Goal: Task Accomplishment & Management: Complete application form

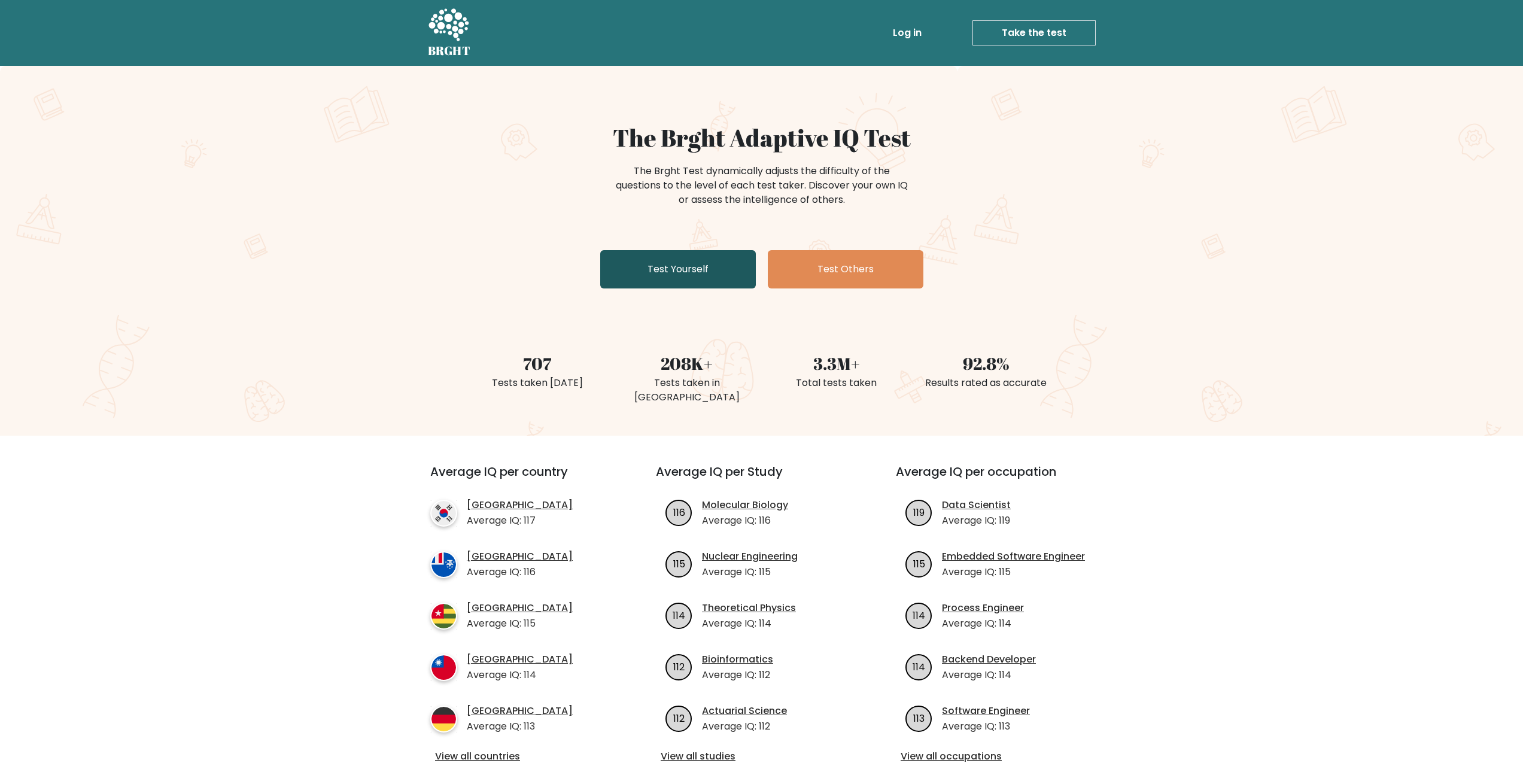
click at [694, 276] on link "Test Yourself" at bounding box center [678, 269] width 156 height 38
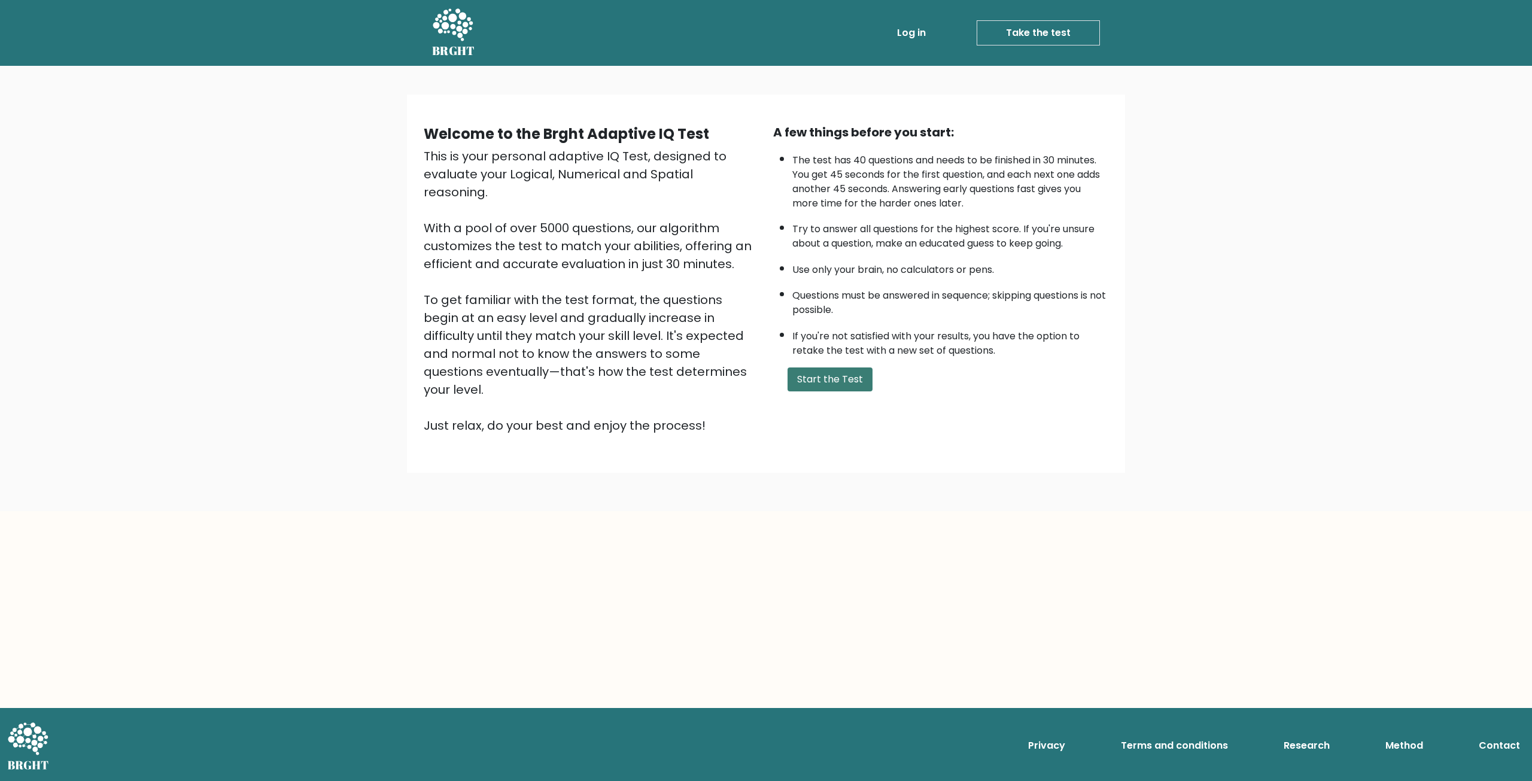
click at [842, 375] on button "Start the Test" at bounding box center [830, 379] width 85 height 24
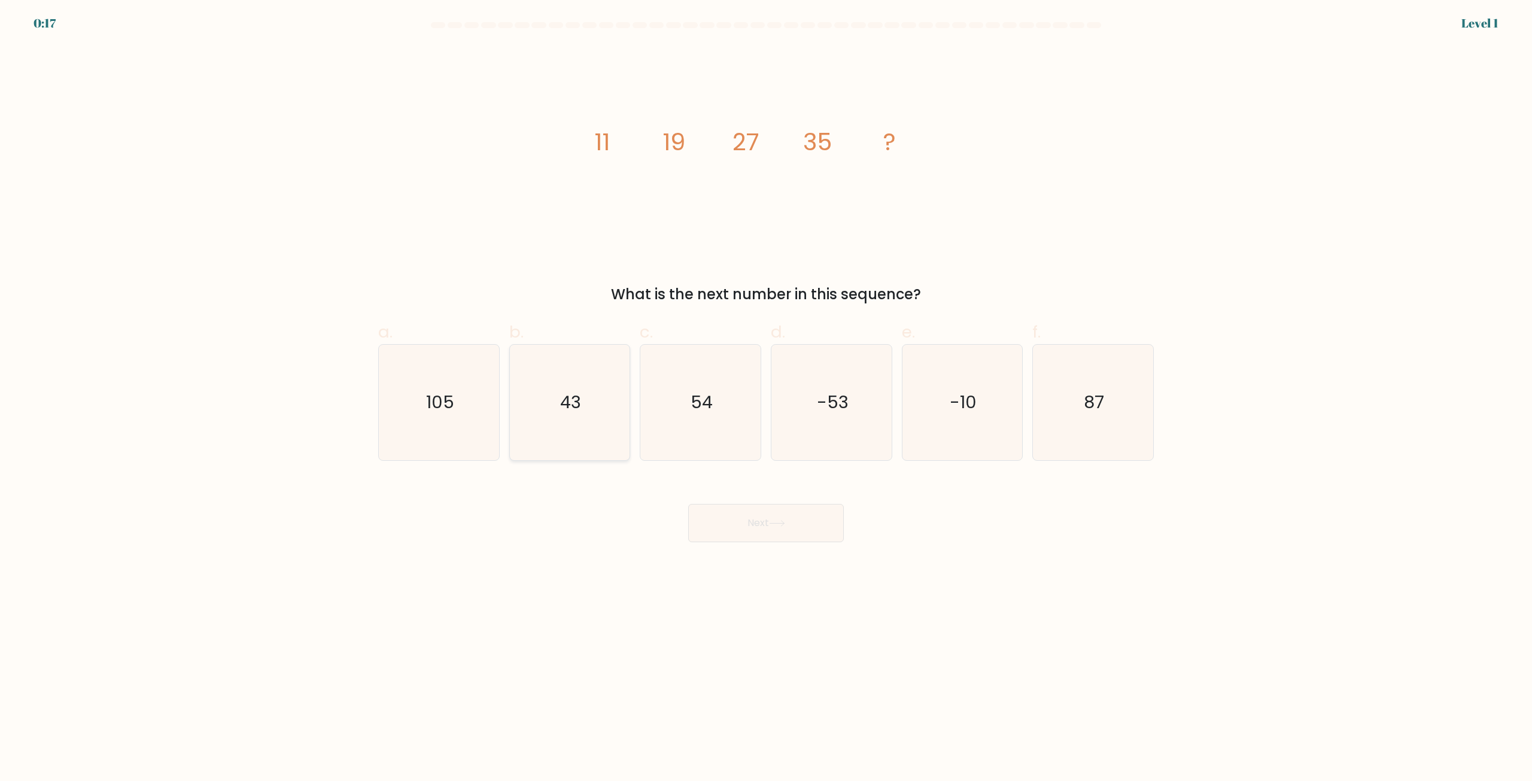
click at [607, 393] on icon "43" at bounding box center [570, 403] width 116 height 116
click at [766, 393] on input "b. 43" at bounding box center [766, 395] width 1 height 8
radio input "true"
click at [761, 533] on button "Next" at bounding box center [766, 523] width 156 height 38
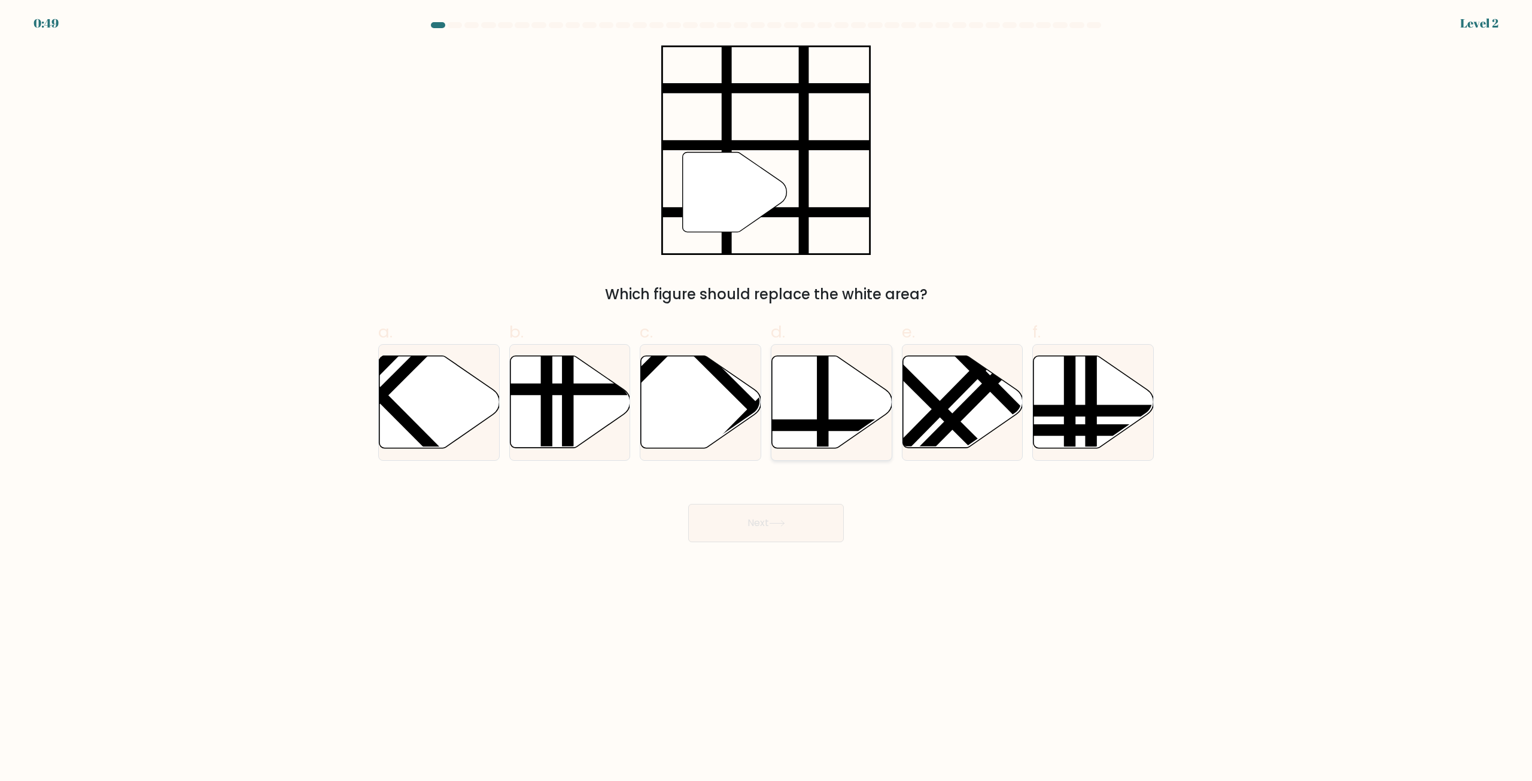
click at [823, 423] on line at bounding box center [823, 354] width 0 height 242
click at [767, 399] on input "d." at bounding box center [766, 395] width 1 height 8
radio input "true"
click at [785, 514] on button "Next" at bounding box center [766, 523] width 156 height 38
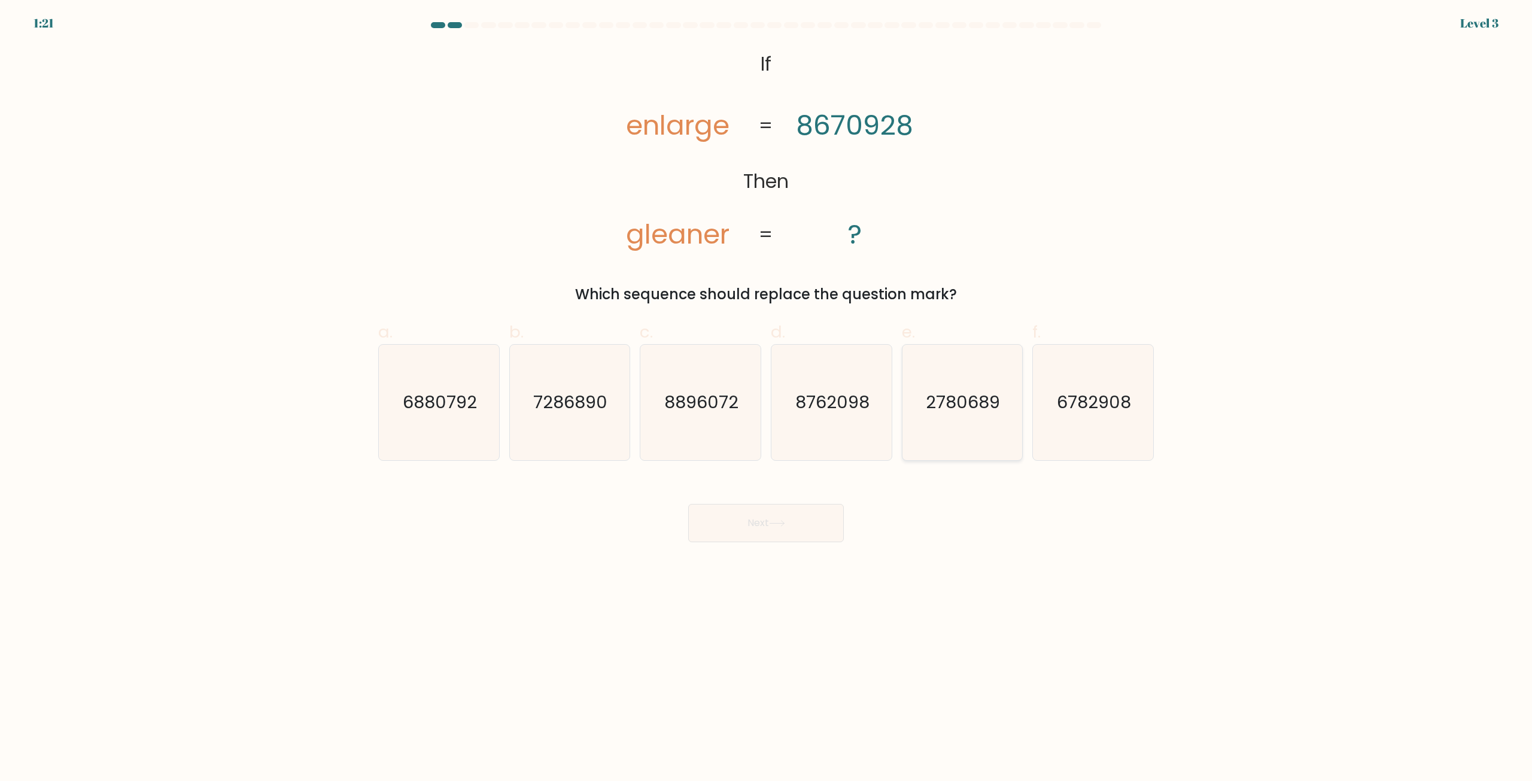
click at [977, 412] on text "2780689" at bounding box center [963, 403] width 74 height 24
click at [767, 399] on input "e. 2780689" at bounding box center [766, 395] width 1 height 8
radio input "true"
click at [939, 413] on text "2780689" at bounding box center [963, 403] width 74 height 24
click at [767, 399] on input "e. 2780689" at bounding box center [766, 395] width 1 height 8
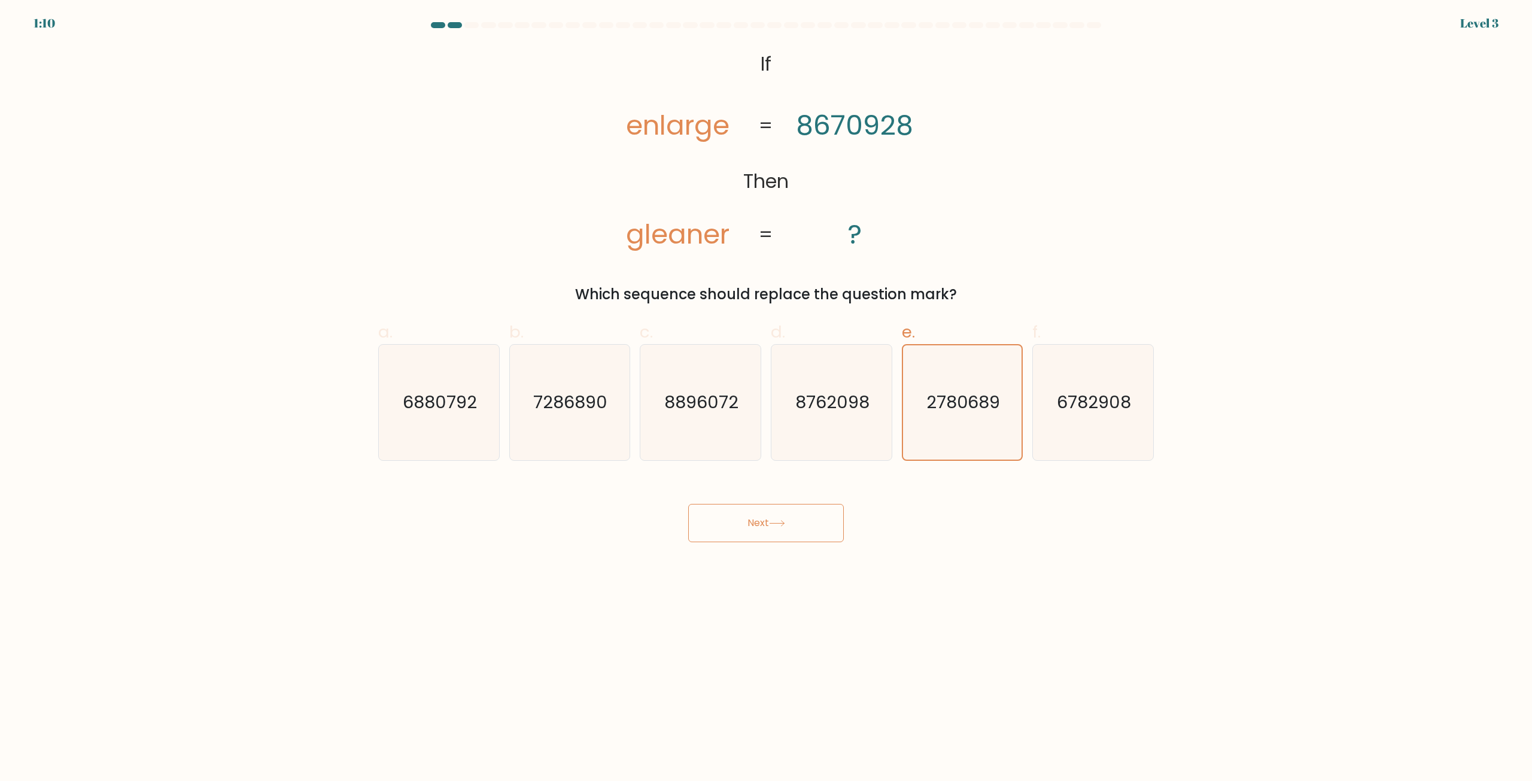
click at [785, 523] on icon at bounding box center [777, 523] width 16 height 7
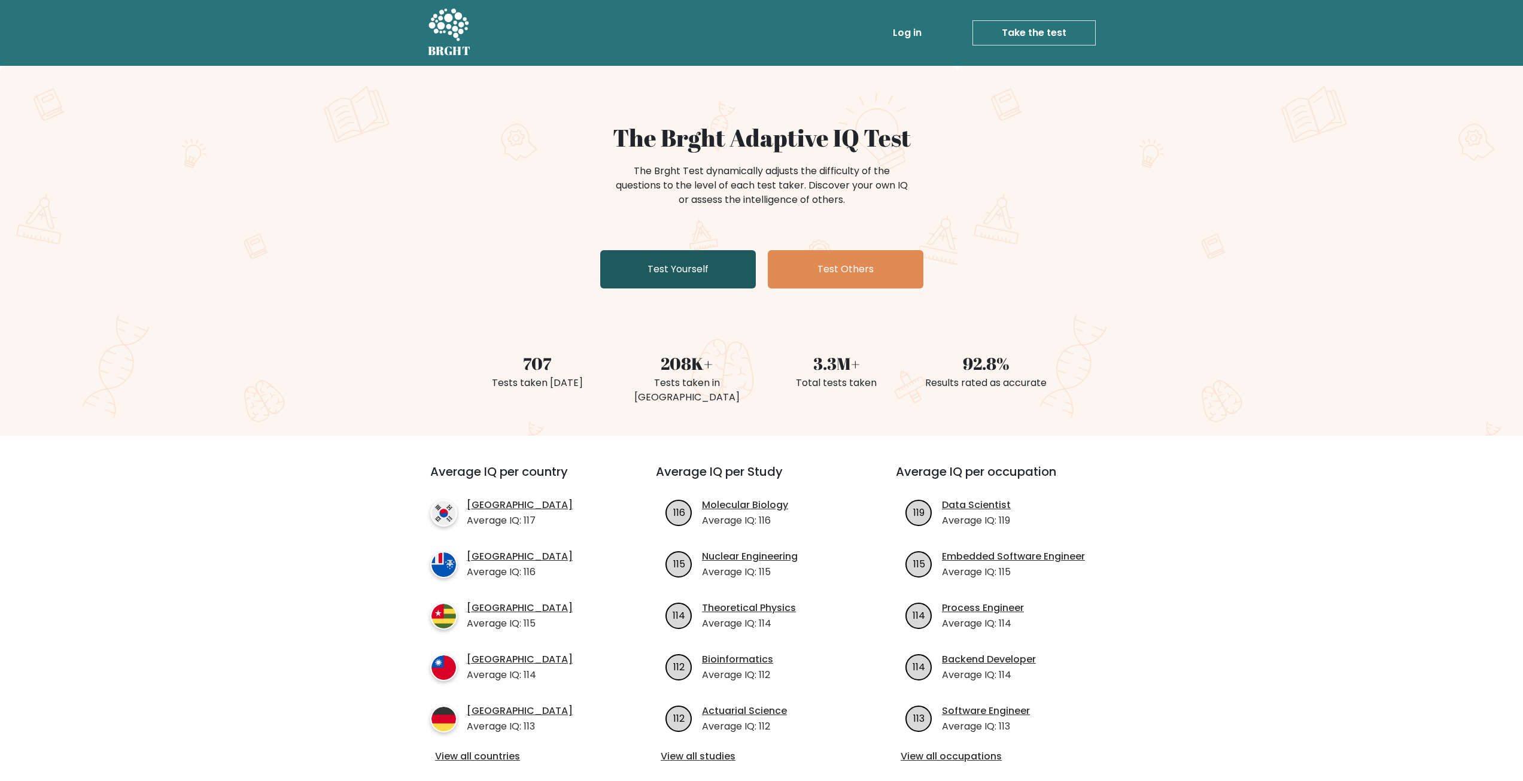
click at [692, 266] on link "Test Yourself" at bounding box center [678, 269] width 156 height 38
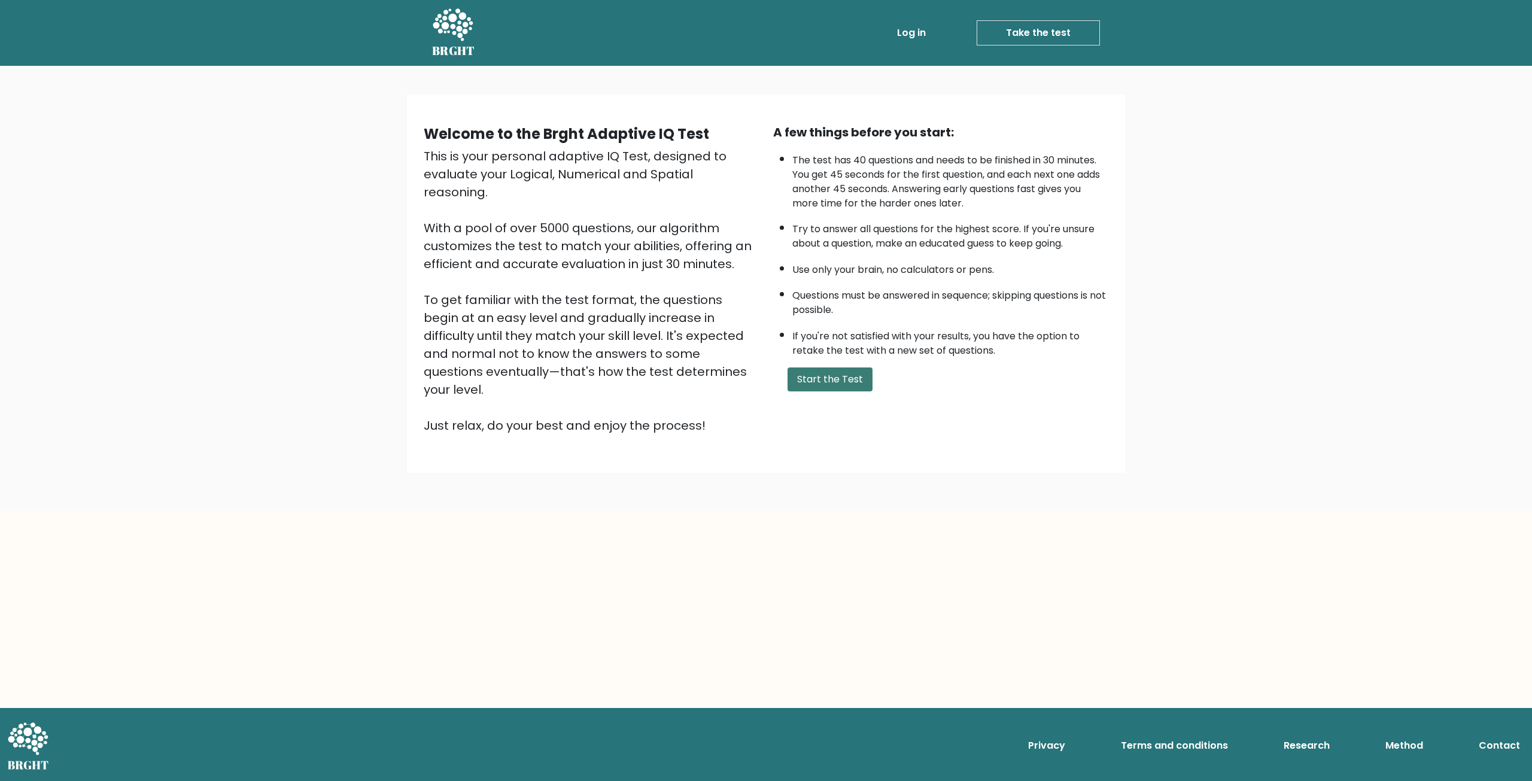
click at [835, 381] on button "Start the Test" at bounding box center [830, 379] width 85 height 24
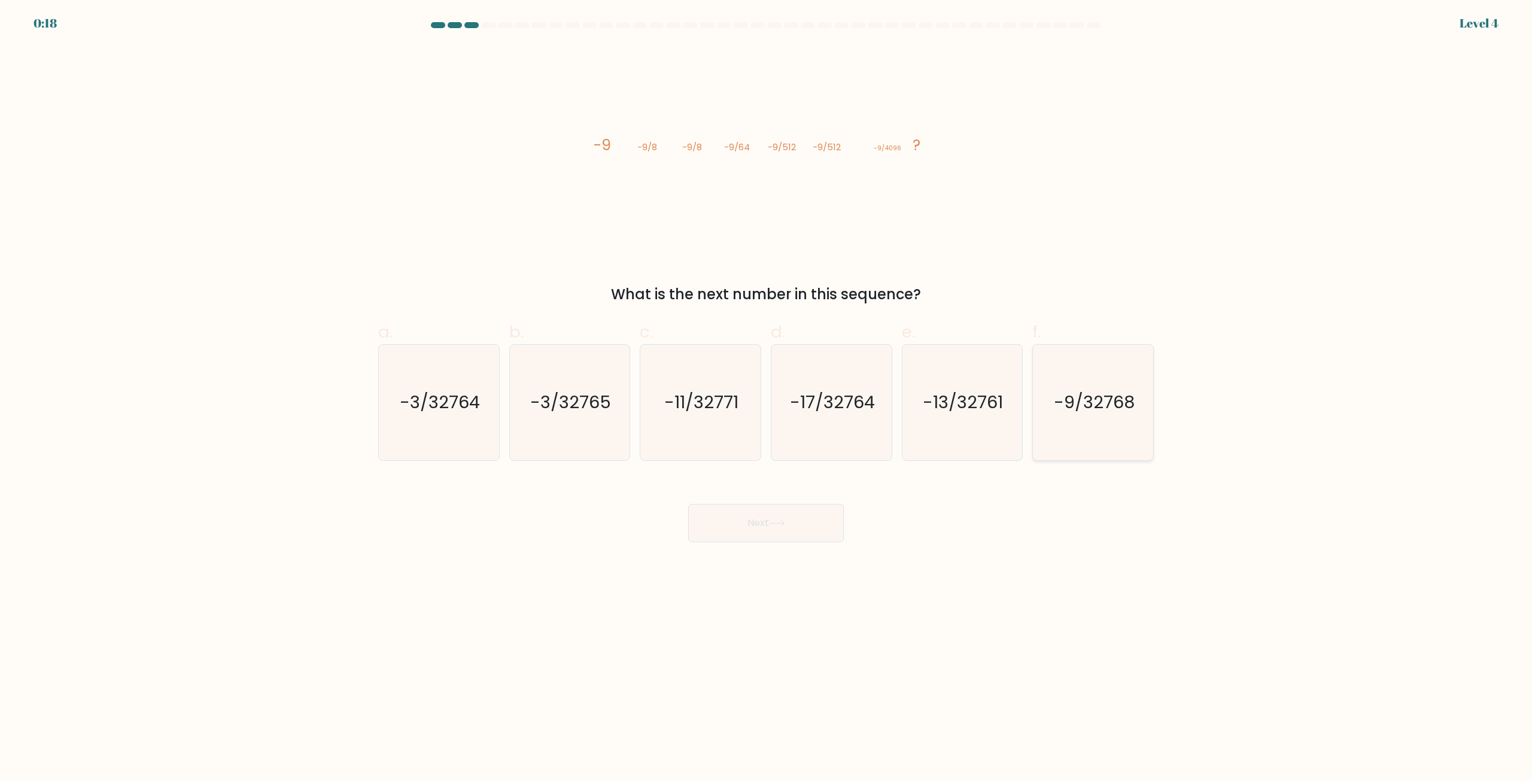
click at [1095, 409] on text "-9/32768" at bounding box center [1094, 403] width 81 height 24
click at [767, 399] on input "f. -9/32768" at bounding box center [766, 395] width 1 height 8
radio input "true"
click at [787, 528] on button "Next" at bounding box center [766, 523] width 156 height 38
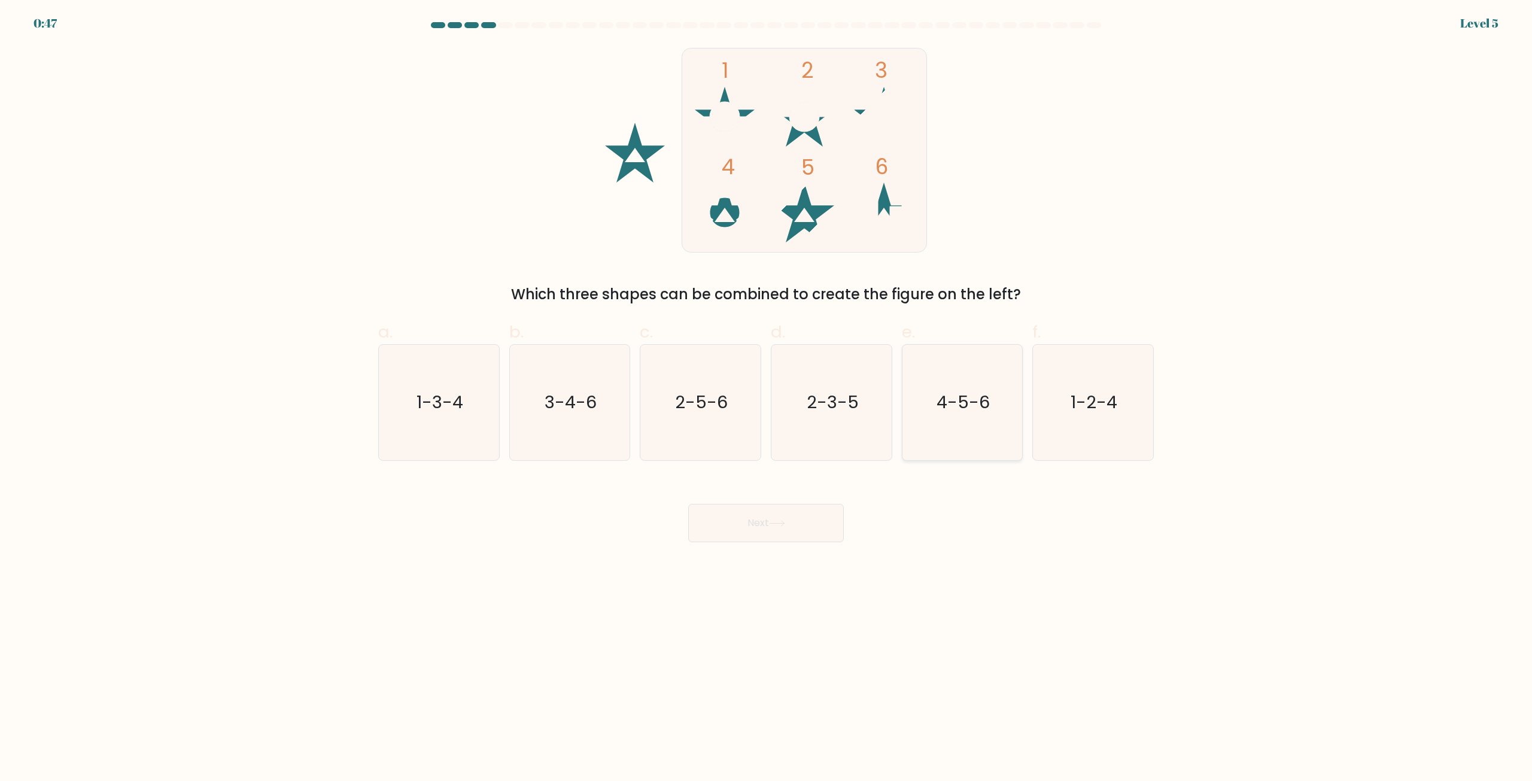
click at [989, 388] on icon "4-5-6" at bounding box center [962, 403] width 116 height 116
click at [767, 391] on input "e. 4-5-6" at bounding box center [766, 395] width 1 height 8
radio input "true"
click at [749, 534] on button "Next" at bounding box center [766, 523] width 156 height 38
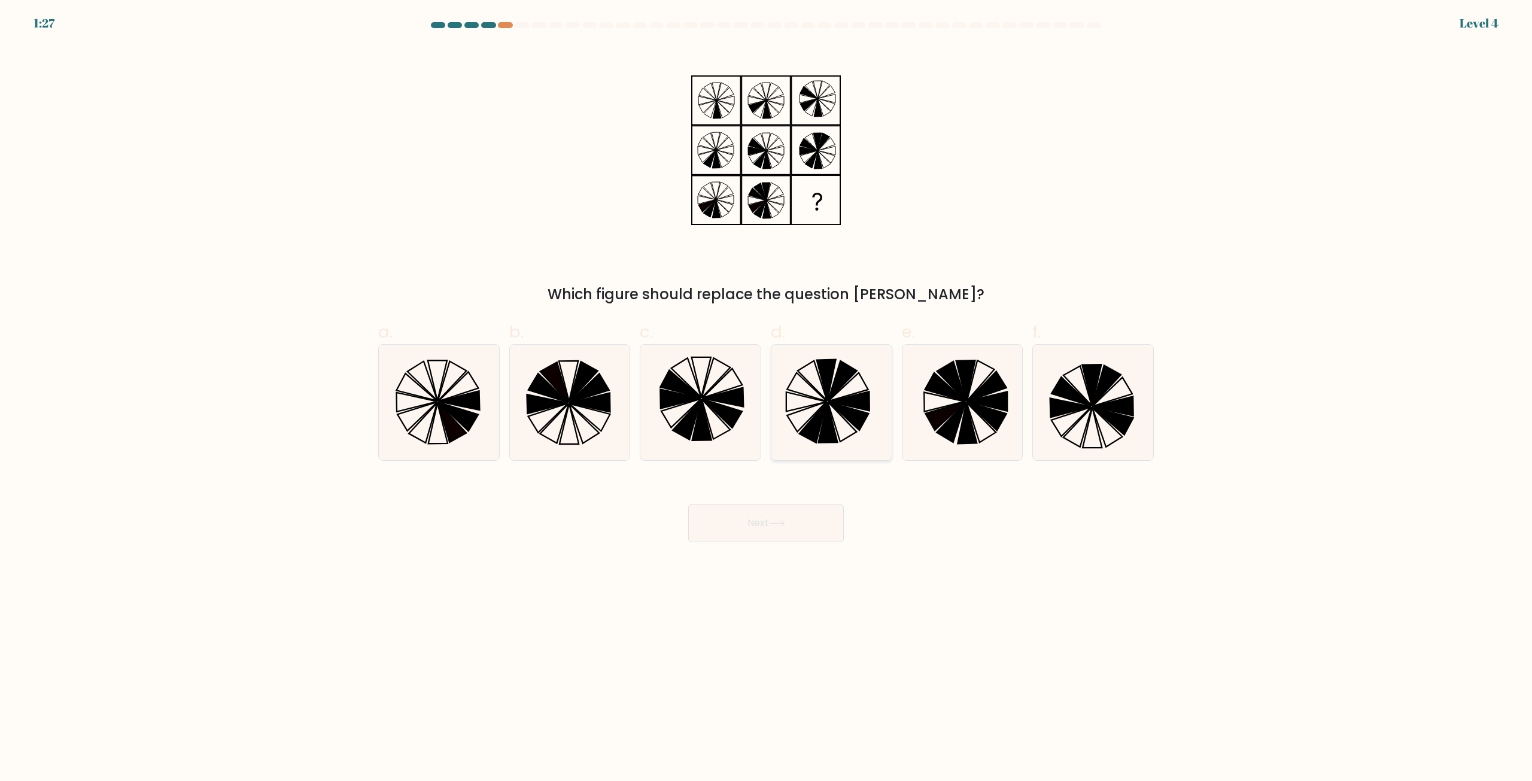
click at [796, 392] on icon at bounding box center [807, 387] width 40 height 29
click at [767, 392] on input "d." at bounding box center [766, 395] width 1 height 8
radio input "true"
click at [770, 520] on button "Next" at bounding box center [766, 523] width 156 height 38
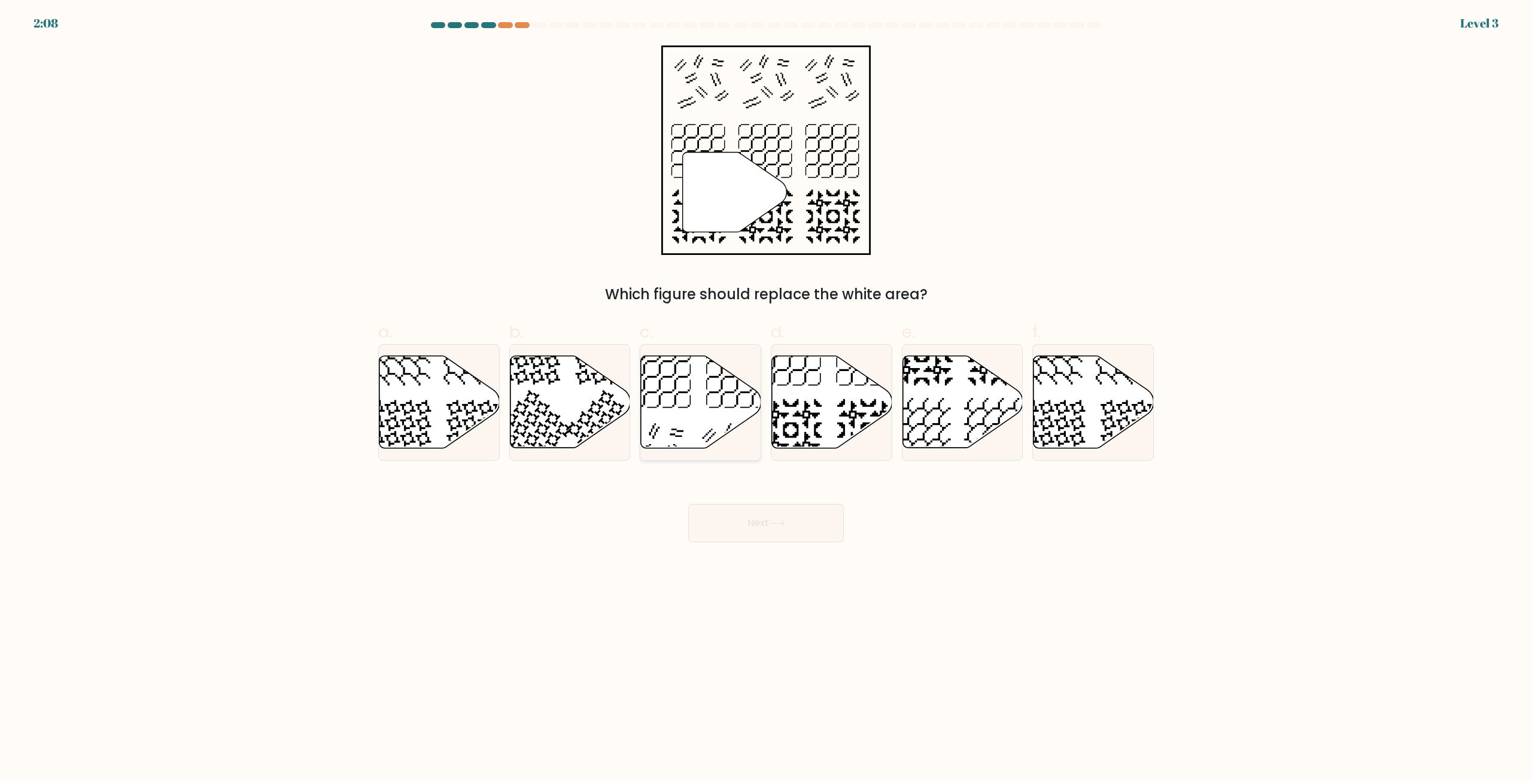
click at [662, 407] on icon at bounding box center [701, 402] width 120 height 92
click at [766, 399] on input "c." at bounding box center [766, 395] width 1 height 8
radio input "true"
click at [784, 525] on icon at bounding box center [777, 523] width 16 height 7
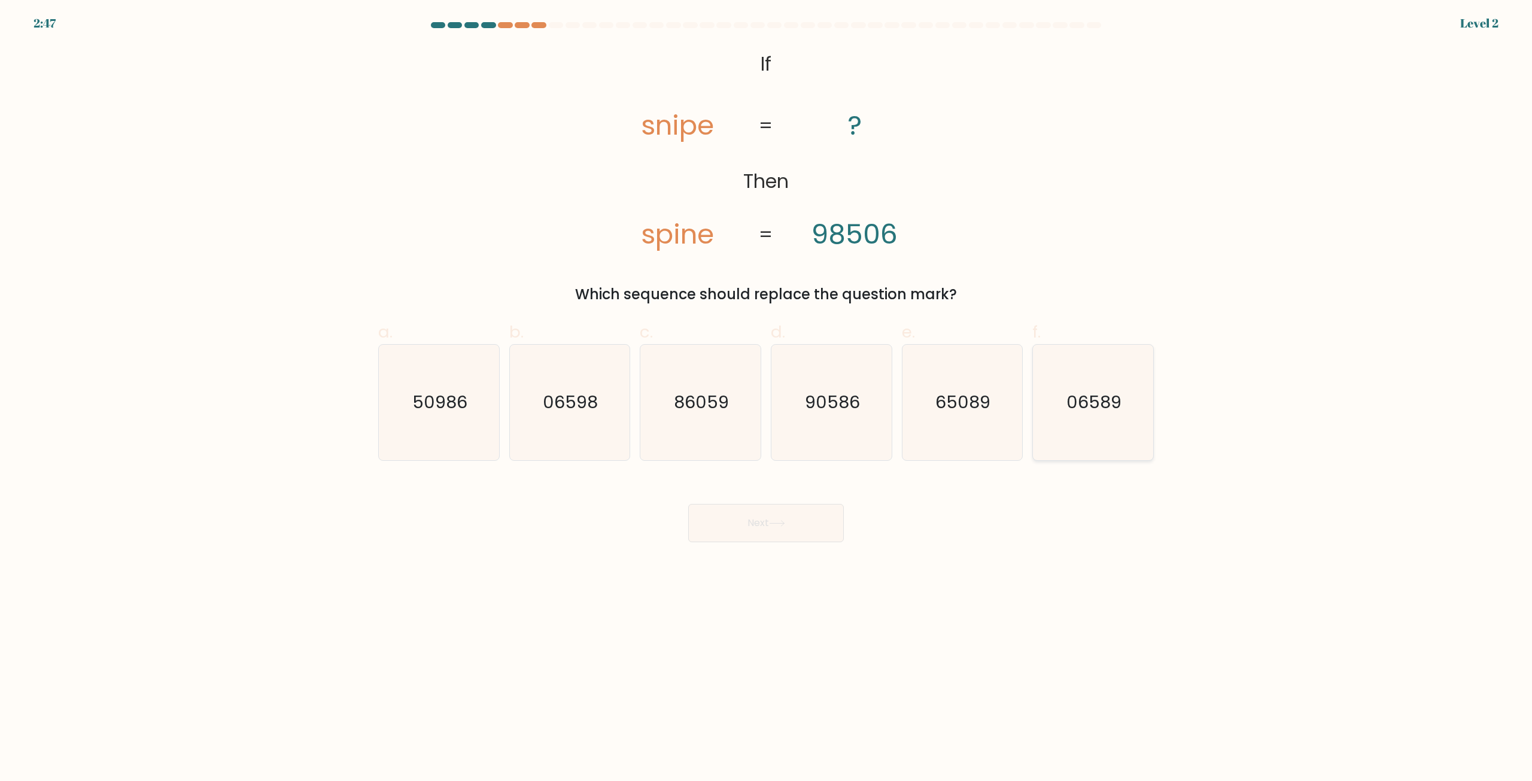
click at [1074, 425] on icon "06589" at bounding box center [1093, 403] width 116 height 116
click at [767, 399] on input "f. 06589" at bounding box center [766, 395] width 1 height 8
radio input "true"
click at [781, 543] on body "2:46 Level 2 If" at bounding box center [766, 390] width 1532 height 781
click at [772, 519] on button "Next" at bounding box center [766, 523] width 156 height 38
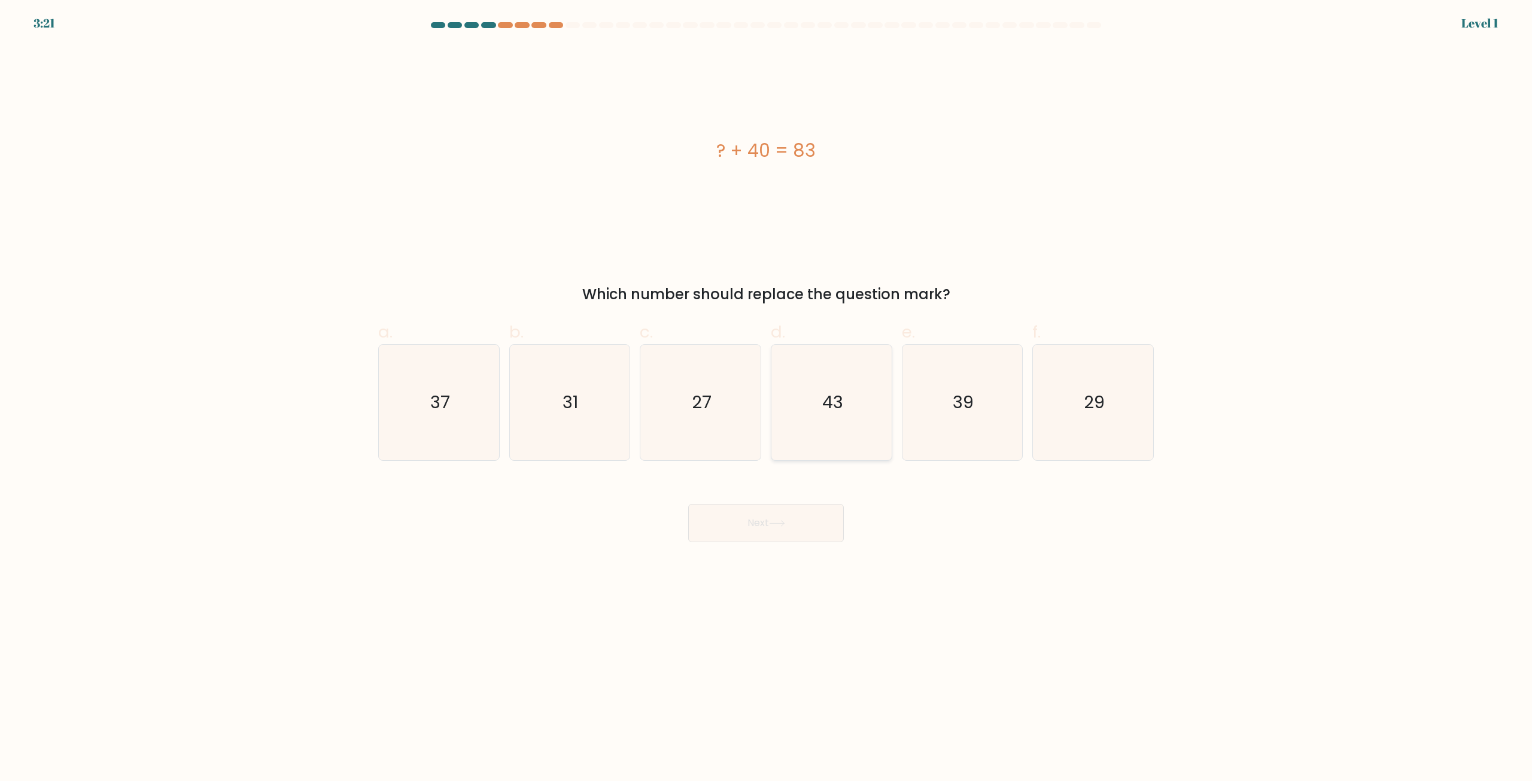
click at [813, 396] on icon "43" at bounding box center [832, 403] width 116 height 116
click at [767, 396] on input "d. 43" at bounding box center [766, 395] width 1 height 8
radio input "true"
click at [795, 515] on button "Next" at bounding box center [766, 523] width 156 height 38
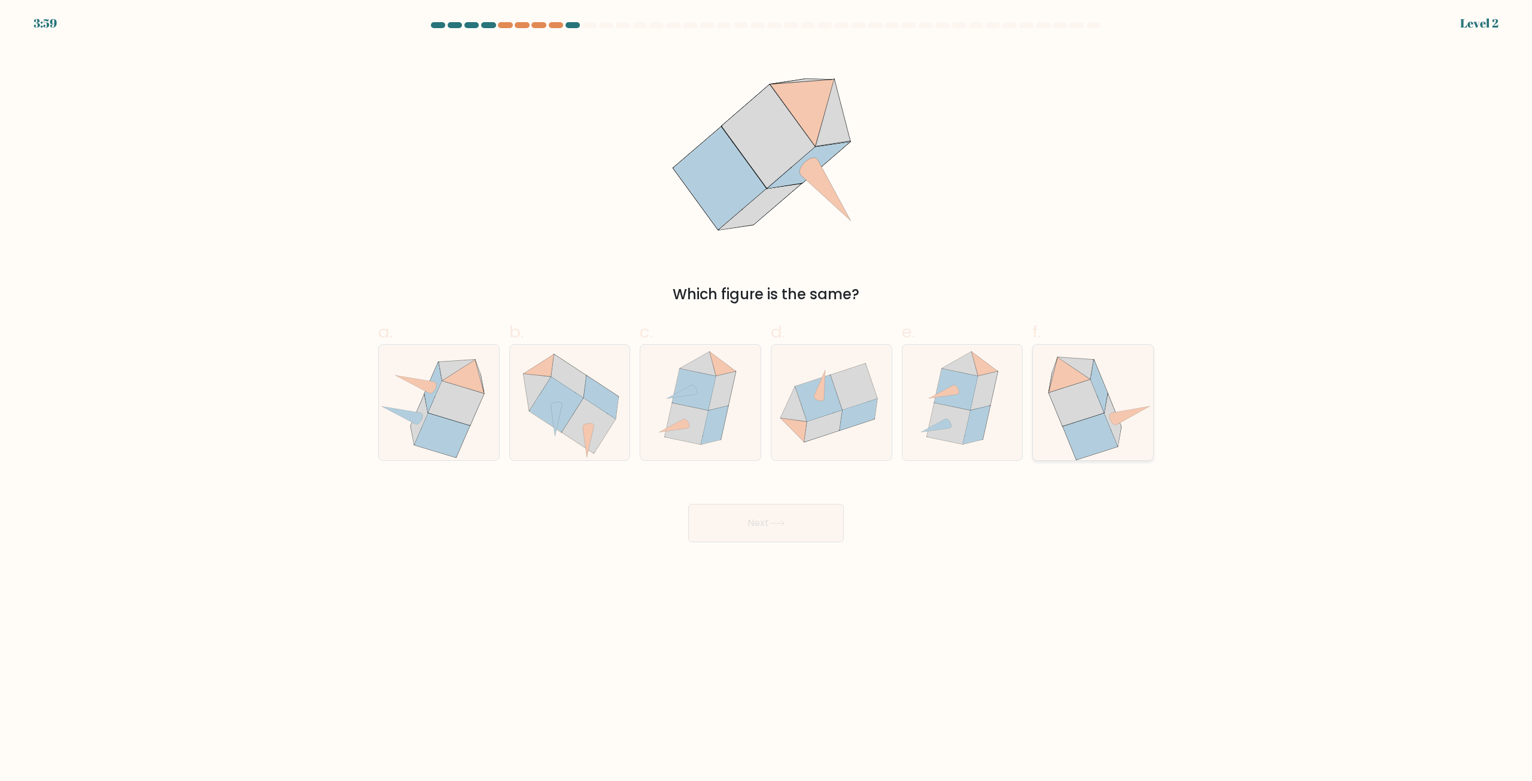
click at [1062, 408] on icon at bounding box center [1076, 403] width 55 height 46
click at [767, 399] on input "f." at bounding box center [766, 395] width 1 height 8
radio input "true"
click at [791, 510] on button "Next" at bounding box center [766, 523] width 156 height 38
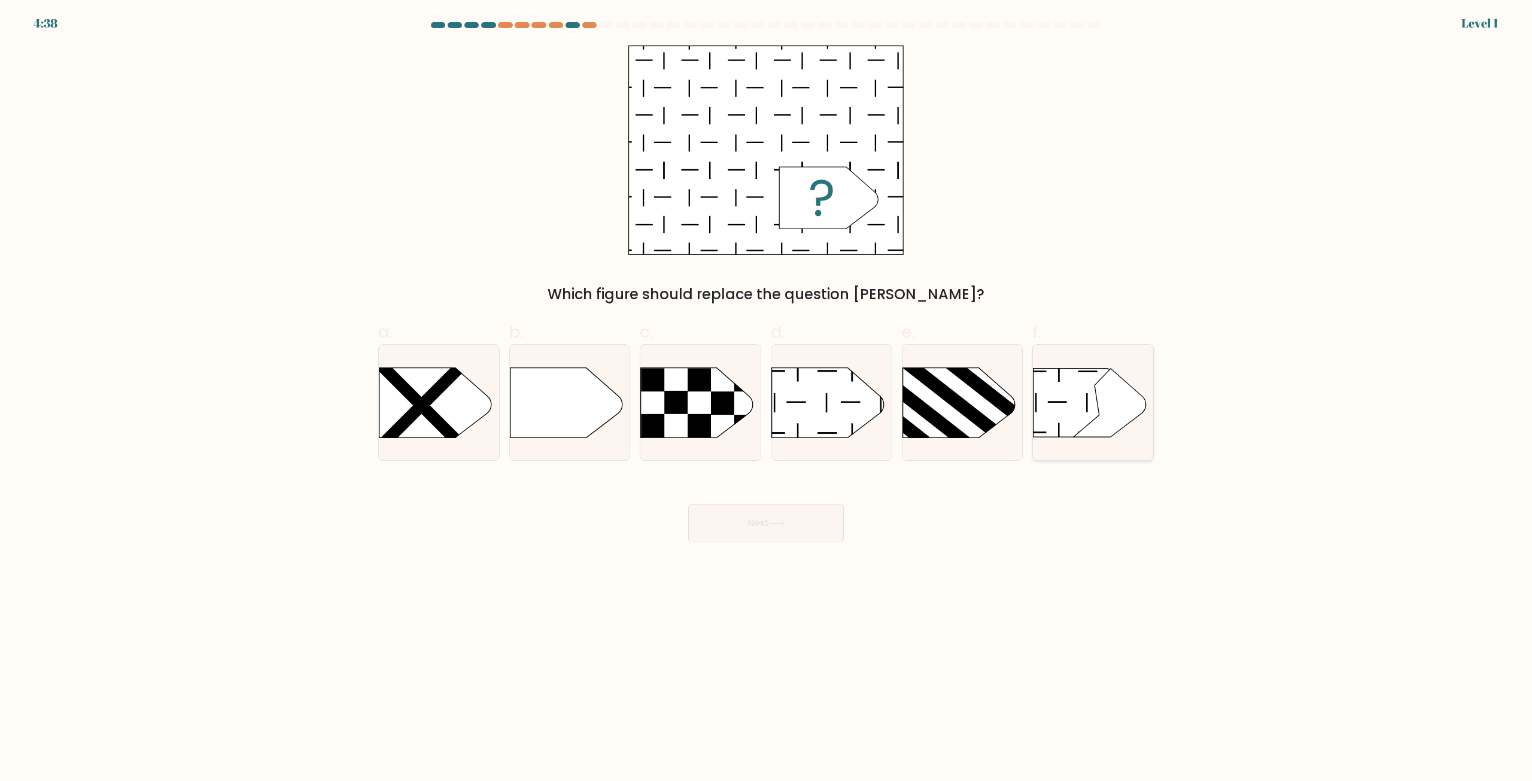
click at [1040, 405] on icon at bounding box center [1089, 403] width 110 height 68
click at [767, 399] on input "f." at bounding box center [766, 395] width 1 height 8
radio input "true"
click at [812, 511] on button "Next" at bounding box center [766, 523] width 156 height 38
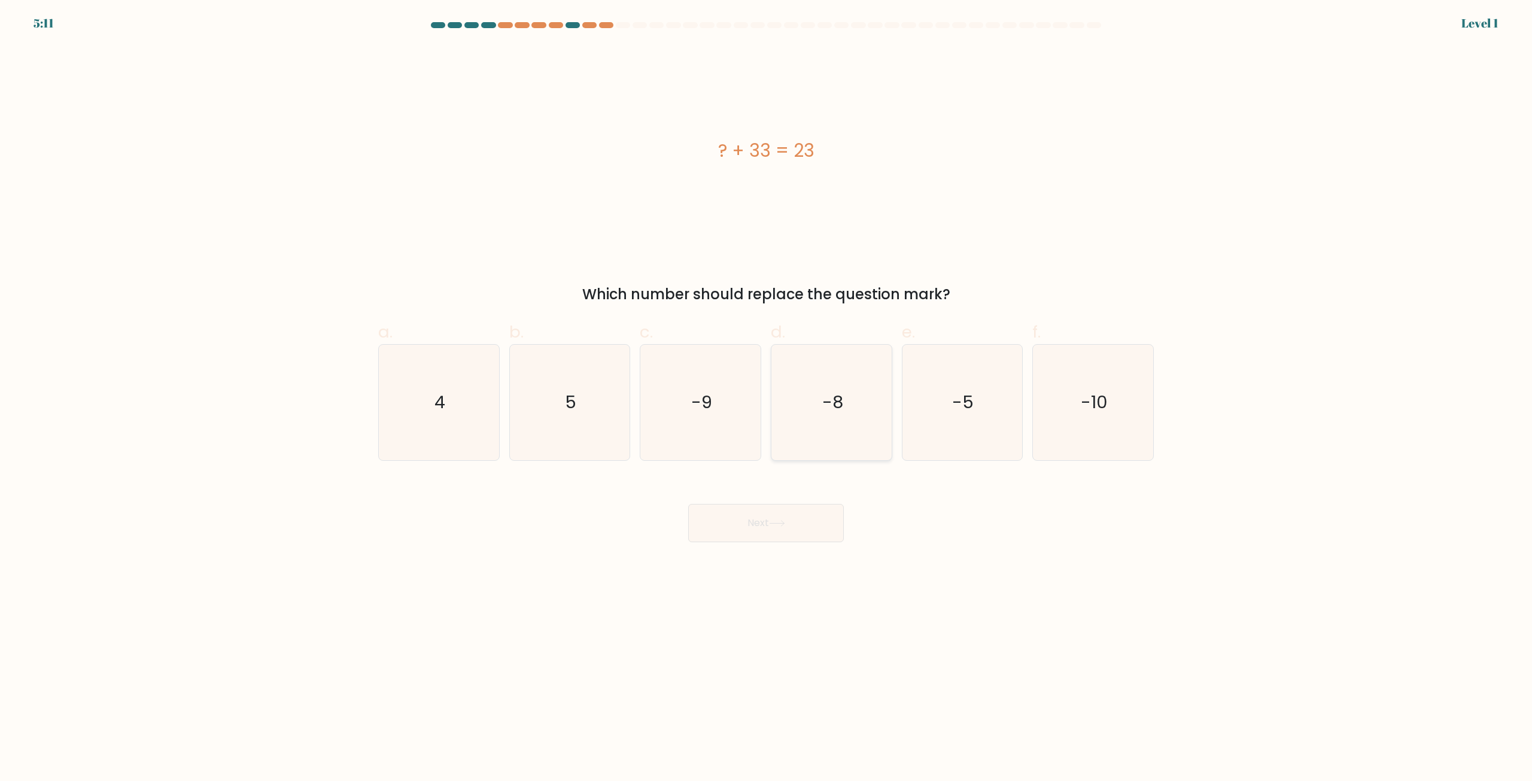
click at [810, 426] on icon "-8" at bounding box center [832, 403] width 116 height 116
click at [767, 399] on input "d. -8" at bounding box center [766, 395] width 1 height 8
radio input "true"
click at [448, 392] on icon "4" at bounding box center [439, 403] width 116 height 116
click at [766, 392] on input "a. 4" at bounding box center [766, 395] width 1 height 8
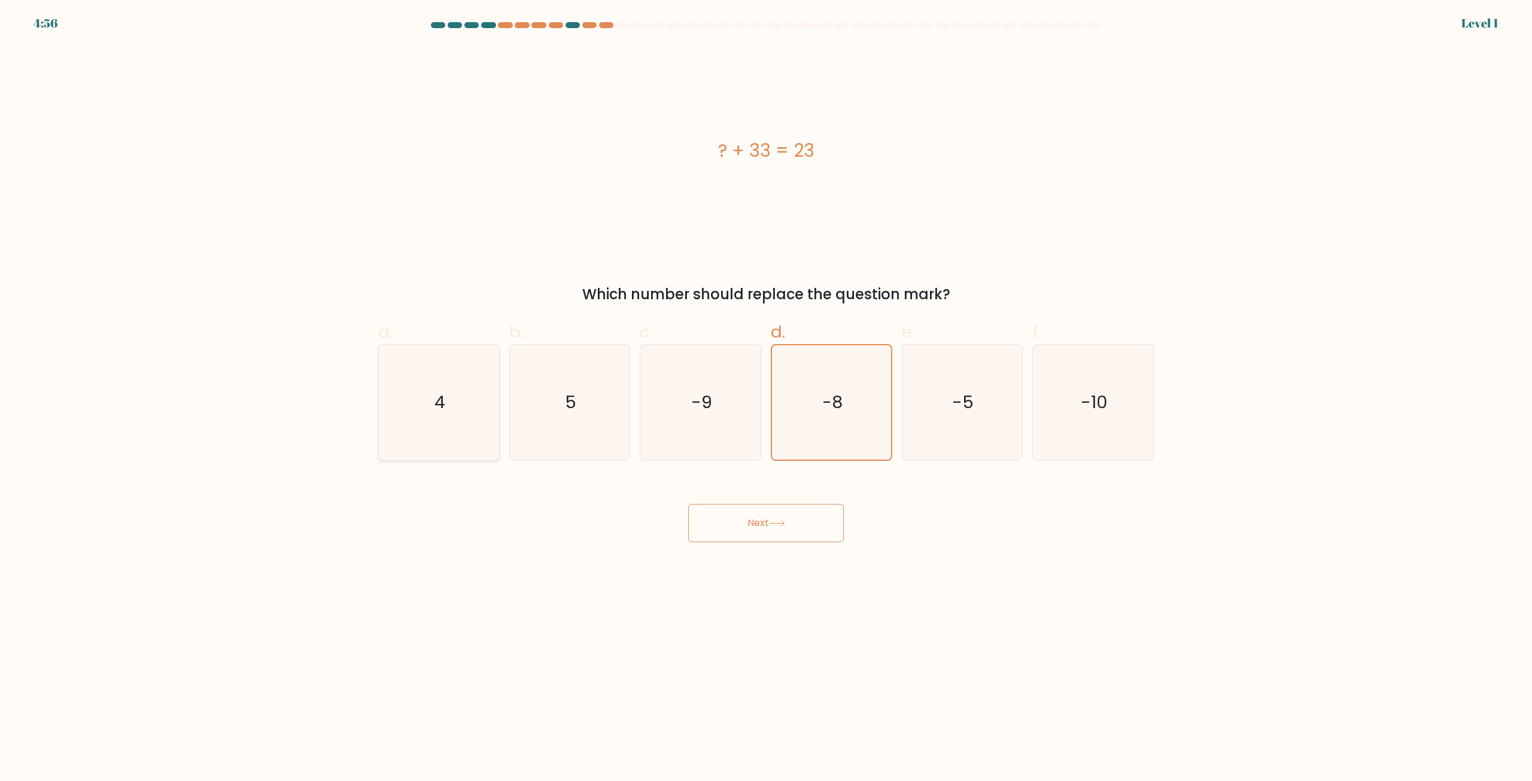
radio input "true"
click at [559, 417] on icon "5" at bounding box center [570, 403] width 116 height 116
click at [766, 399] on input "b. 5" at bounding box center [766, 395] width 1 height 8
radio input "true"
click at [1133, 408] on icon "-10" at bounding box center [1093, 403] width 116 height 116
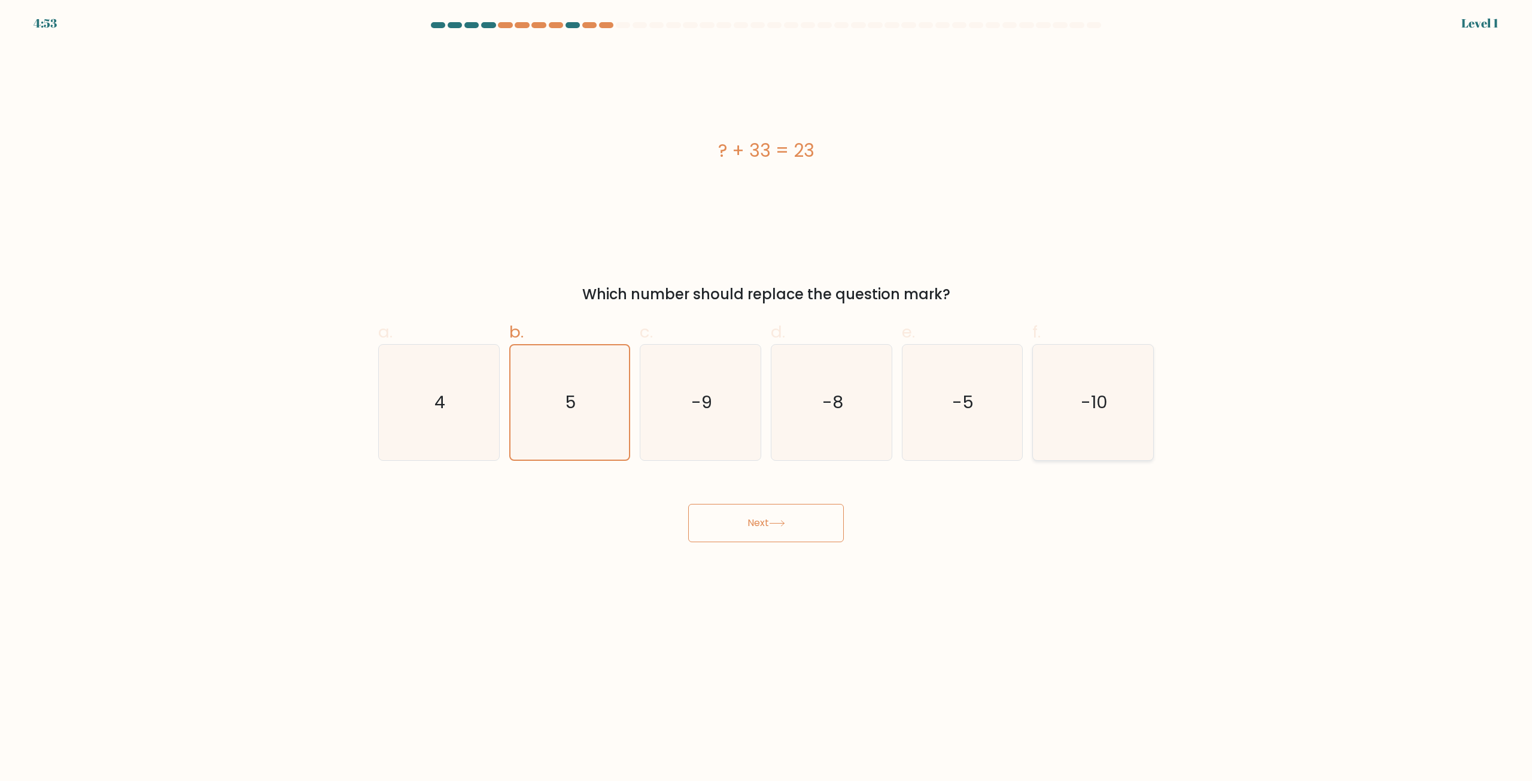
click at [767, 399] on input "f. -10" at bounding box center [766, 395] width 1 height 8
radio input "true"
click at [792, 537] on button "Next" at bounding box center [766, 523] width 156 height 38
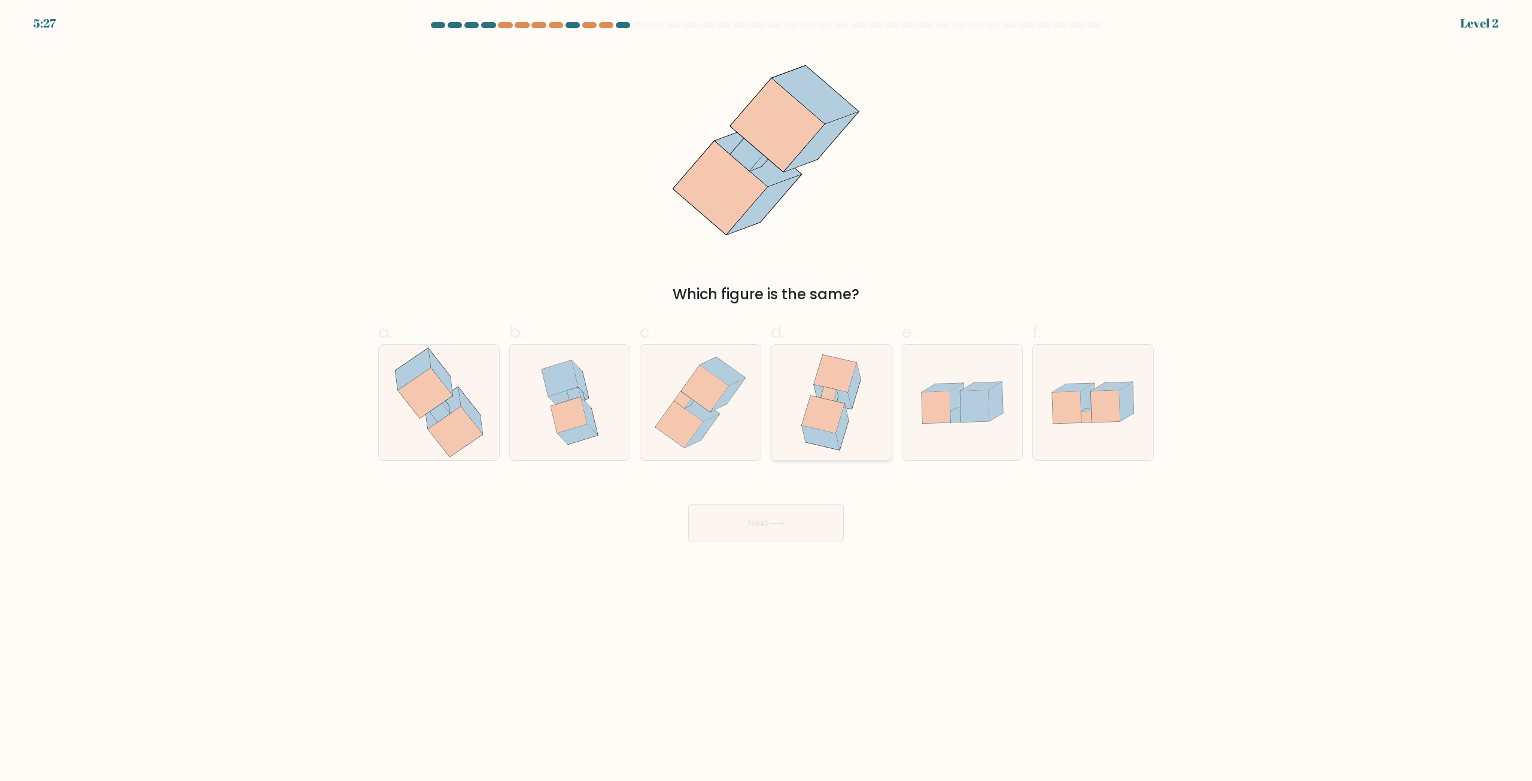
click at [837, 412] on icon at bounding box center [823, 414] width 42 height 37
click at [767, 399] on input "d." at bounding box center [766, 395] width 1 height 8
radio input "true"
click at [795, 515] on button "Next" at bounding box center [766, 523] width 156 height 38
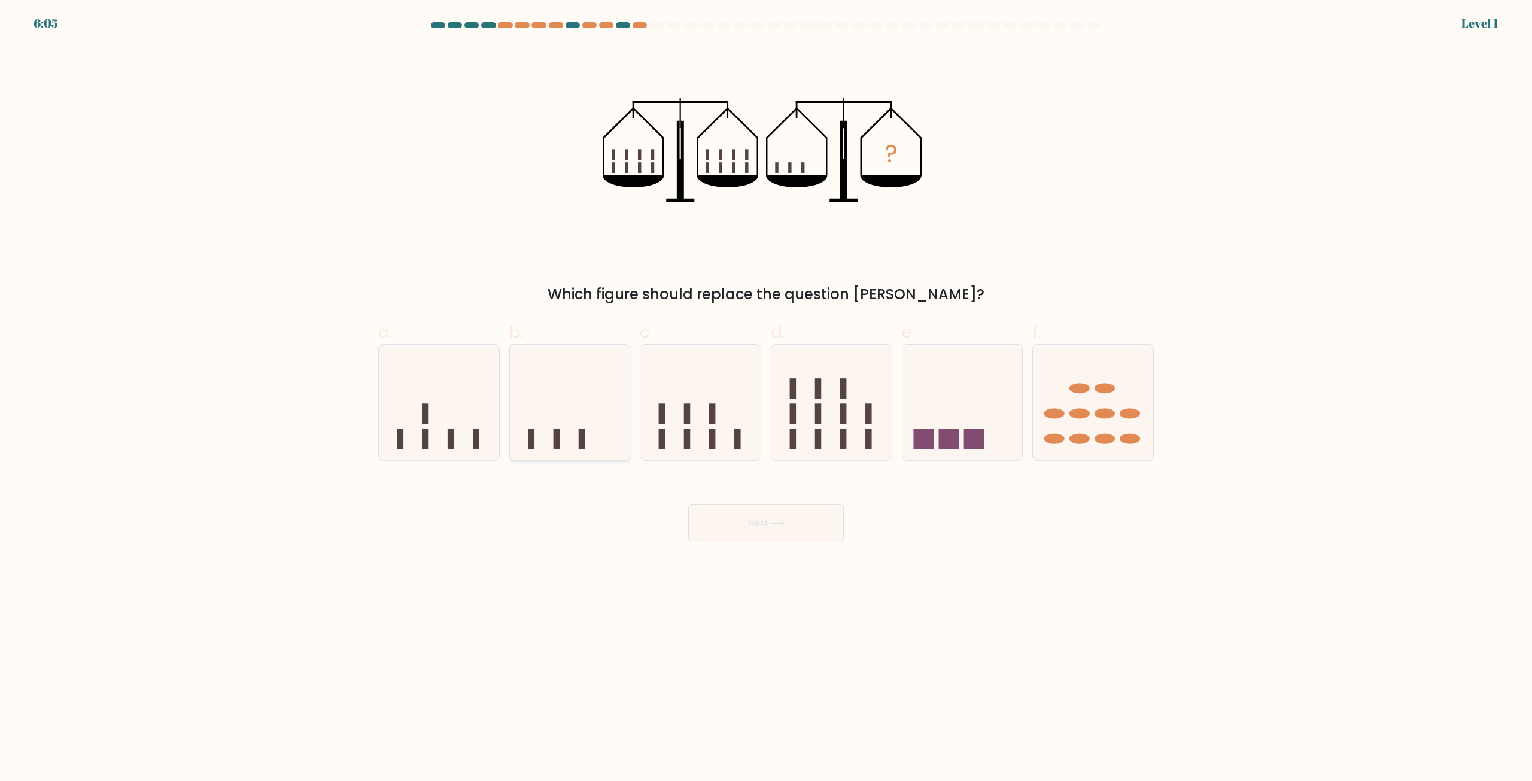
click at [540, 415] on icon at bounding box center [570, 402] width 120 height 99
click at [766, 399] on input "b." at bounding box center [766, 395] width 1 height 8
radio input "true"
click at [809, 517] on button "Next" at bounding box center [766, 523] width 156 height 38
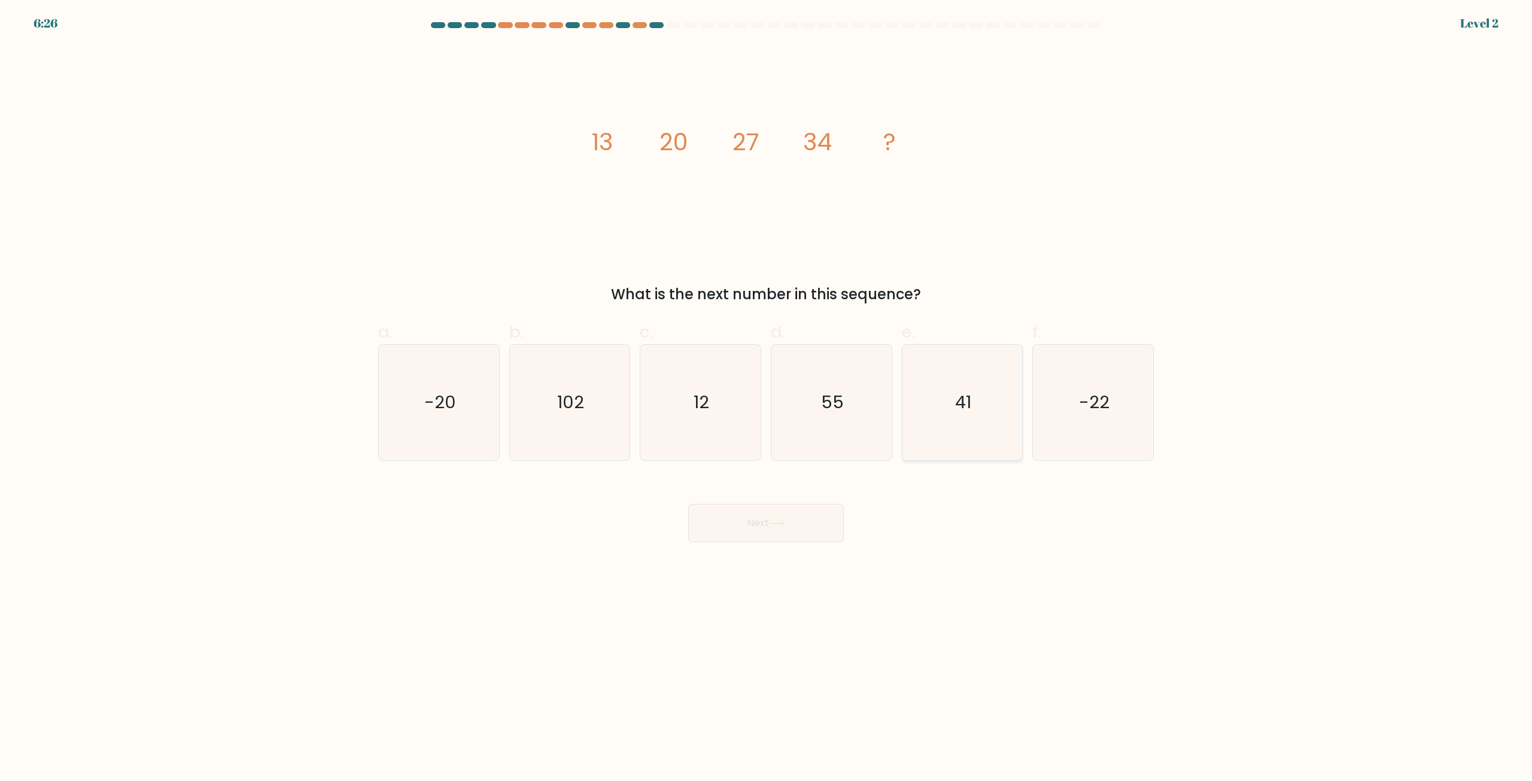
click at [923, 425] on icon "41" at bounding box center [962, 403] width 116 height 116
click at [767, 399] on input "e. 41" at bounding box center [766, 395] width 1 height 8
radio input "true"
click at [761, 528] on button "Next" at bounding box center [766, 523] width 156 height 38
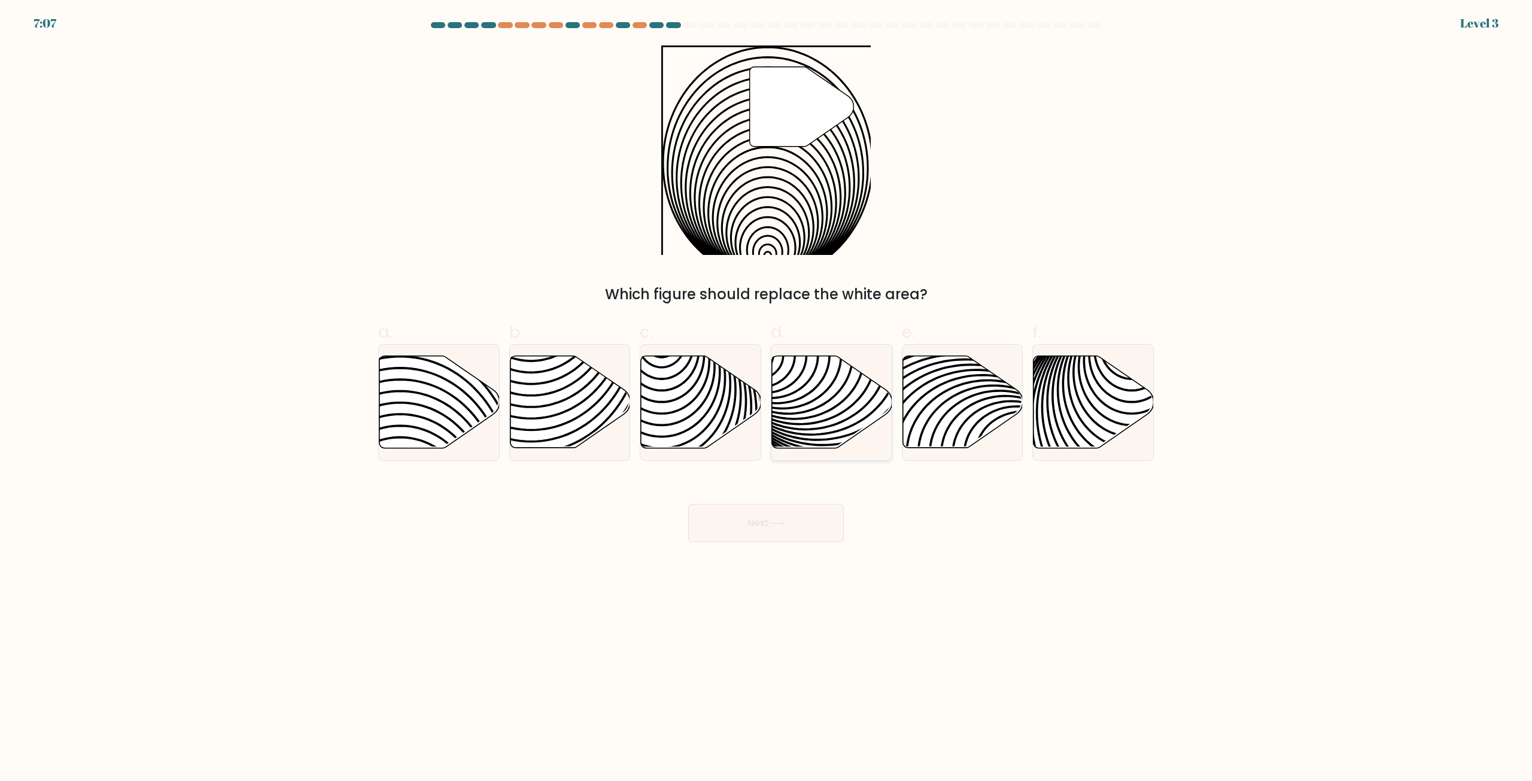
click at [813, 412] on icon at bounding box center [832, 402] width 120 height 92
click at [767, 399] on input "d." at bounding box center [766, 395] width 1 height 8
radio input "true"
click at [821, 531] on button "Next" at bounding box center [766, 523] width 156 height 38
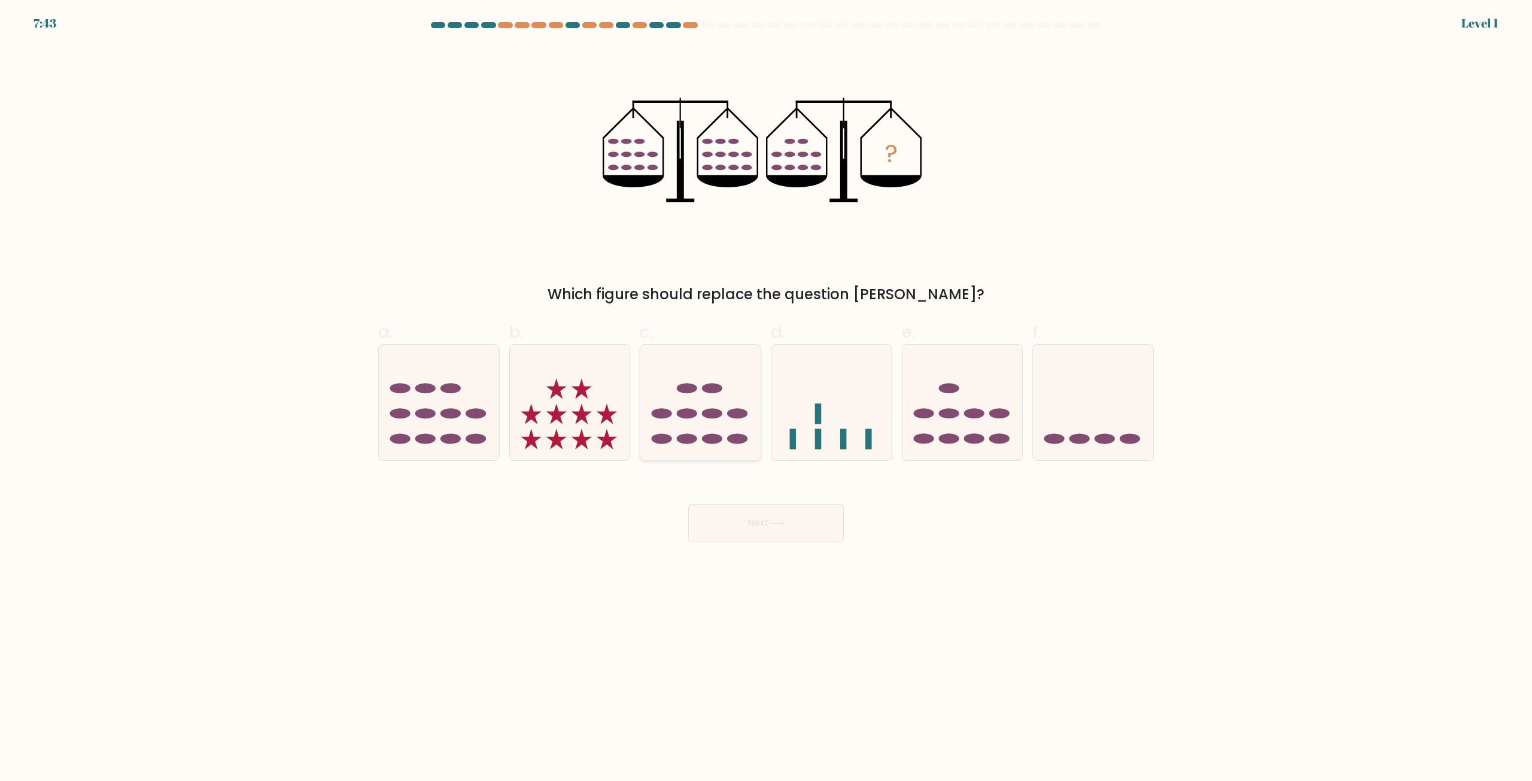
click at [718, 409] on ellipse at bounding box center [712, 413] width 20 height 10
click at [766, 399] on input "c." at bounding box center [766, 395] width 1 height 8
radio input "true"
click at [832, 523] on button "Next" at bounding box center [766, 523] width 156 height 38
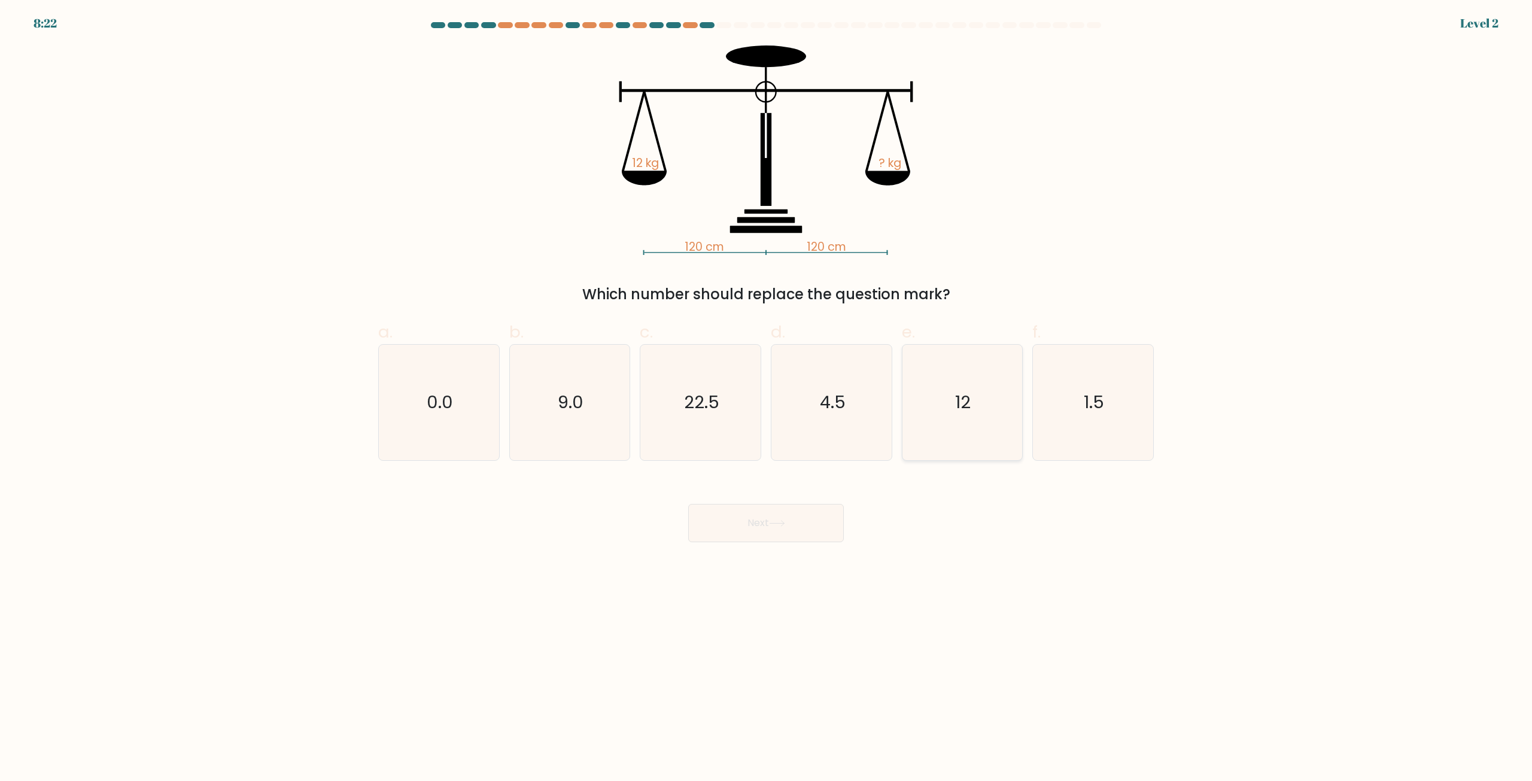
click at [944, 421] on icon "12" at bounding box center [962, 403] width 116 height 116
click at [767, 399] on input "e. 12" at bounding box center [766, 395] width 1 height 8
radio input "true"
click at [754, 523] on button "Next" at bounding box center [766, 523] width 156 height 38
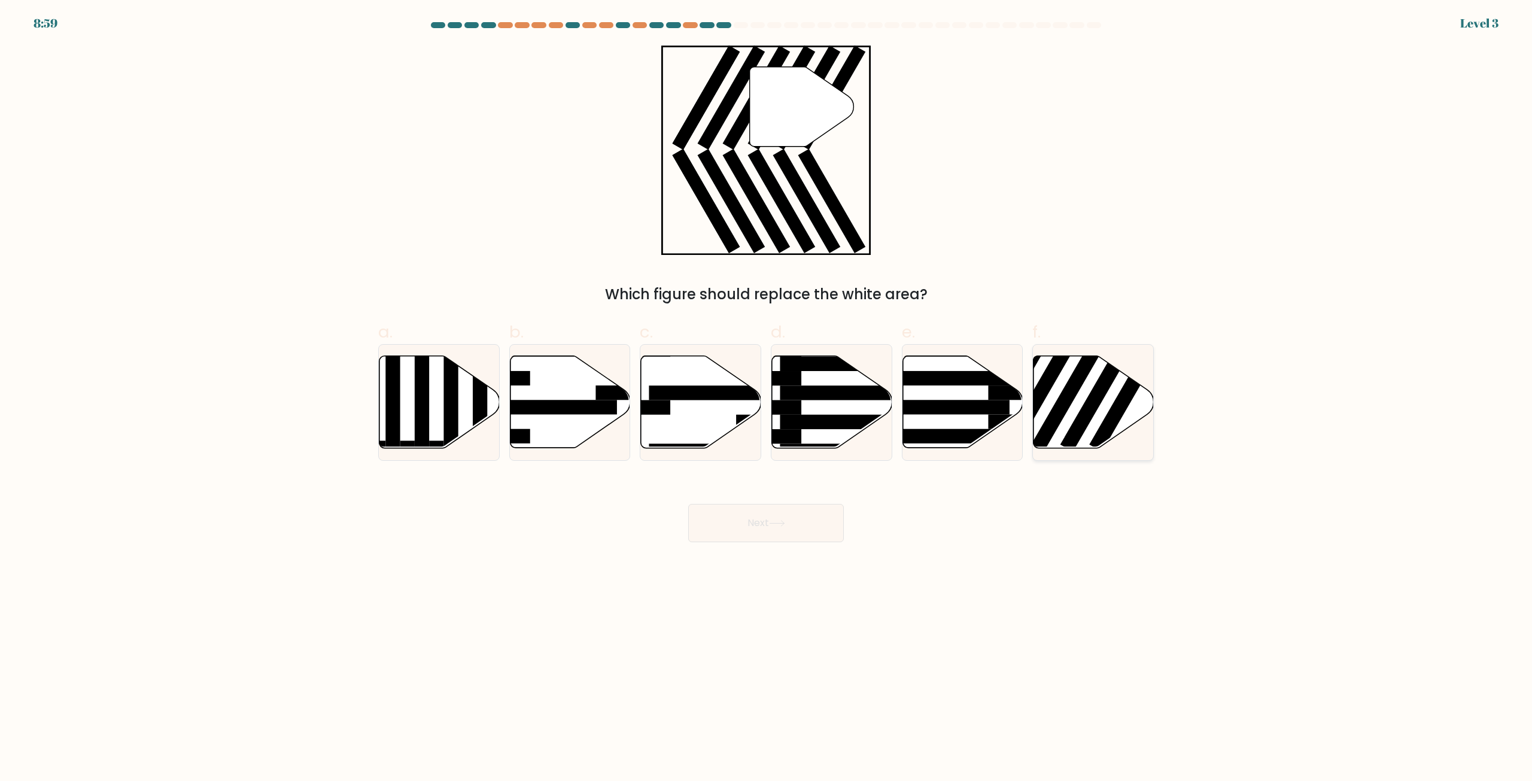
click at [1063, 411] on rect at bounding box center [1070, 392] width 78 height 120
click at [767, 399] on input "f." at bounding box center [766, 395] width 1 height 8
radio input "true"
click at [837, 509] on button "Next" at bounding box center [766, 523] width 156 height 38
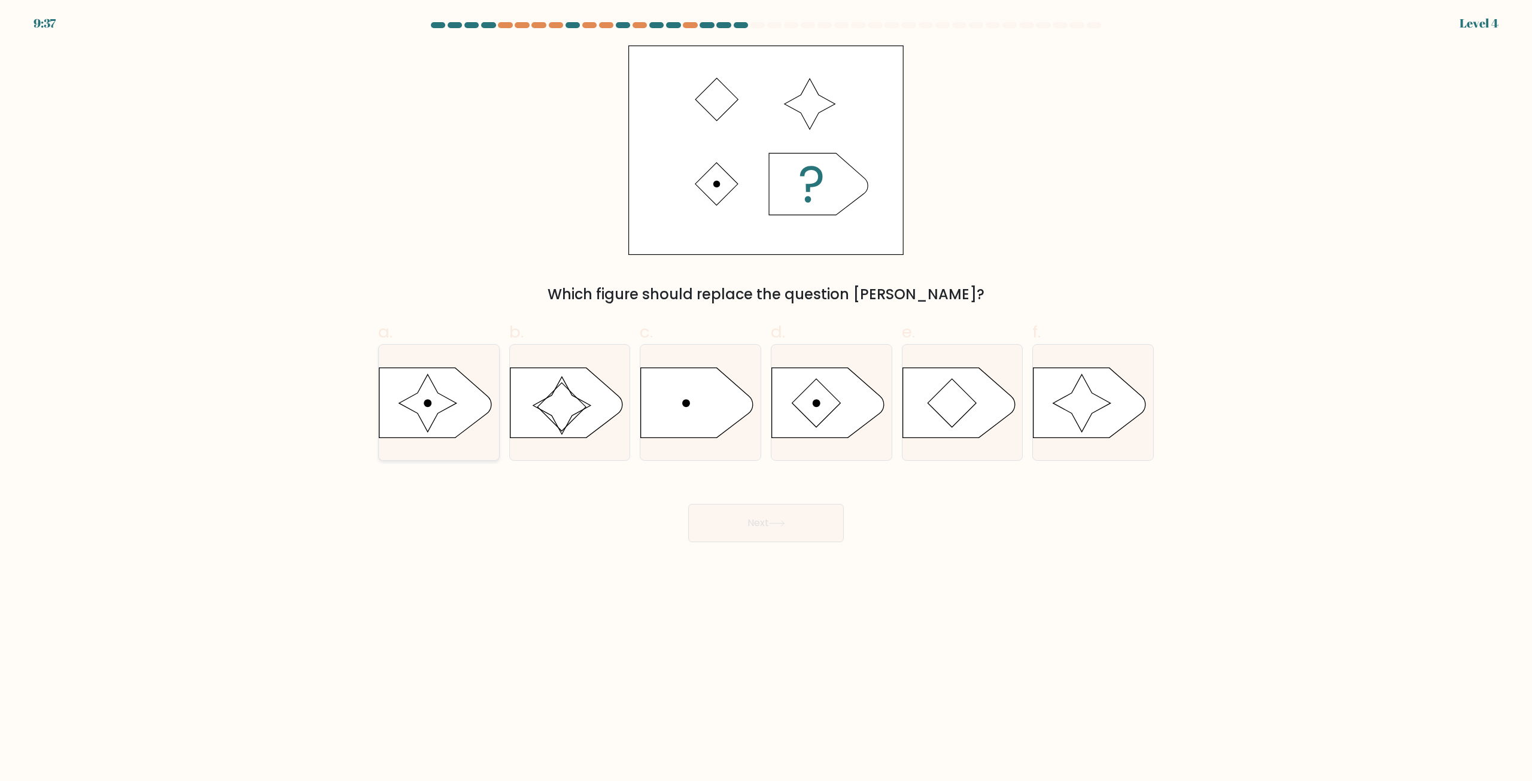
drag, startPoint x: 470, startPoint y: 404, endPoint x: 469, endPoint y: 411, distance: 6.6
click at [470, 405] on icon at bounding box center [435, 402] width 113 height 70
click at [766, 399] on input "a." at bounding box center [766, 395] width 1 height 8
radio input "true"
click at [735, 508] on button "Next" at bounding box center [766, 523] width 156 height 38
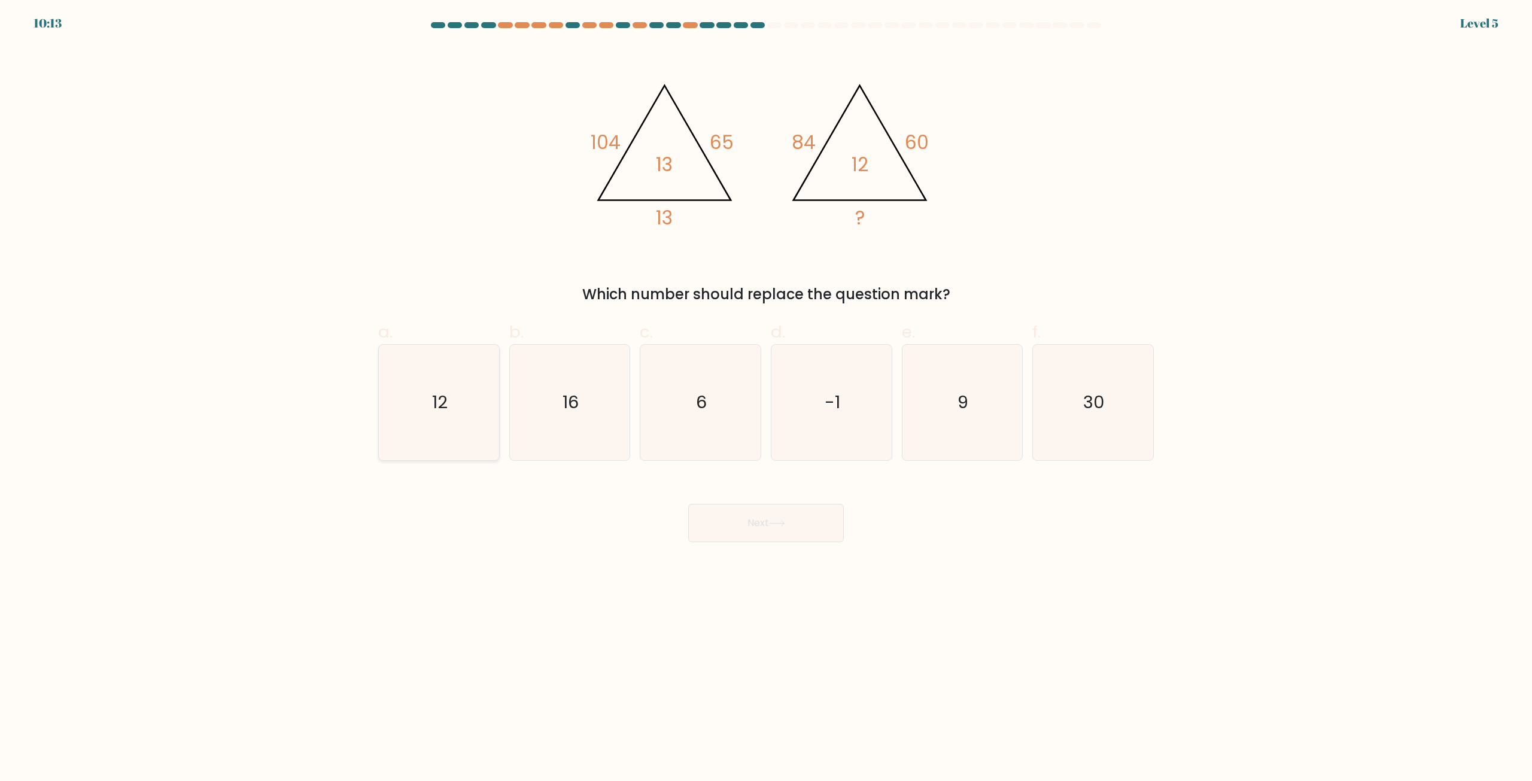
click at [464, 397] on icon "12" at bounding box center [439, 403] width 116 height 116
click at [766, 397] on input "a. 12" at bounding box center [766, 395] width 1 height 8
radio input "true"
click at [785, 523] on icon at bounding box center [777, 523] width 16 height 7
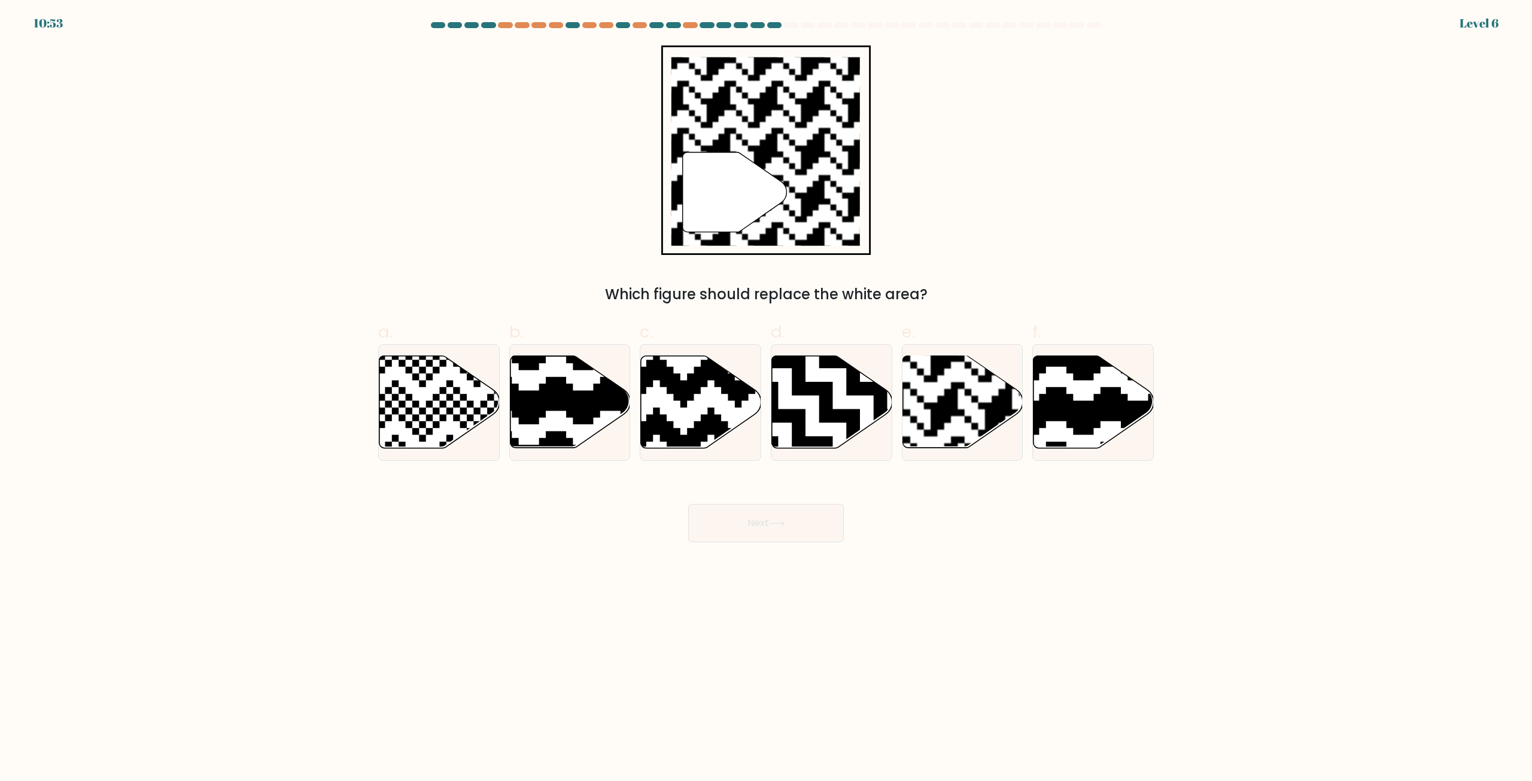
drag, startPoint x: 970, startPoint y: 427, endPoint x: 943, endPoint y: 481, distance: 60.5
click at [967, 433] on rect at bounding box center [999, 355] width 218 height 218
click at [767, 399] on input "e." at bounding box center [766, 395] width 1 height 8
radio input "true"
click at [780, 534] on button "Next" at bounding box center [766, 523] width 156 height 38
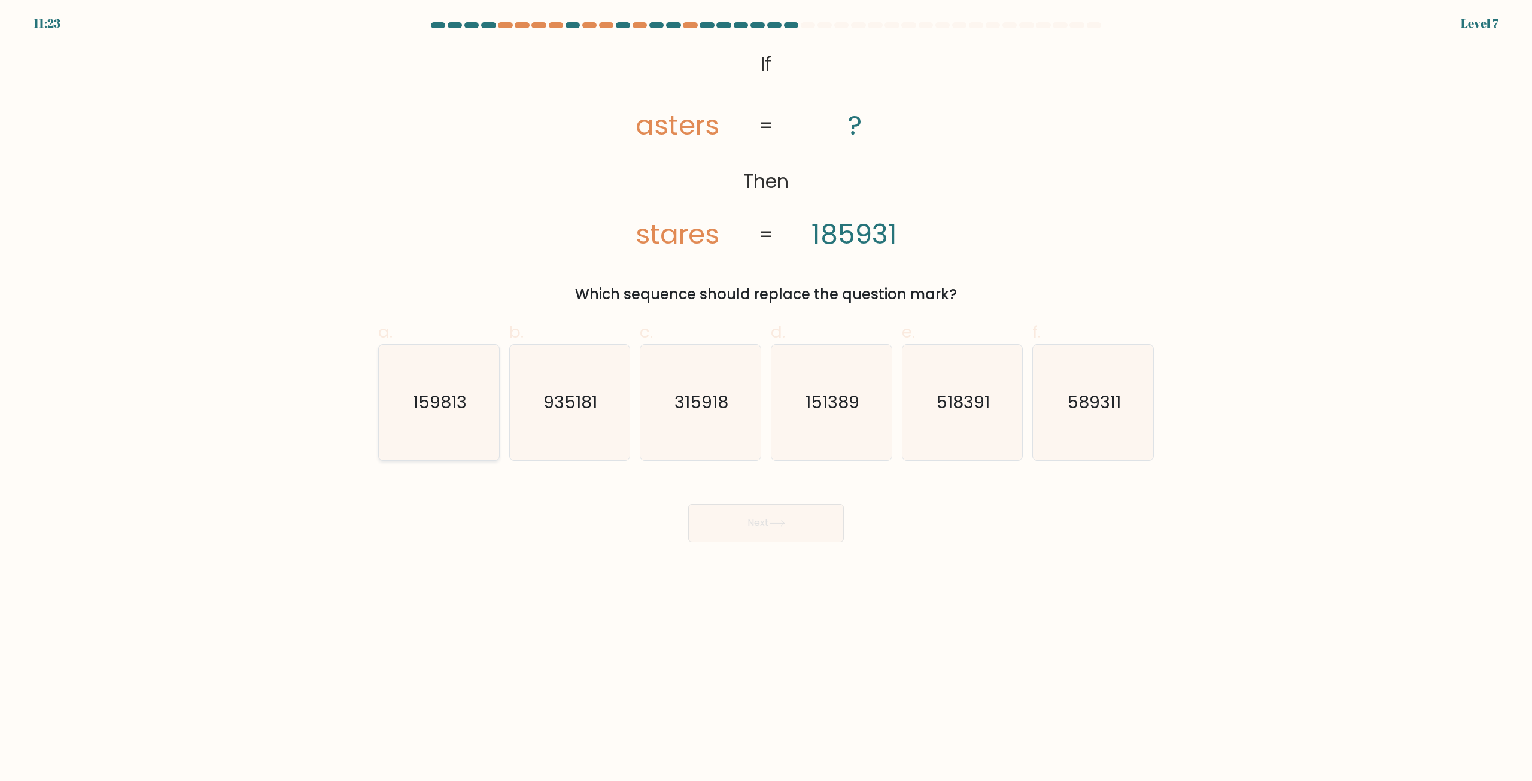
click at [460, 420] on icon "159813" at bounding box center [439, 403] width 116 height 116
click at [766, 399] on input "a. 159813" at bounding box center [766, 395] width 1 height 8
radio input "true"
click at [789, 520] on button "Next" at bounding box center [766, 523] width 156 height 38
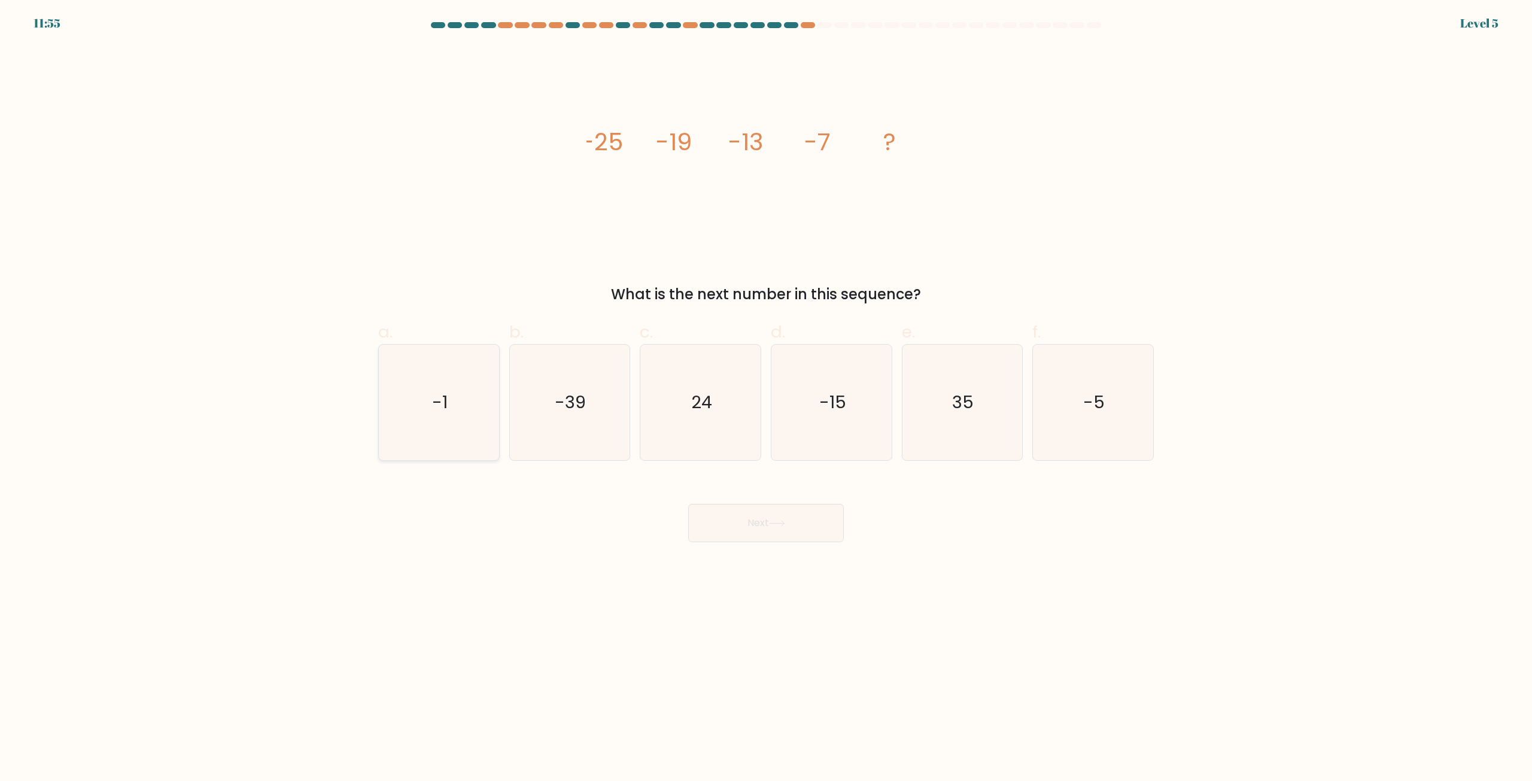
click at [453, 418] on icon "-1" at bounding box center [439, 403] width 116 height 116
click at [766, 399] on input "a. -1" at bounding box center [766, 395] width 1 height 8
radio input "true"
click at [1099, 434] on icon "-5" at bounding box center [1093, 403] width 116 height 116
click at [776, 504] on div "Next" at bounding box center [766, 508] width 790 height 67
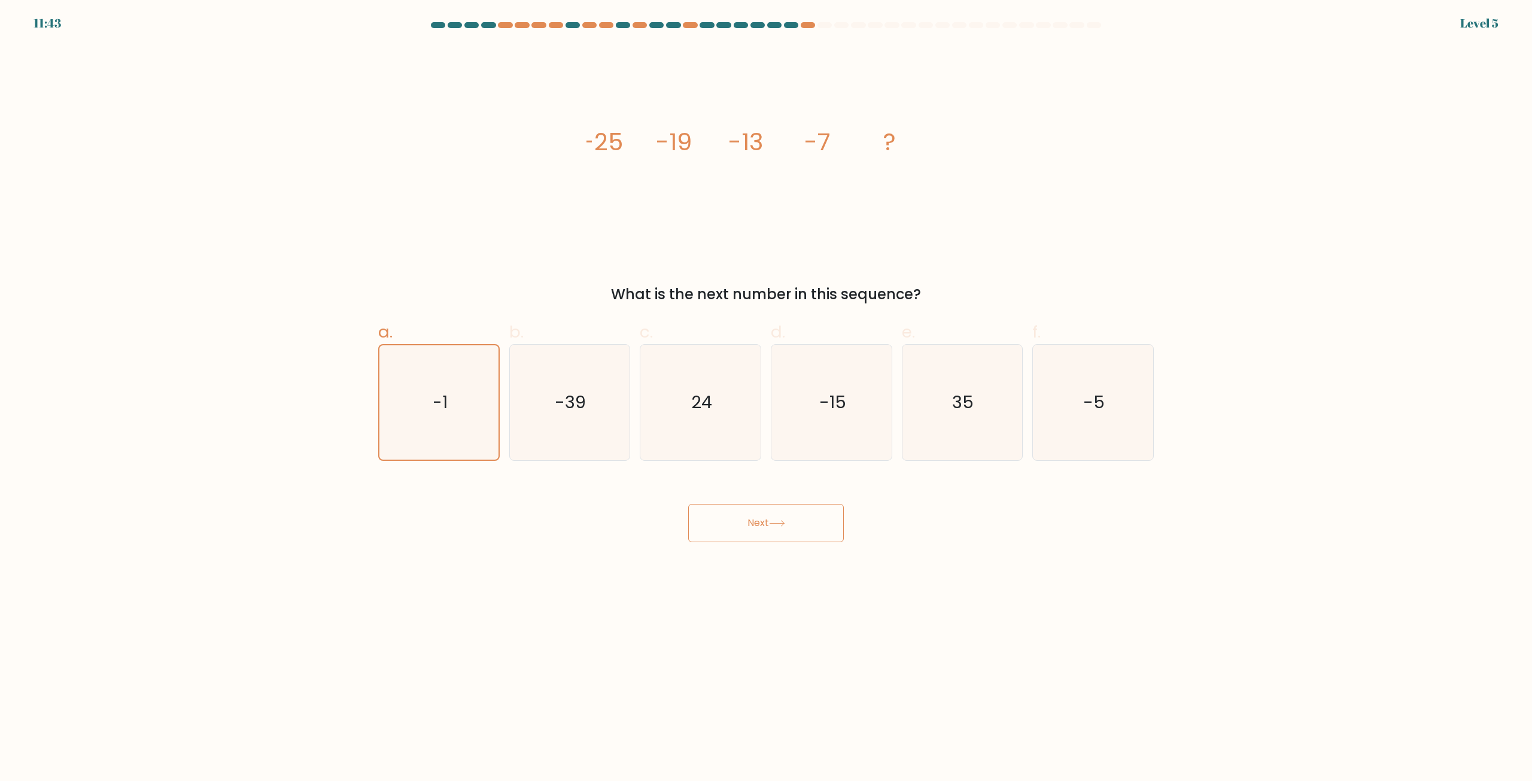
click at [770, 525] on button "Next" at bounding box center [766, 523] width 156 height 38
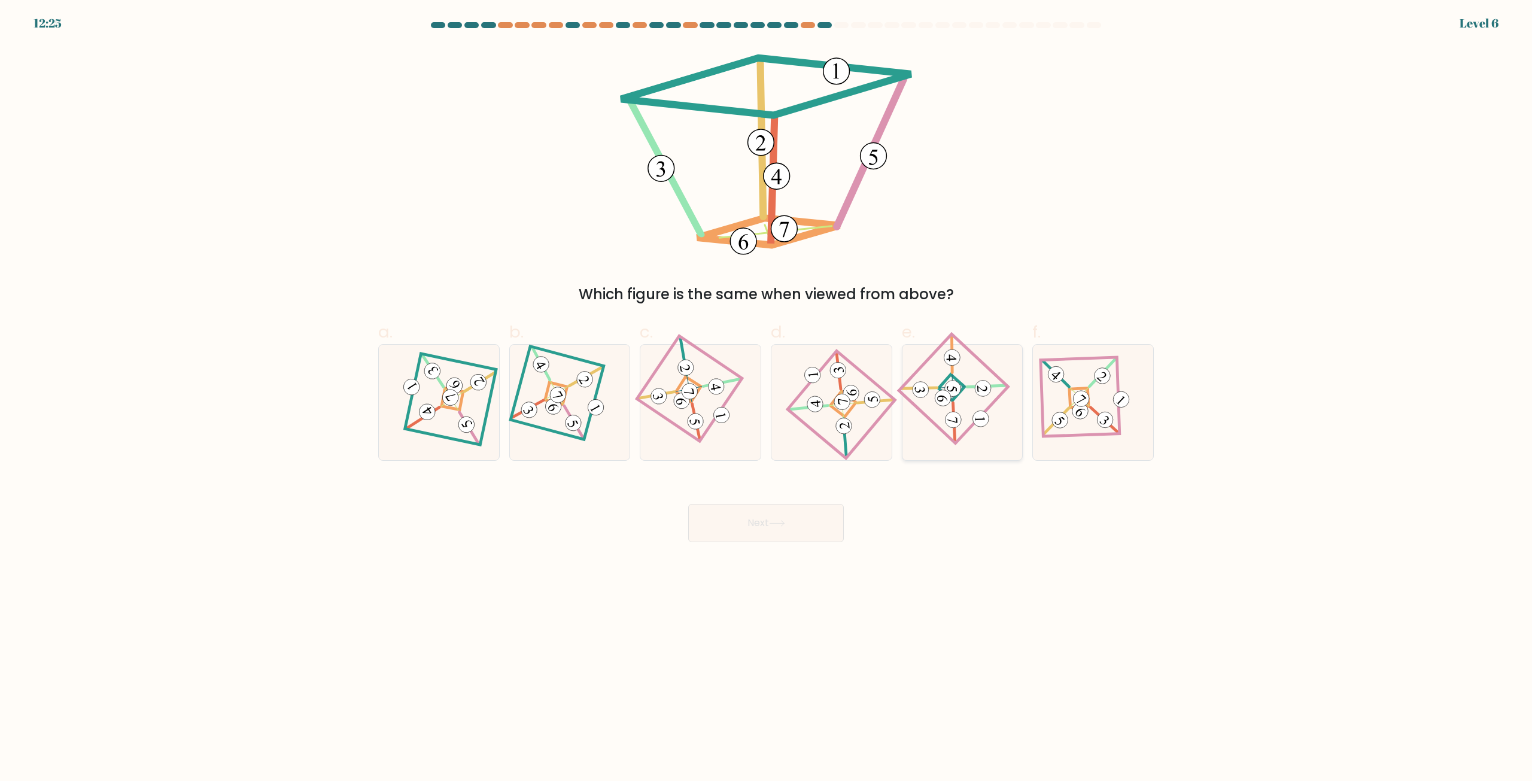
click at [937, 425] on 122 at bounding box center [954, 389] width 110 height 110
click at [767, 399] on input "e." at bounding box center [766, 395] width 1 height 8
radio input "true"
click at [773, 533] on button "Next" at bounding box center [766, 523] width 156 height 38
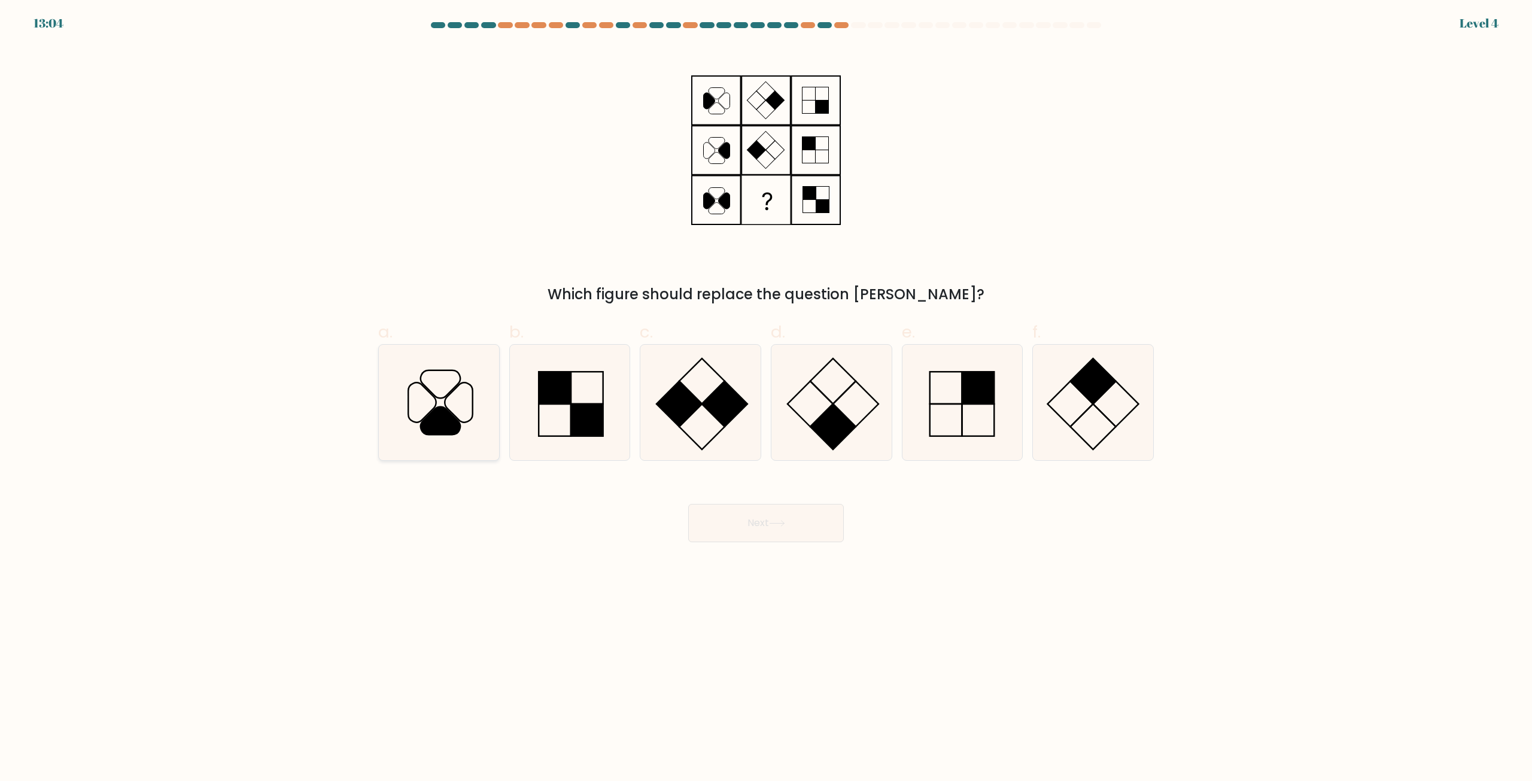
click at [475, 415] on icon at bounding box center [439, 403] width 116 height 116
click at [766, 399] on input "a." at bounding box center [766, 395] width 1 height 8
radio input "true"
click at [821, 536] on button "Next" at bounding box center [766, 523] width 156 height 38
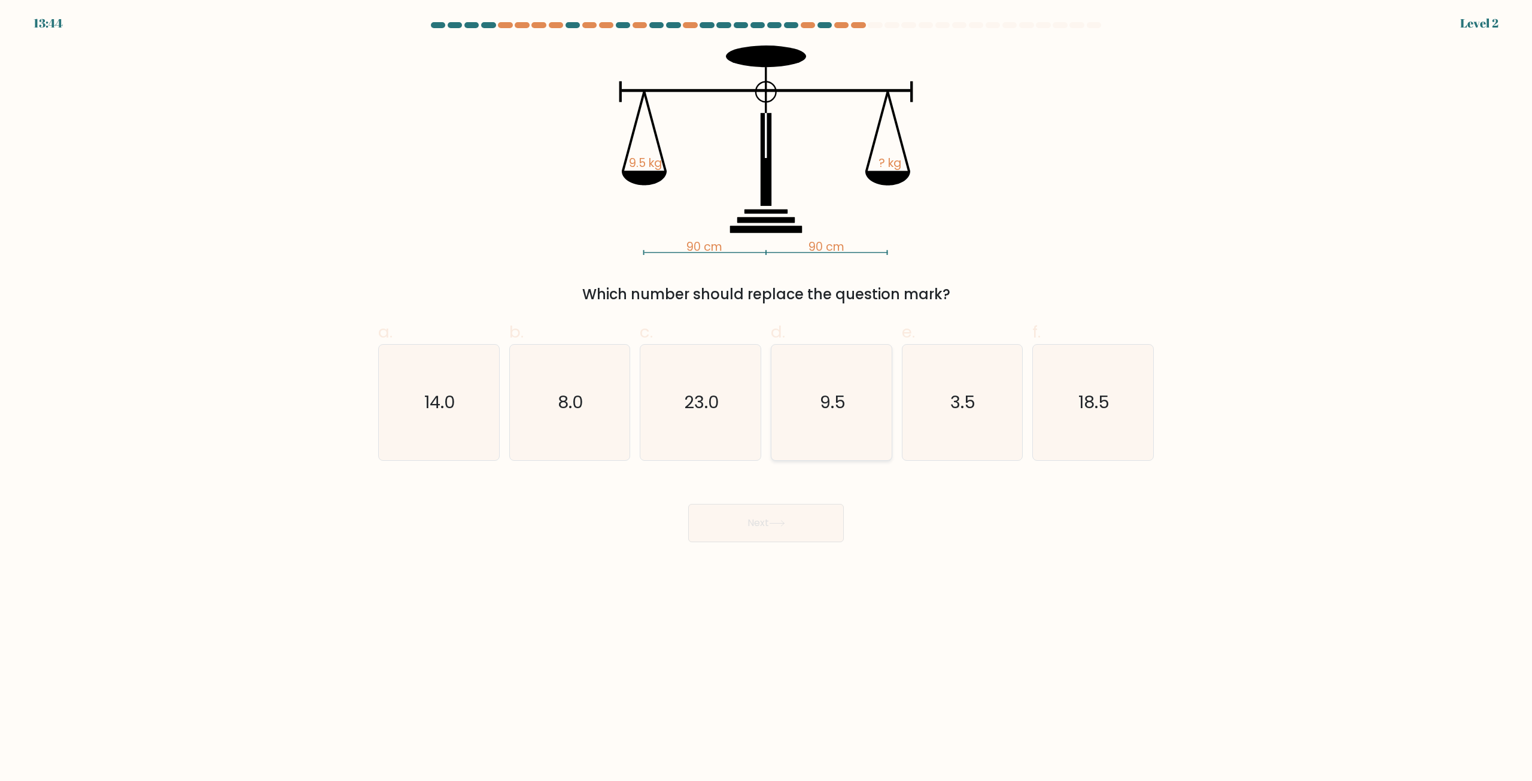
click at [816, 389] on icon "9.5" at bounding box center [832, 403] width 116 height 116
click at [767, 391] on input "d. 9.5" at bounding box center [766, 395] width 1 height 8
radio input "true"
click at [785, 515] on button "Next" at bounding box center [766, 523] width 156 height 38
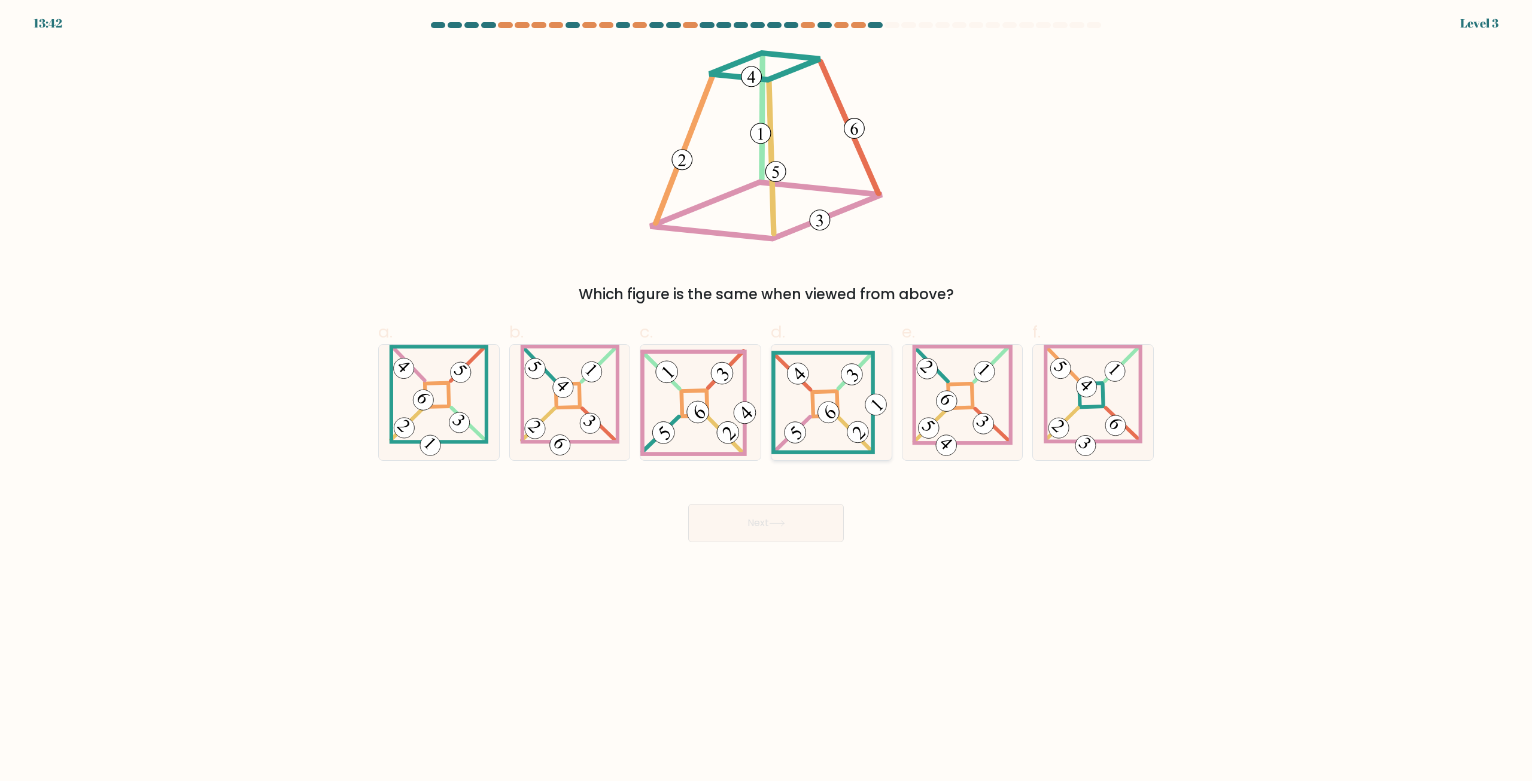
click at [825, 427] on icon at bounding box center [831, 403] width 120 height 104
click at [767, 399] on input "d." at bounding box center [766, 395] width 1 height 8
radio input "true"
click at [793, 514] on button "Next" at bounding box center [766, 523] width 156 height 38
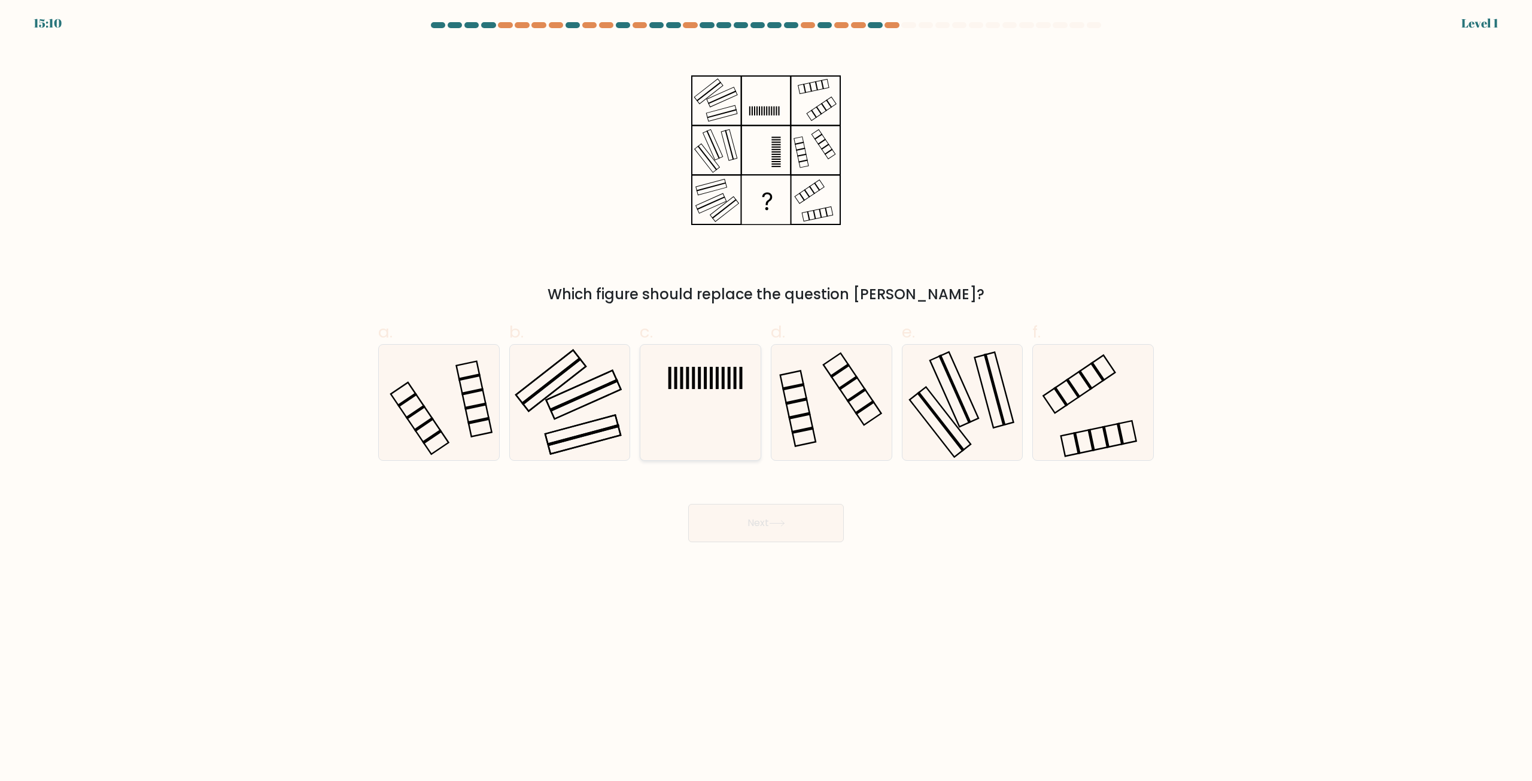
click at [713, 379] on rect at bounding box center [711, 378] width 3 height 22
click at [766, 391] on input "c." at bounding box center [766, 395] width 1 height 8
radio input "true"
click at [748, 524] on button "Next" at bounding box center [766, 523] width 156 height 38
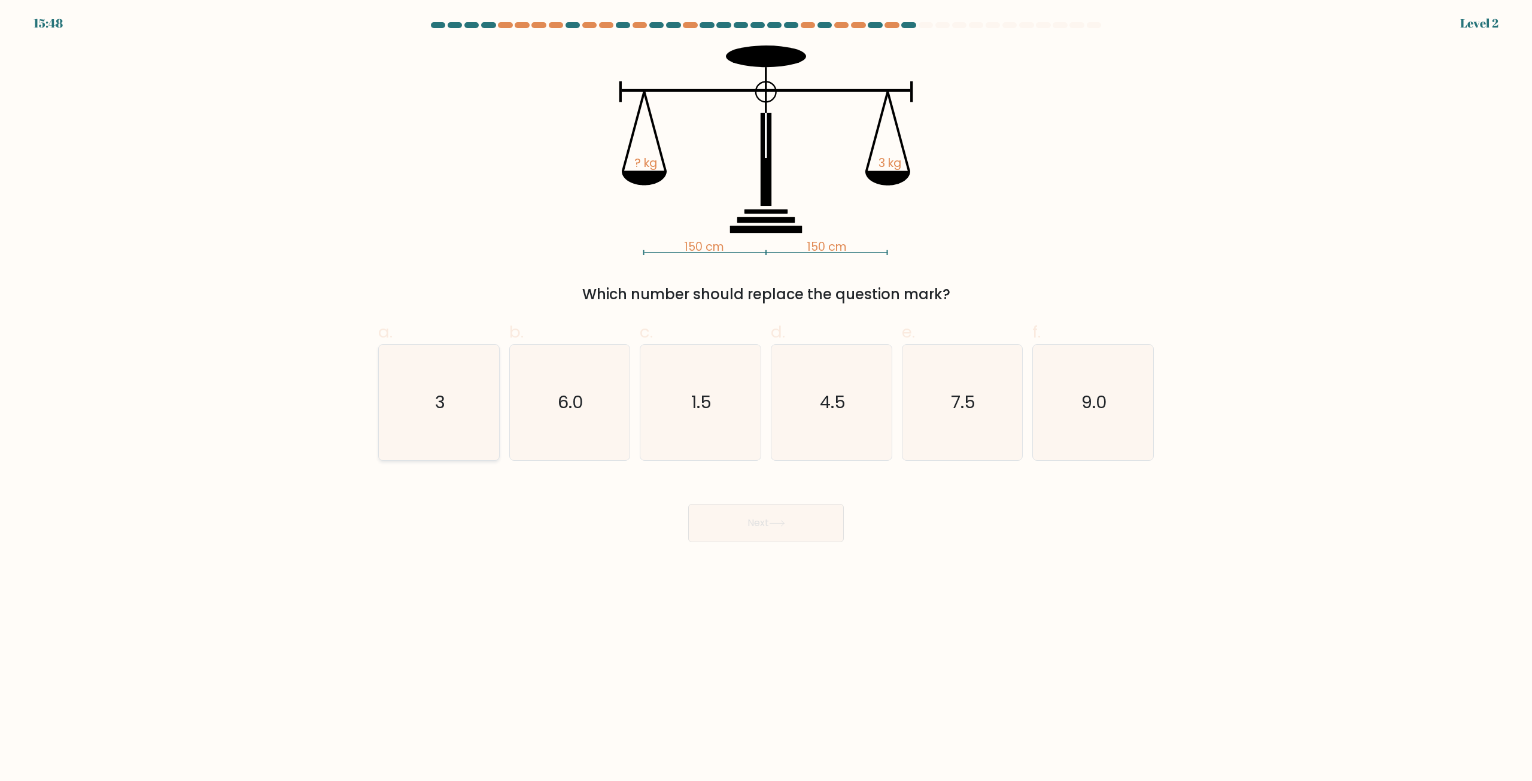
click at [479, 403] on icon "3" at bounding box center [439, 403] width 116 height 116
click at [766, 399] on input "a. 3" at bounding box center [766, 395] width 1 height 8
radio input "true"
click at [783, 542] on button "Next" at bounding box center [766, 523] width 156 height 38
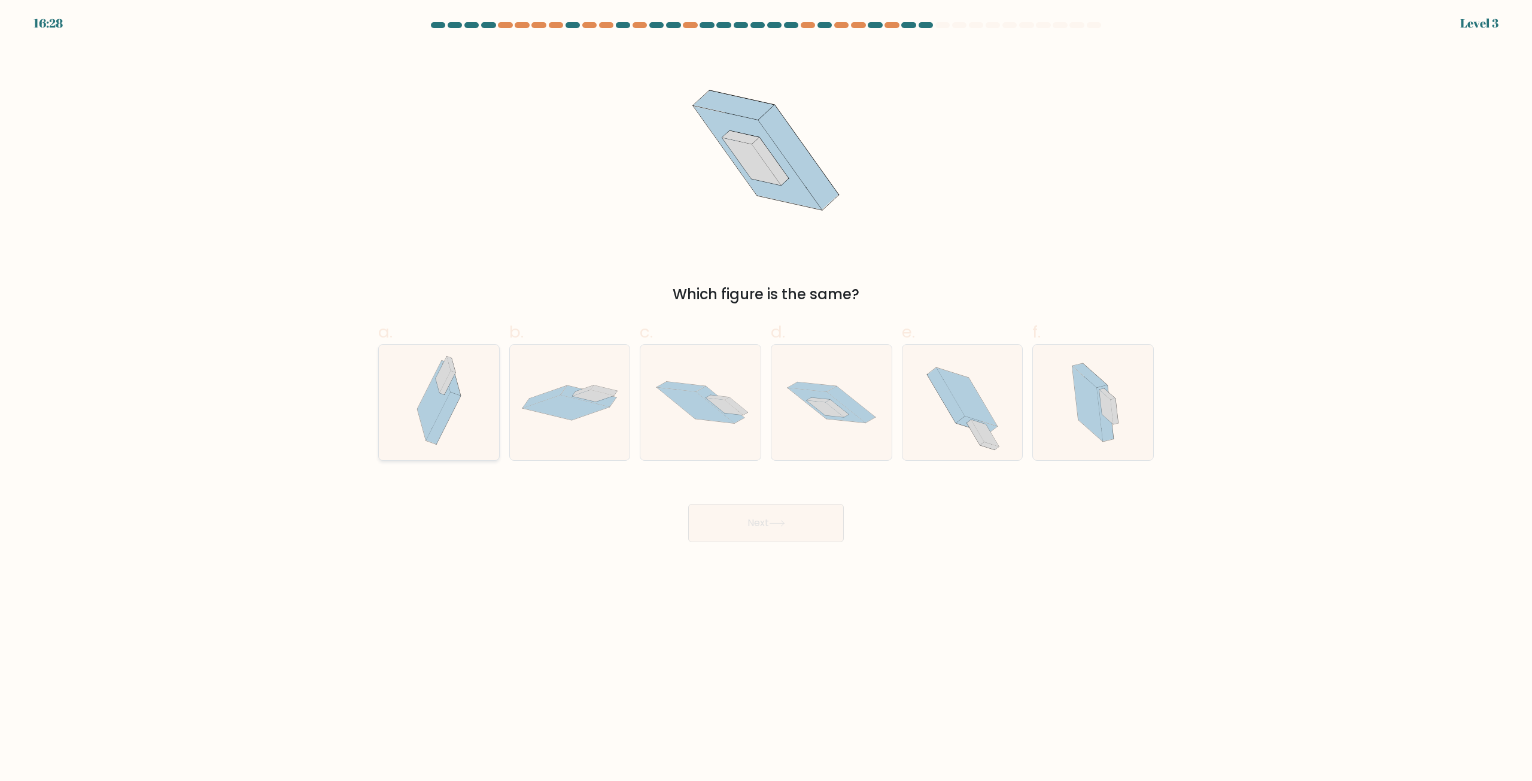
click at [438, 400] on icon at bounding box center [433, 401] width 33 height 80
click at [766, 399] on input "a." at bounding box center [766, 395] width 1 height 8
radio input "true"
drag, startPoint x: 720, startPoint y: 426, endPoint x: 671, endPoint y: 420, distance: 49.4
click at [719, 425] on icon at bounding box center [700, 402] width 120 height 81
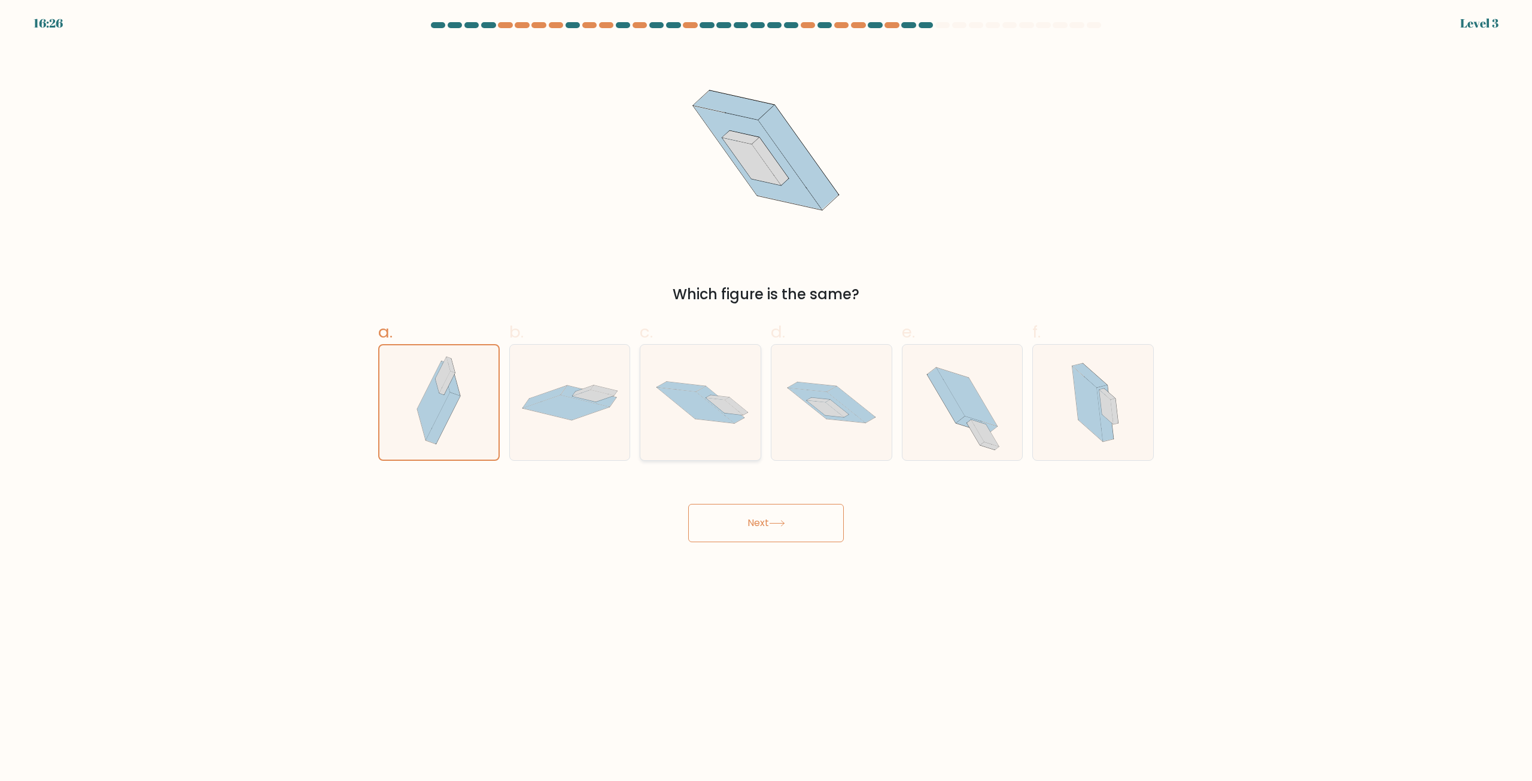
click at [766, 399] on input "c." at bounding box center [766, 395] width 1 height 8
radio input "true"
drag, startPoint x: 536, startPoint y: 399, endPoint x: 475, endPoint y: 394, distance: 61.8
click at [525, 399] on icon at bounding box center [570, 403] width 120 height 36
click at [766, 399] on input "b." at bounding box center [766, 395] width 1 height 8
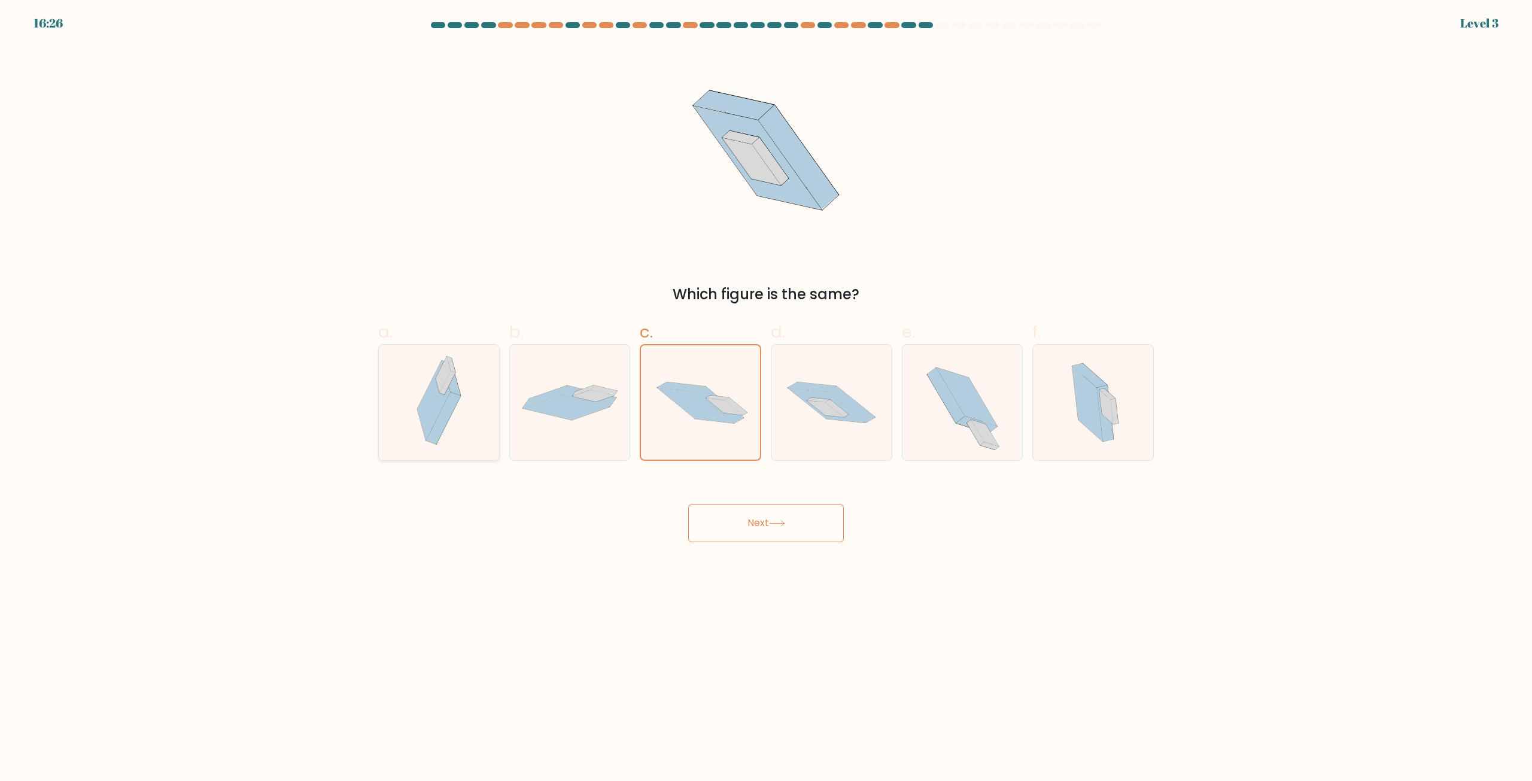
radio input "true"
drag, startPoint x: 450, startPoint y: 390, endPoint x: 523, endPoint y: 406, distance: 74.2
click at [449, 390] on icon at bounding box center [439, 403] width 66 height 116
click at [766, 391] on input "a." at bounding box center [766, 395] width 1 height 8
radio input "true"
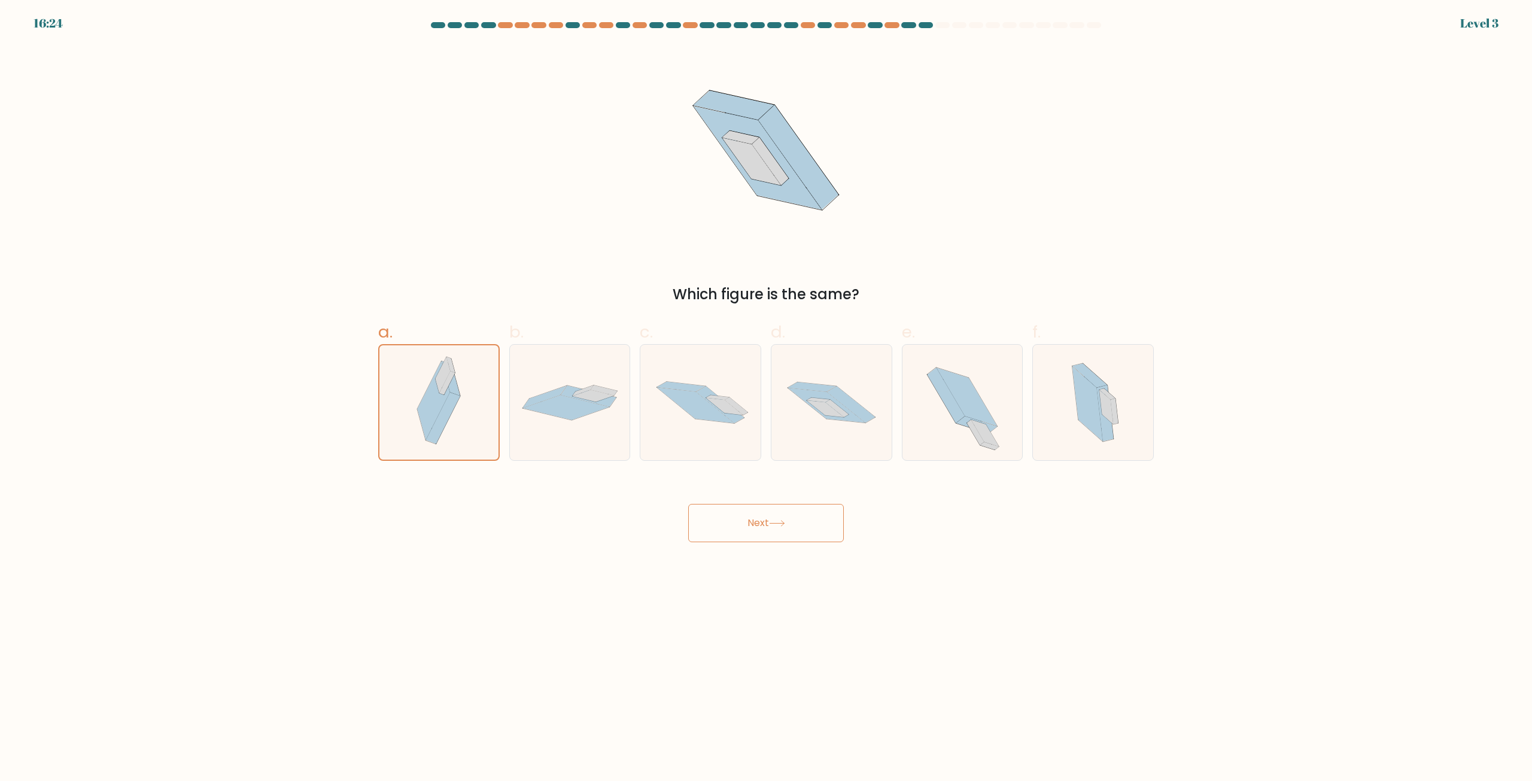
click at [800, 512] on button "Next" at bounding box center [766, 523] width 156 height 38
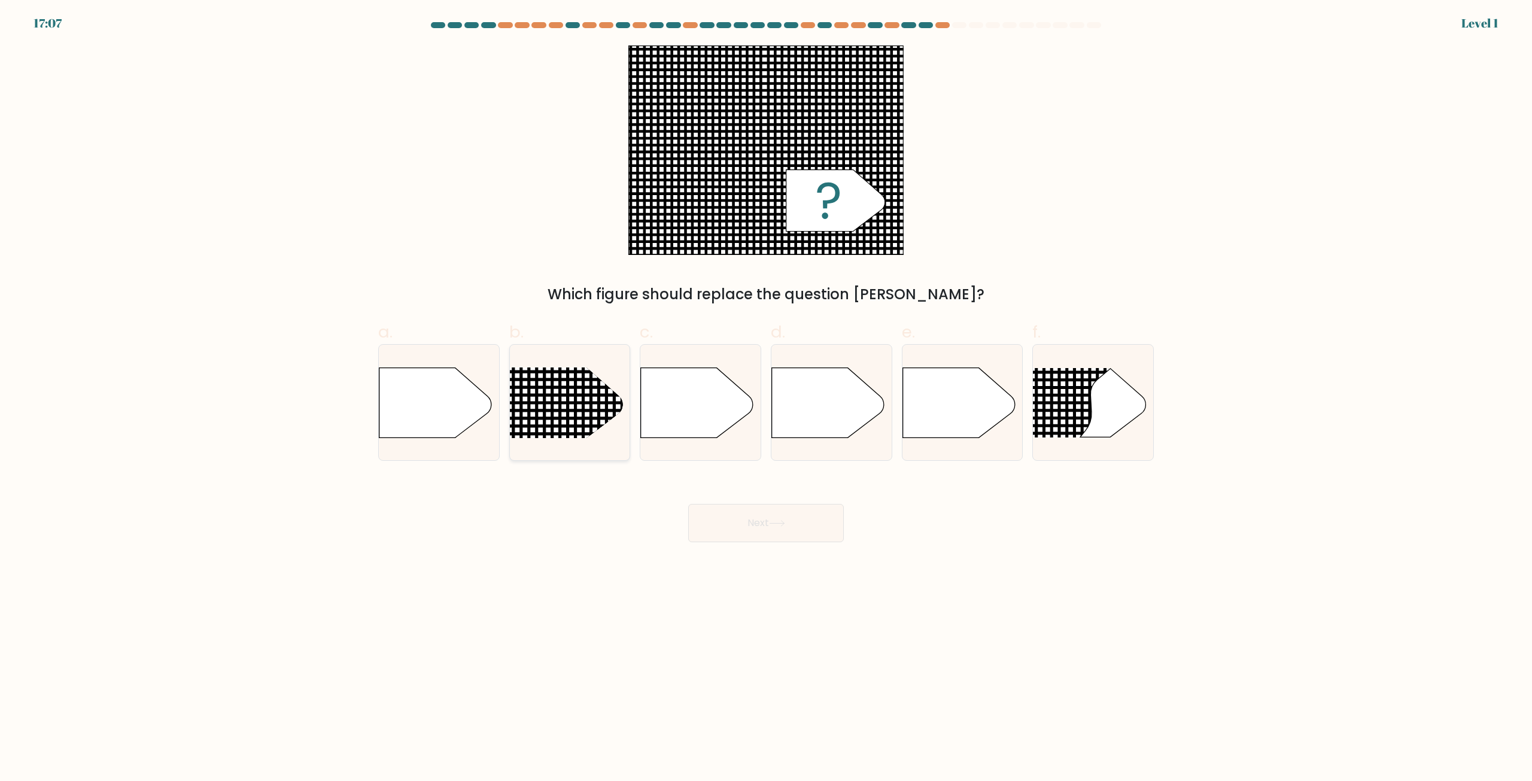
click at [545, 408] on line at bounding box center [545, 365] width 0 height 585
click at [766, 399] on input "b." at bounding box center [766, 395] width 1 height 8
radio input "true"
click at [797, 521] on button "Next" at bounding box center [766, 523] width 156 height 38
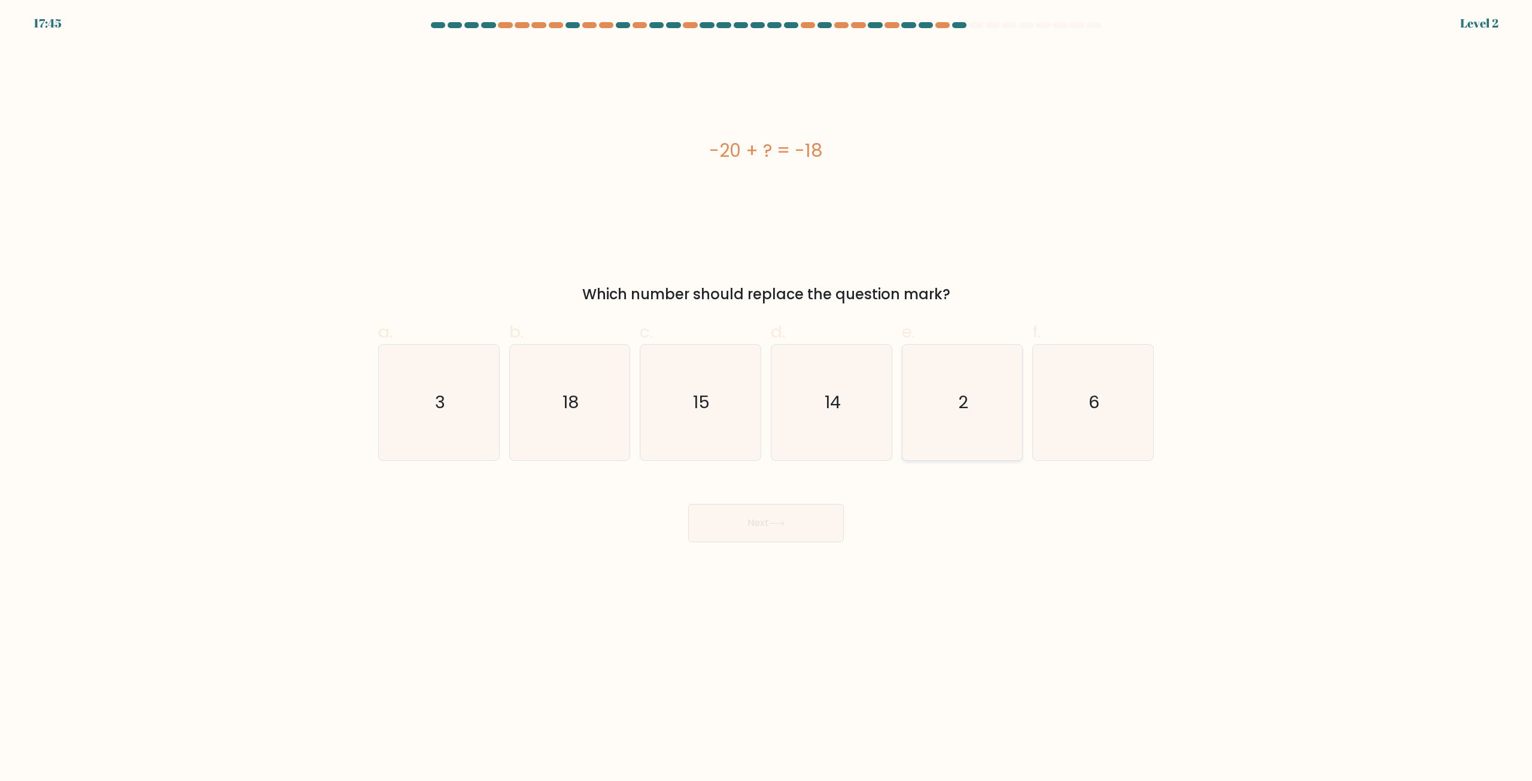
click at [932, 391] on icon "2" at bounding box center [962, 403] width 116 height 116
click at [767, 391] on input "e. 2" at bounding box center [766, 395] width 1 height 8
radio input "true"
click at [787, 521] on button "Next" at bounding box center [766, 523] width 156 height 38
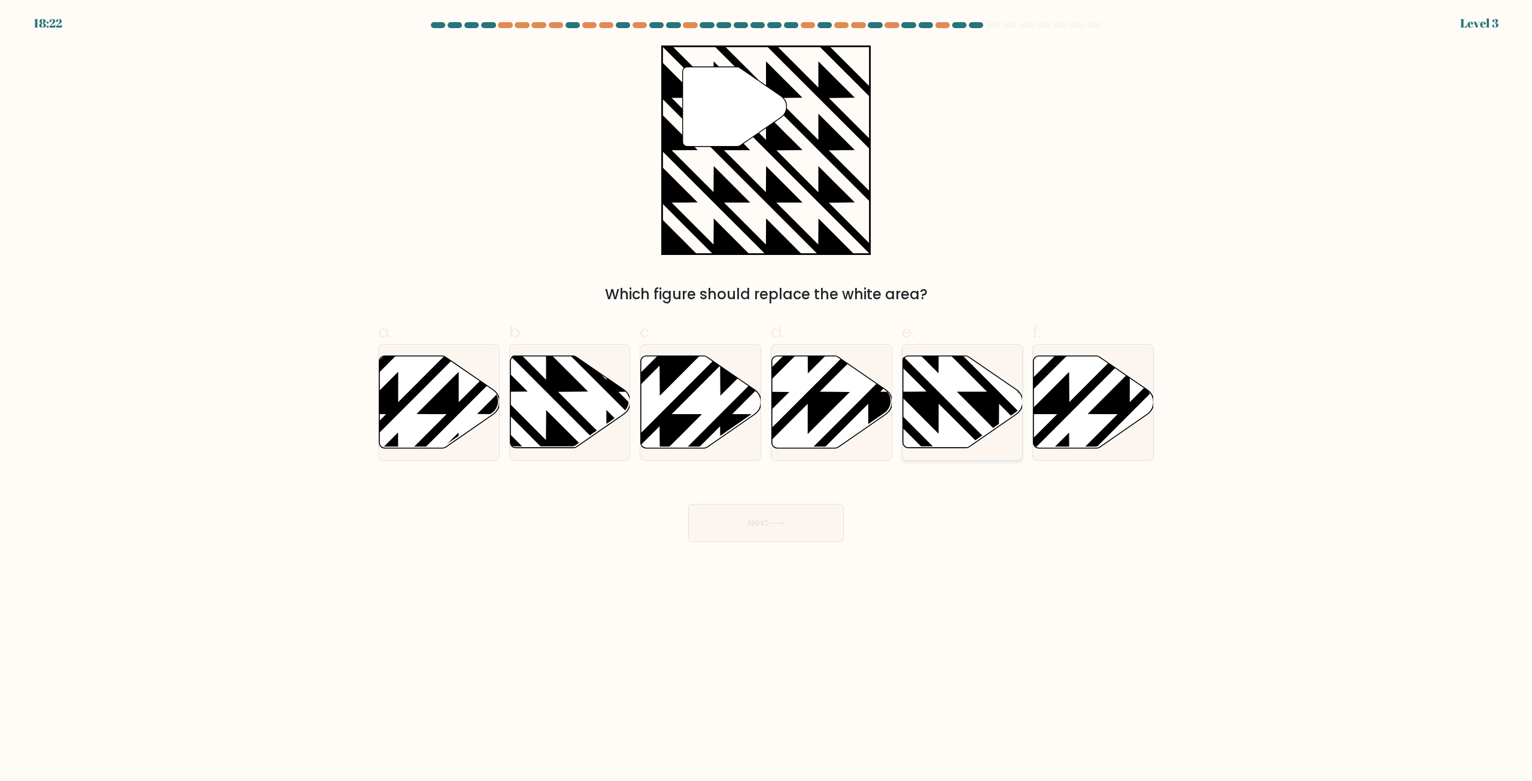
drag, startPoint x: 946, startPoint y: 405, endPoint x: 925, endPoint y: 428, distance: 31.3
click at [945, 412] on icon at bounding box center [963, 403] width 120 height 94
click at [767, 399] on input "e." at bounding box center [766, 395] width 1 height 8
radio input "true"
click at [770, 525] on button "Next" at bounding box center [766, 523] width 156 height 38
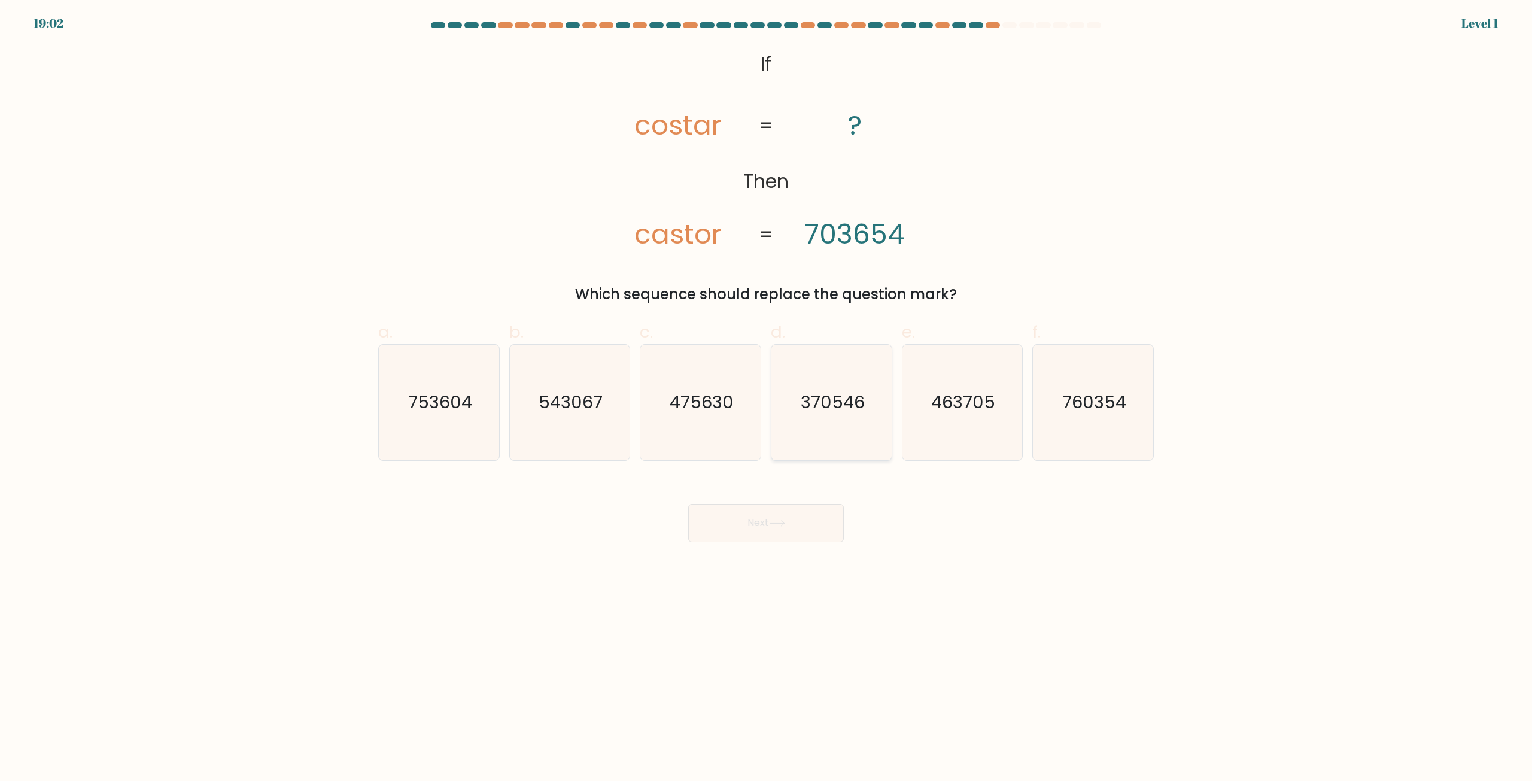
click at [806, 399] on text "370546" at bounding box center [833, 403] width 64 height 24
click at [767, 399] on input "d. 370546" at bounding box center [766, 395] width 1 height 8
radio input "true"
click at [796, 498] on div "Next" at bounding box center [766, 508] width 790 height 67
click at [806, 520] on button "Next" at bounding box center [766, 523] width 156 height 38
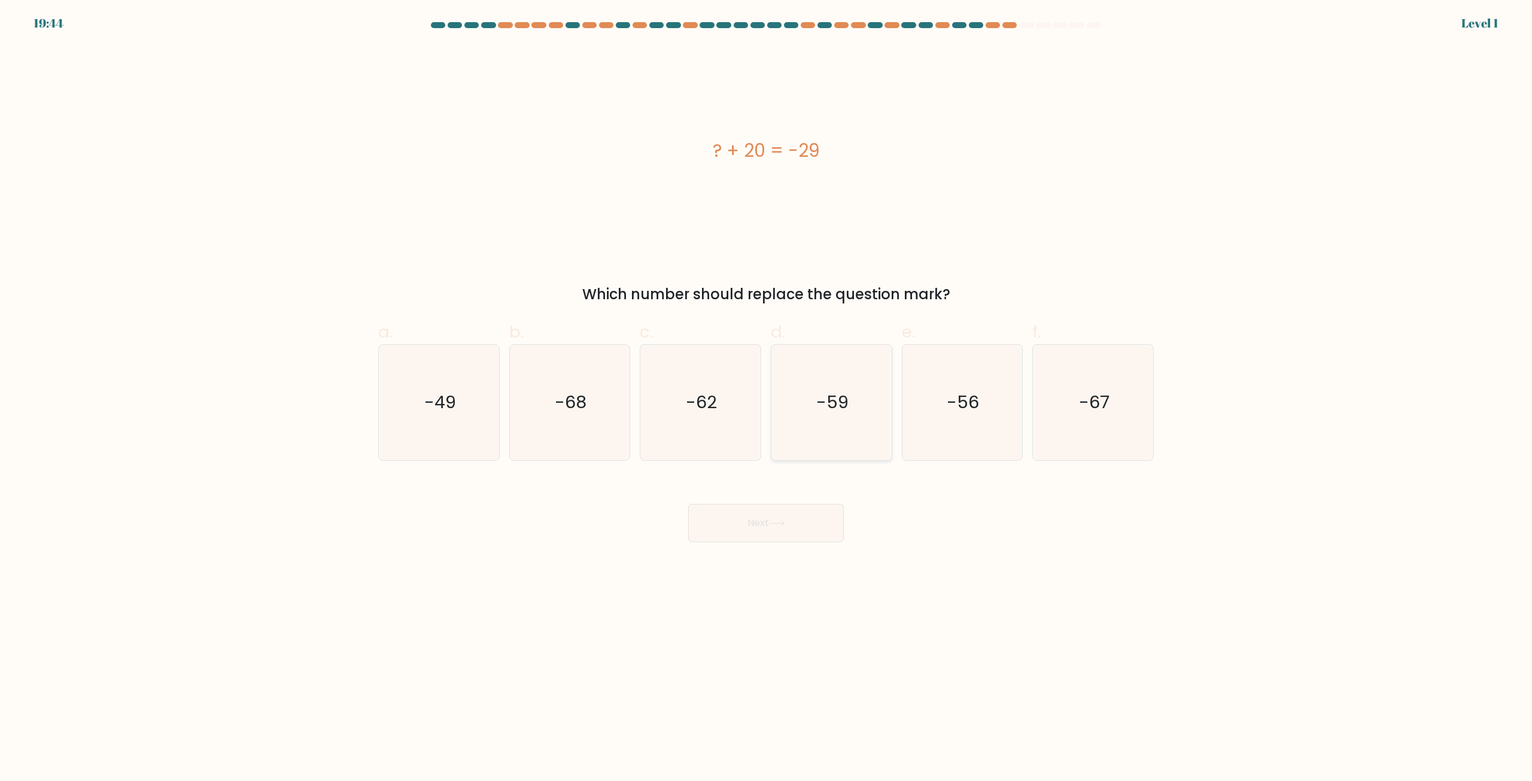
click at [834, 431] on icon "-59" at bounding box center [832, 403] width 116 height 116
click at [767, 399] on input "d. -59" at bounding box center [766, 395] width 1 height 8
radio input "true"
click at [826, 516] on button "Next" at bounding box center [766, 523] width 156 height 38
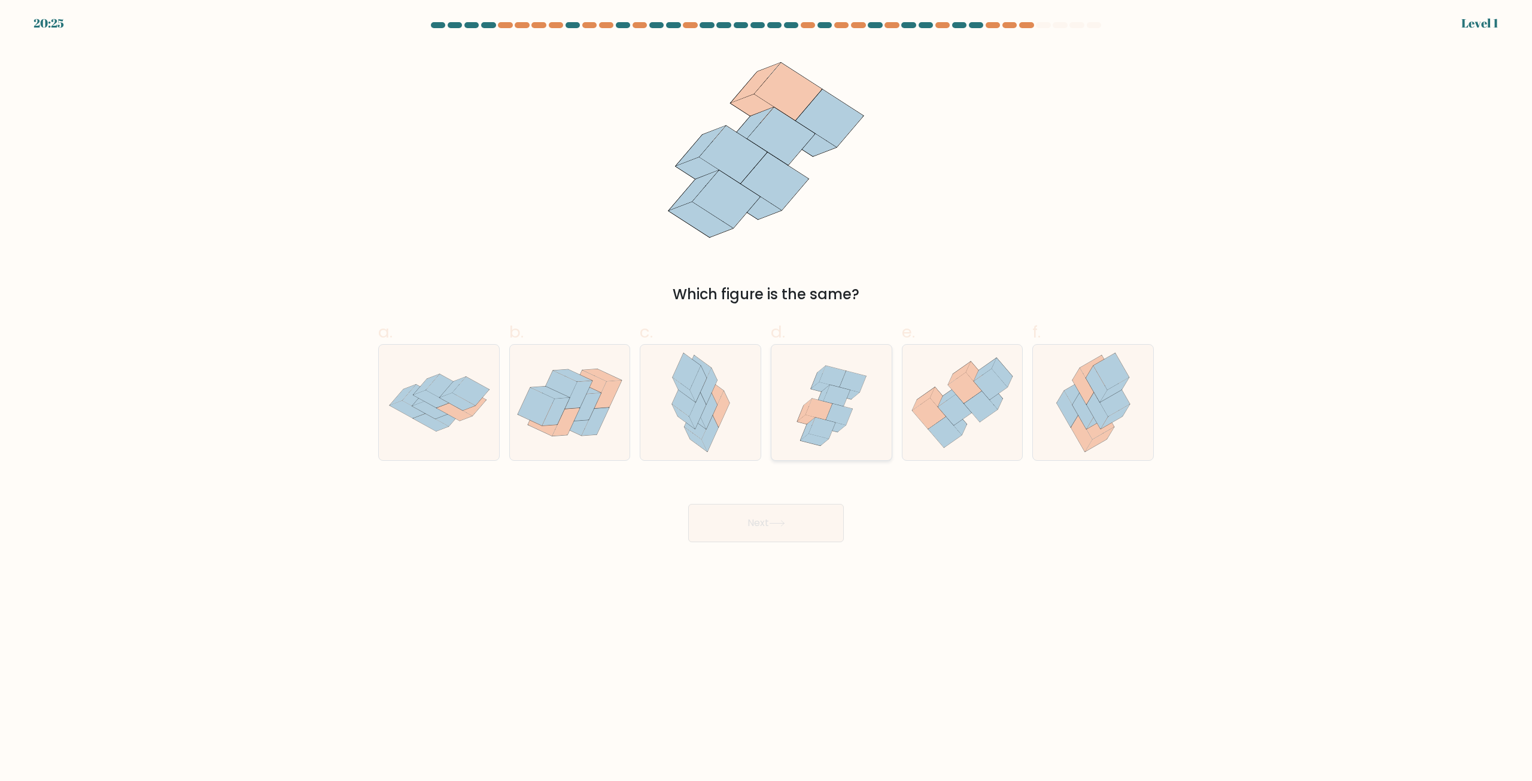
drag, startPoint x: 832, startPoint y: 408, endPoint x: 815, endPoint y: 427, distance: 25.4
click at [827, 415] on icon at bounding box center [831, 403] width 120 height 116
click at [767, 399] on input "d." at bounding box center [766, 395] width 1 height 8
radio input "true"
click at [777, 525] on icon at bounding box center [777, 523] width 16 height 7
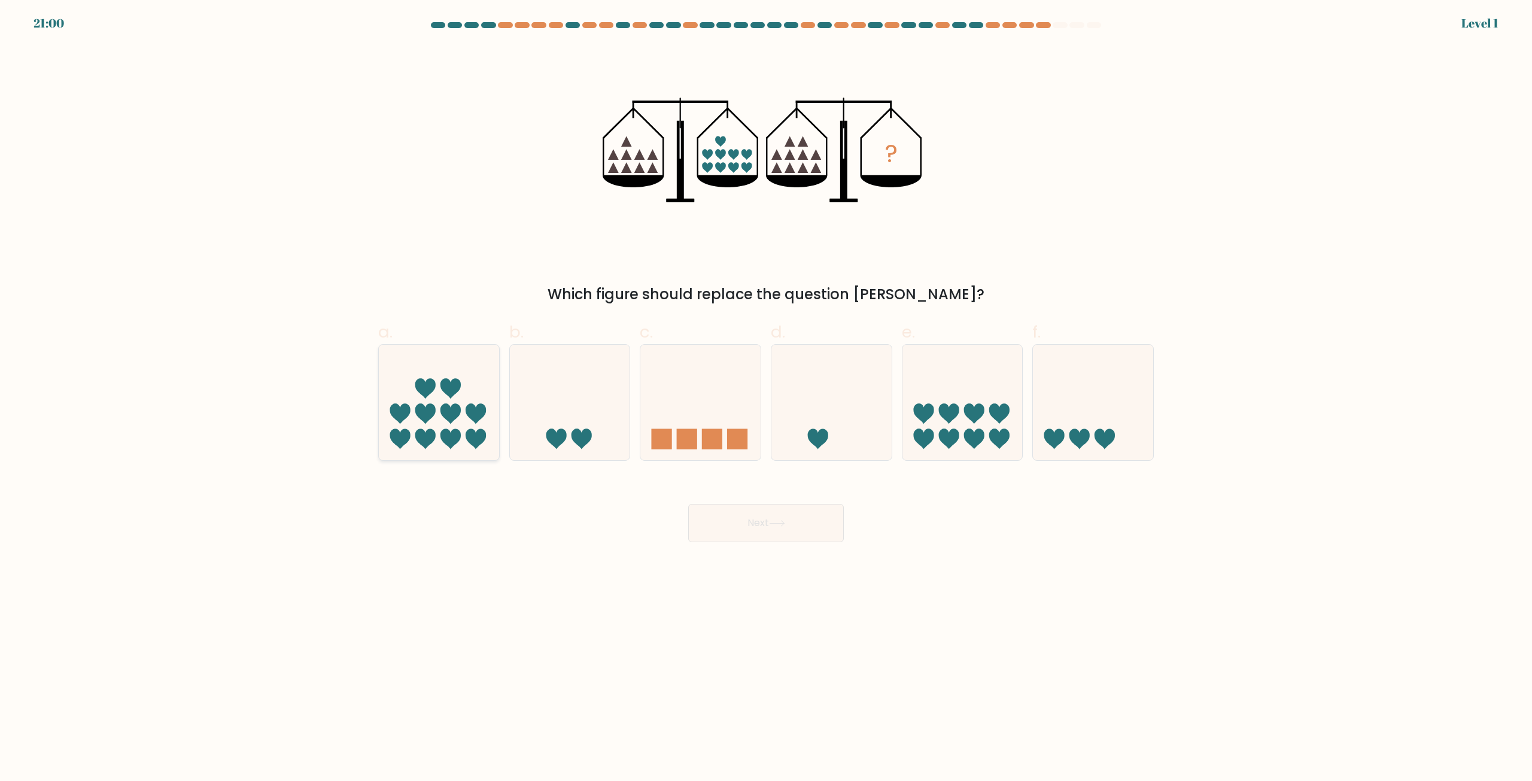
click at [469, 408] on icon at bounding box center [476, 413] width 20 height 20
click at [766, 399] on input "a." at bounding box center [766, 395] width 1 height 8
radio input "true"
click at [720, 505] on button "Next" at bounding box center [766, 523] width 156 height 38
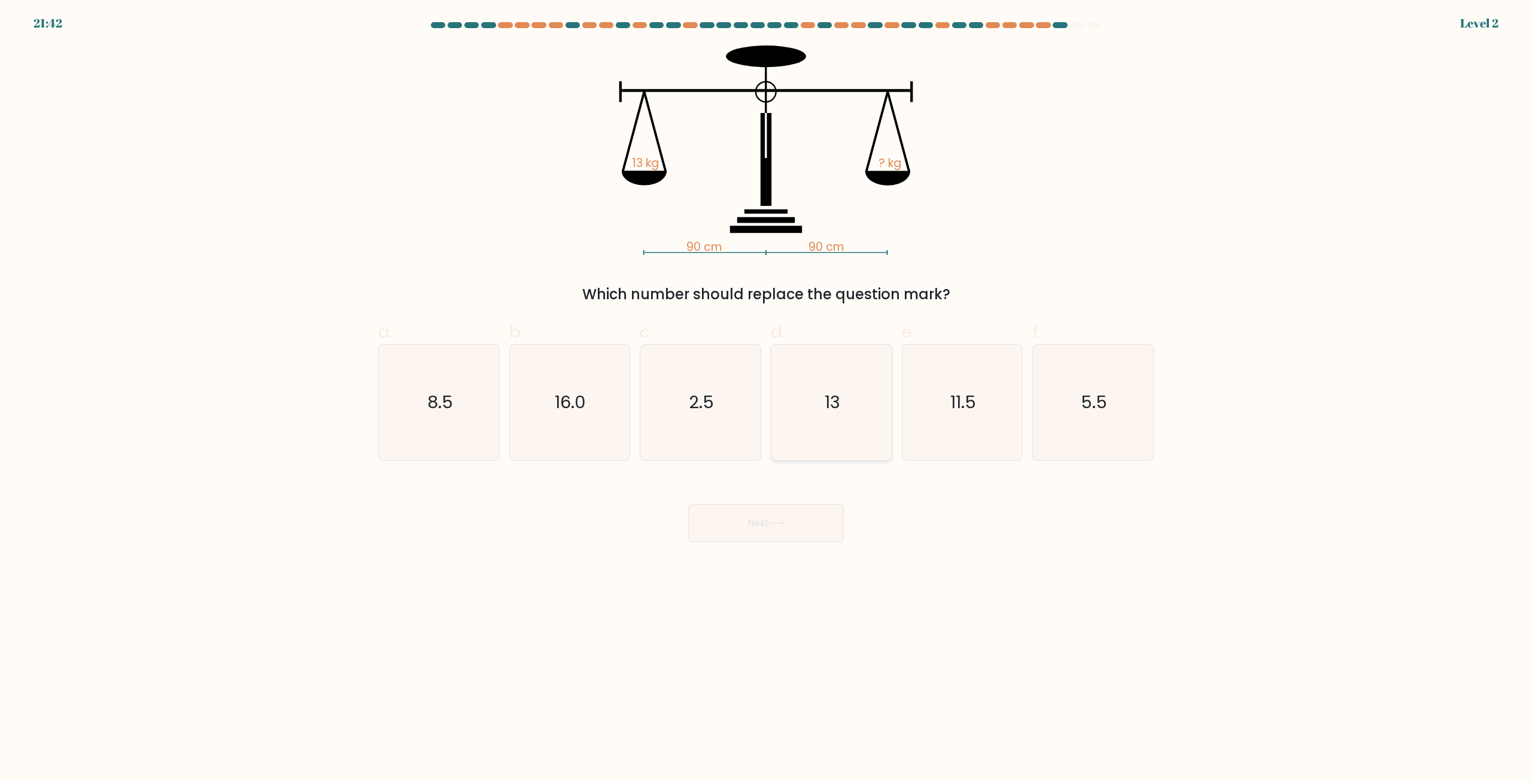
drag, startPoint x: 861, startPoint y: 438, endPoint x: 846, endPoint y: 446, distance: 17.7
click at [862, 438] on icon "13" at bounding box center [832, 403] width 116 height 116
click at [767, 399] on input "d. 13" at bounding box center [766, 395] width 1 height 8
radio input "true"
click at [803, 518] on button "Next" at bounding box center [766, 523] width 156 height 38
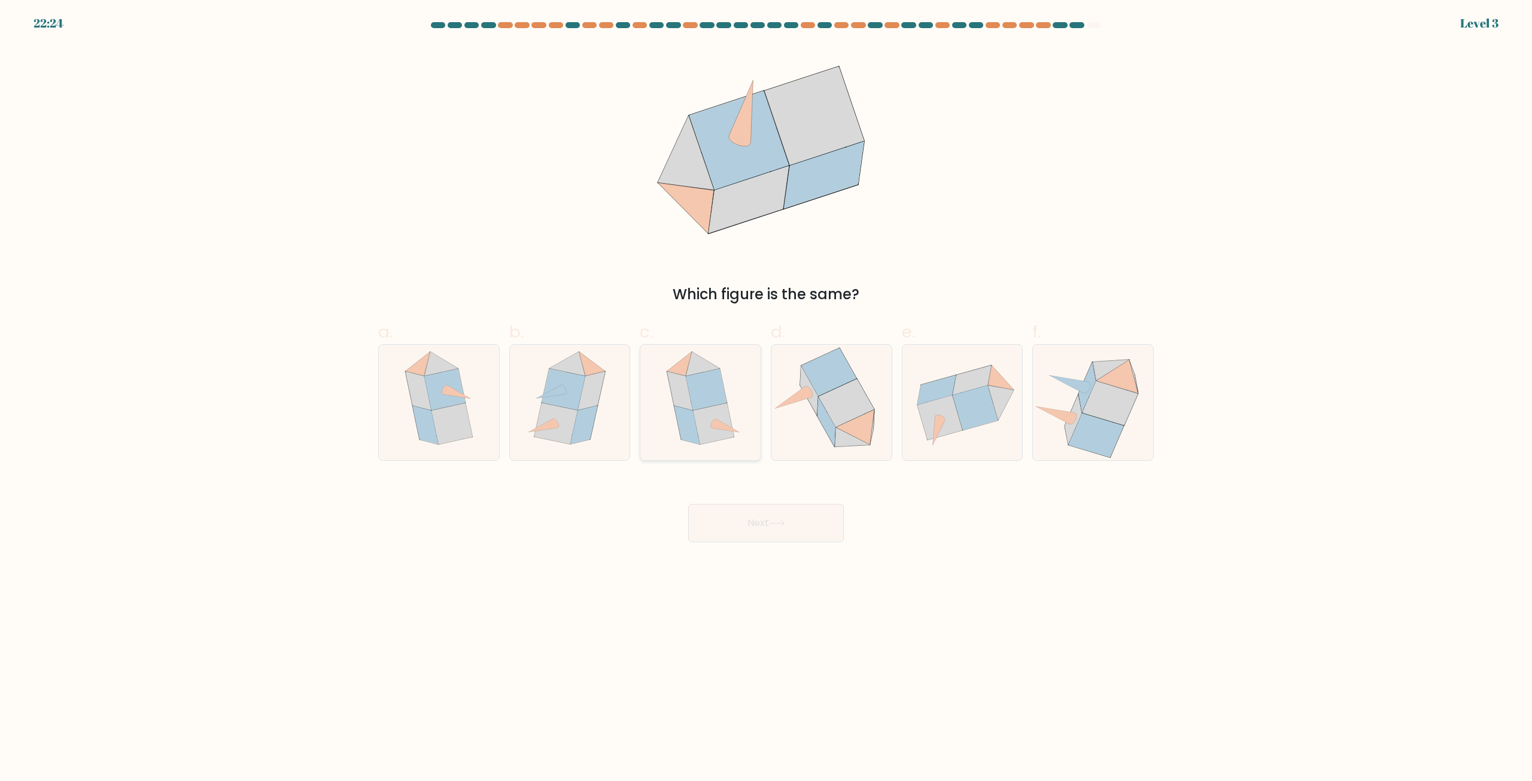
click at [734, 412] on icon at bounding box center [701, 403] width 94 height 116
click at [766, 399] on input "c." at bounding box center [766, 395] width 1 height 8
radio input "true"
click at [789, 521] on button "Next" at bounding box center [766, 523] width 156 height 38
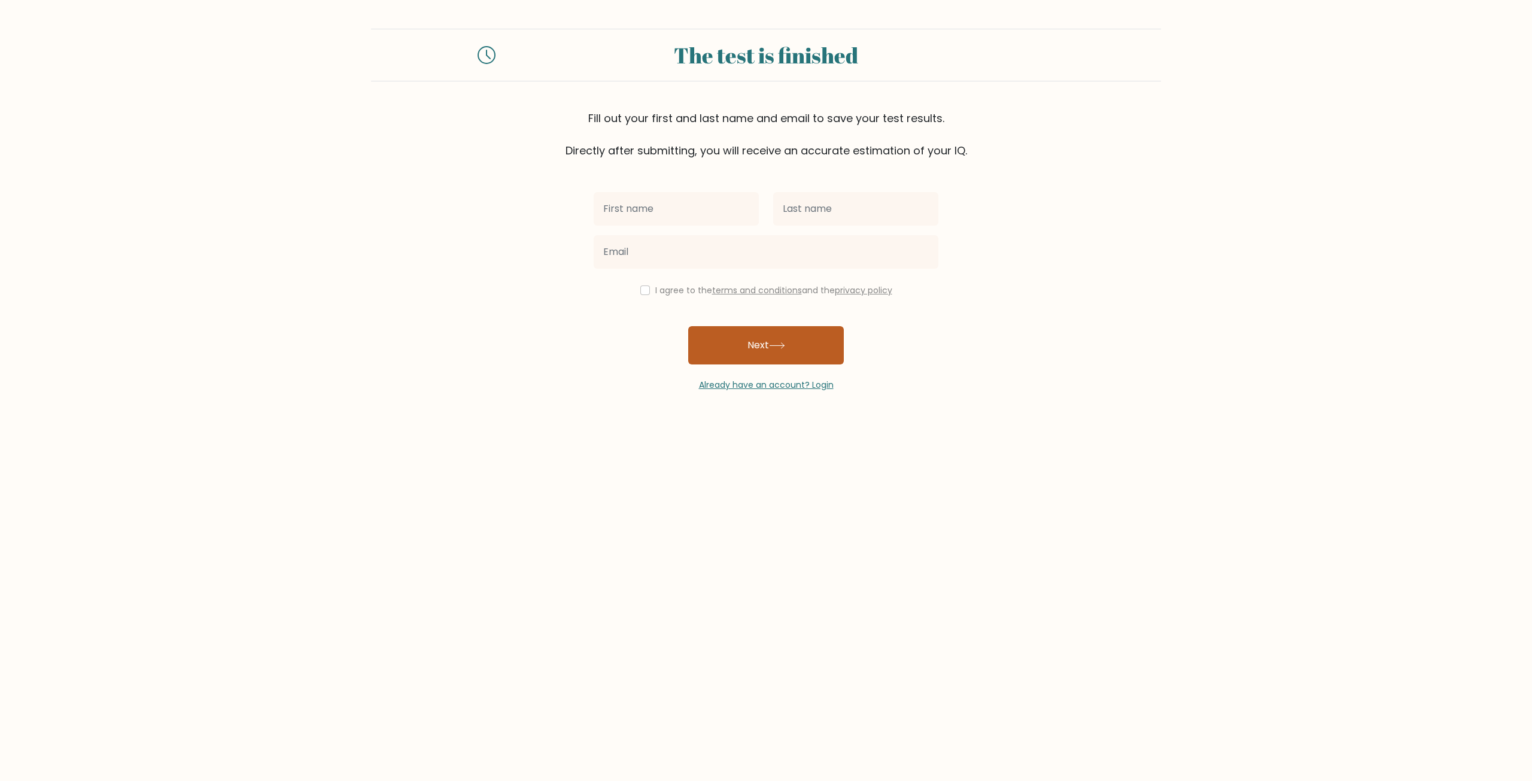
click at [785, 332] on button "Next" at bounding box center [766, 345] width 156 height 38
click at [594, 186] on div "I agree to the terms and conditions and the privacy policy Next Already have an…" at bounding box center [766, 275] width 359 height 233
drag, startPoint x: 648, startPoint y: 201, endPoint x: 667, endPoint y: 162, distance: 43.6
click at [648, 201] on input "text" at bounding box center [676, 209] width 165 height 34
type input "Jennifer"
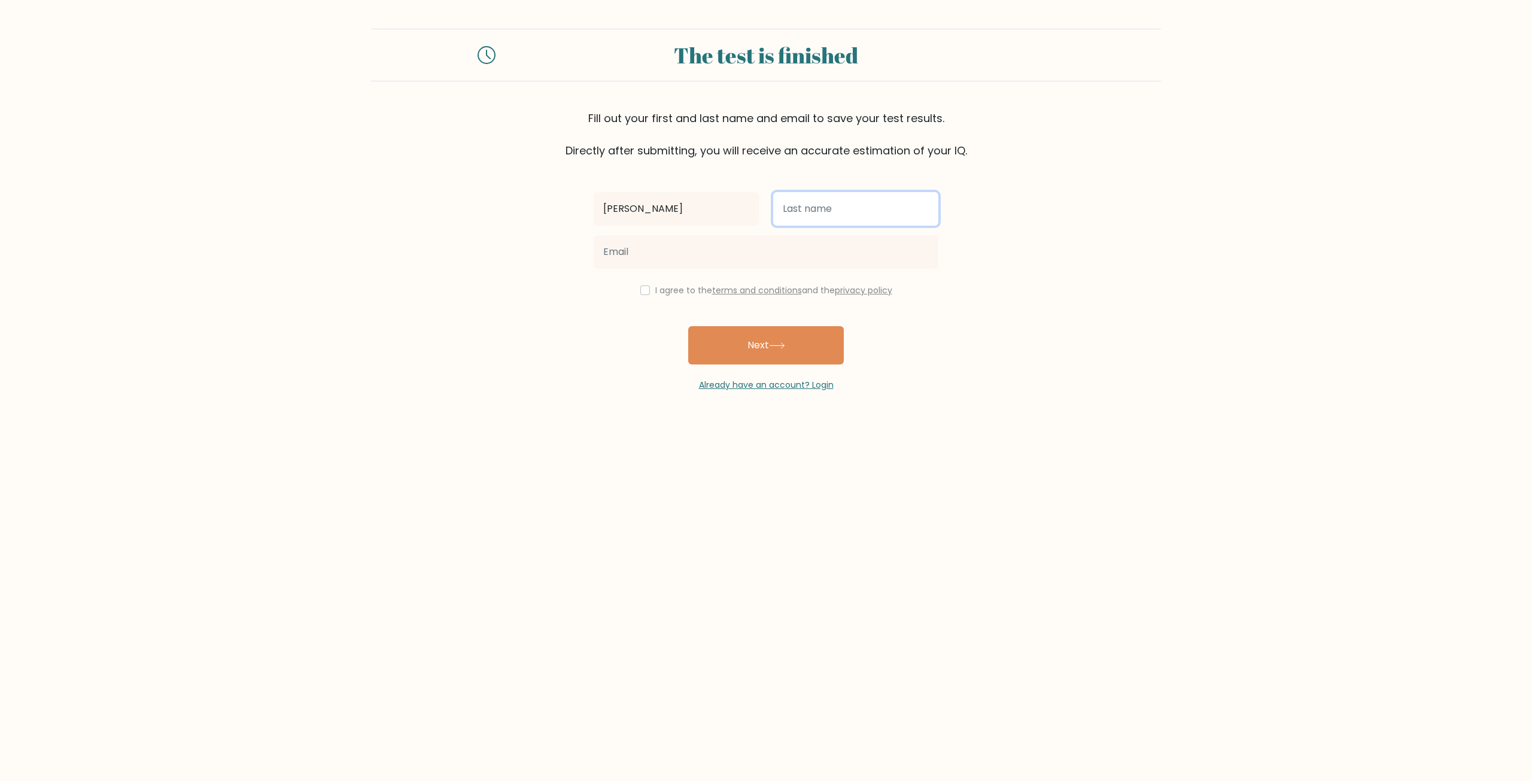
click at [847, 199] on input "text" at bounding box center [855, 209] width 165 height 34
type input "Simbajon"
click at [770, 260] on input "email" at bounding box center [766, 252] width 345 height 34
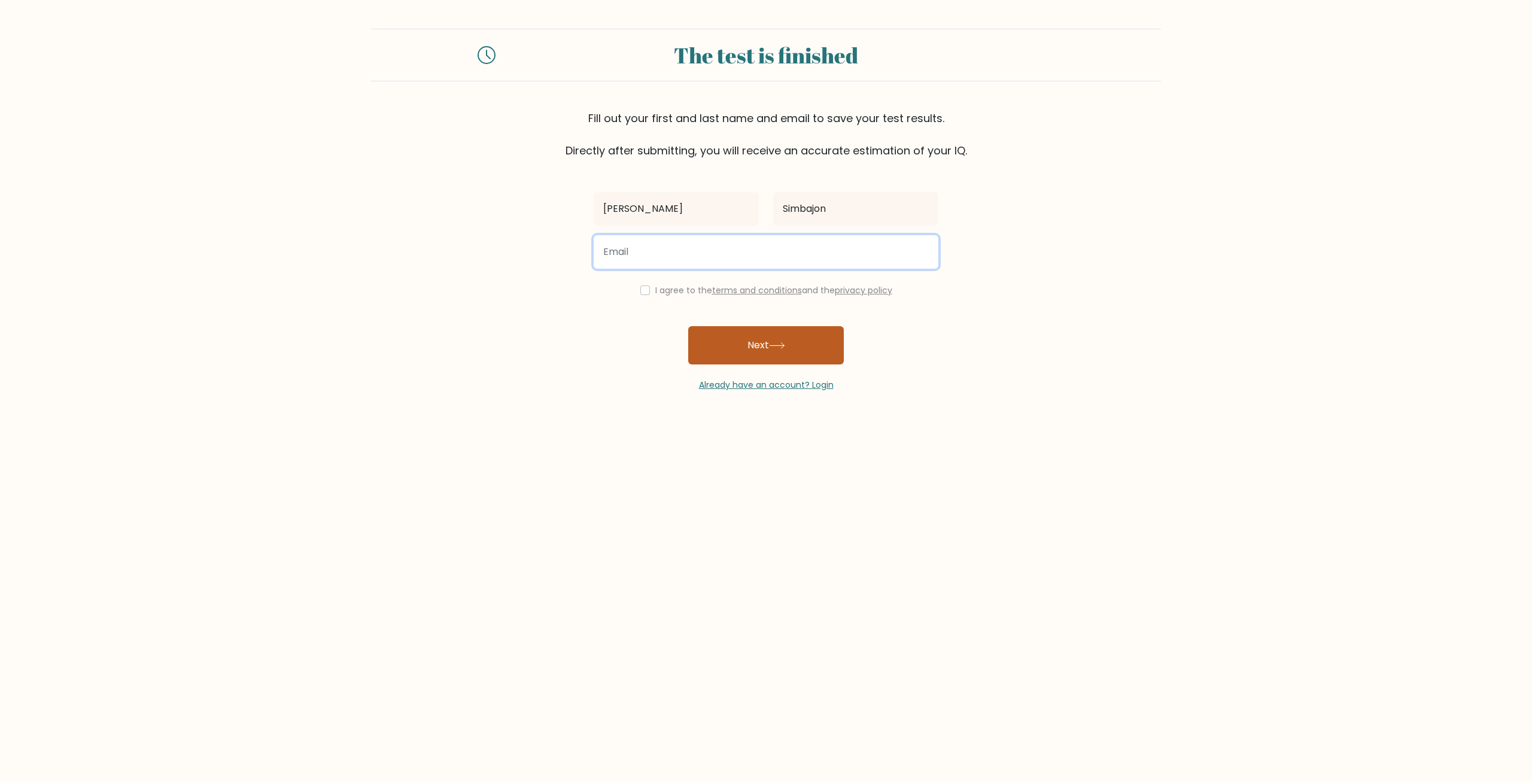
type input "simbajonj03@gmail.com"
click at [749, 351] on button "Next" at bounding box center [766, 345] width 156 height 38
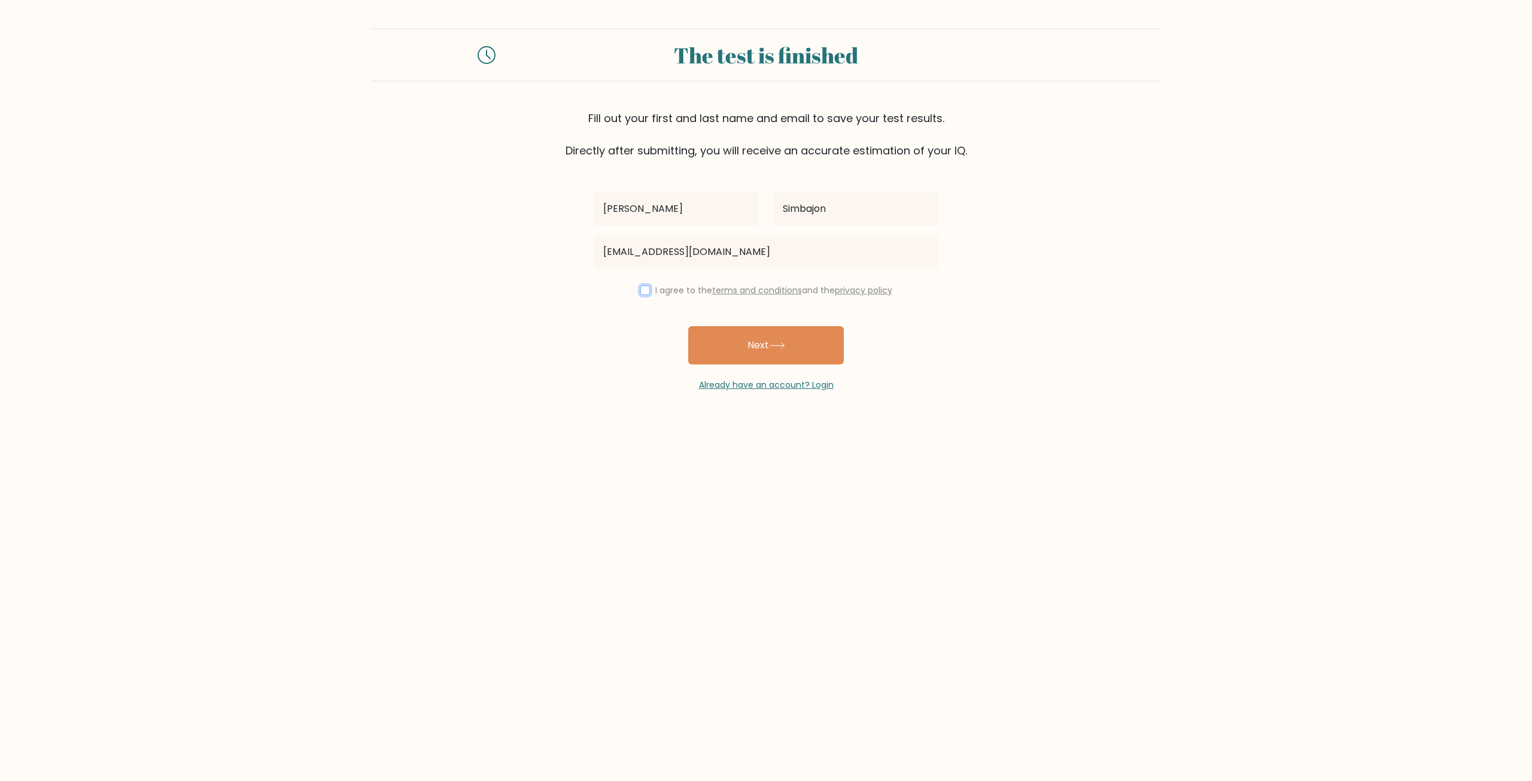
drag, startPoint x: 643, startPoint y: 288, endPoint x: 673, endPoint y: 315, distance: 40.7
click at [643, 290] on input "checkbox" at bounding box center [645, 290] width 10 height 10
checkbox input "true"
click at [759, 348] on button "Next" at bounding box center [766, 345] width 156 height 38
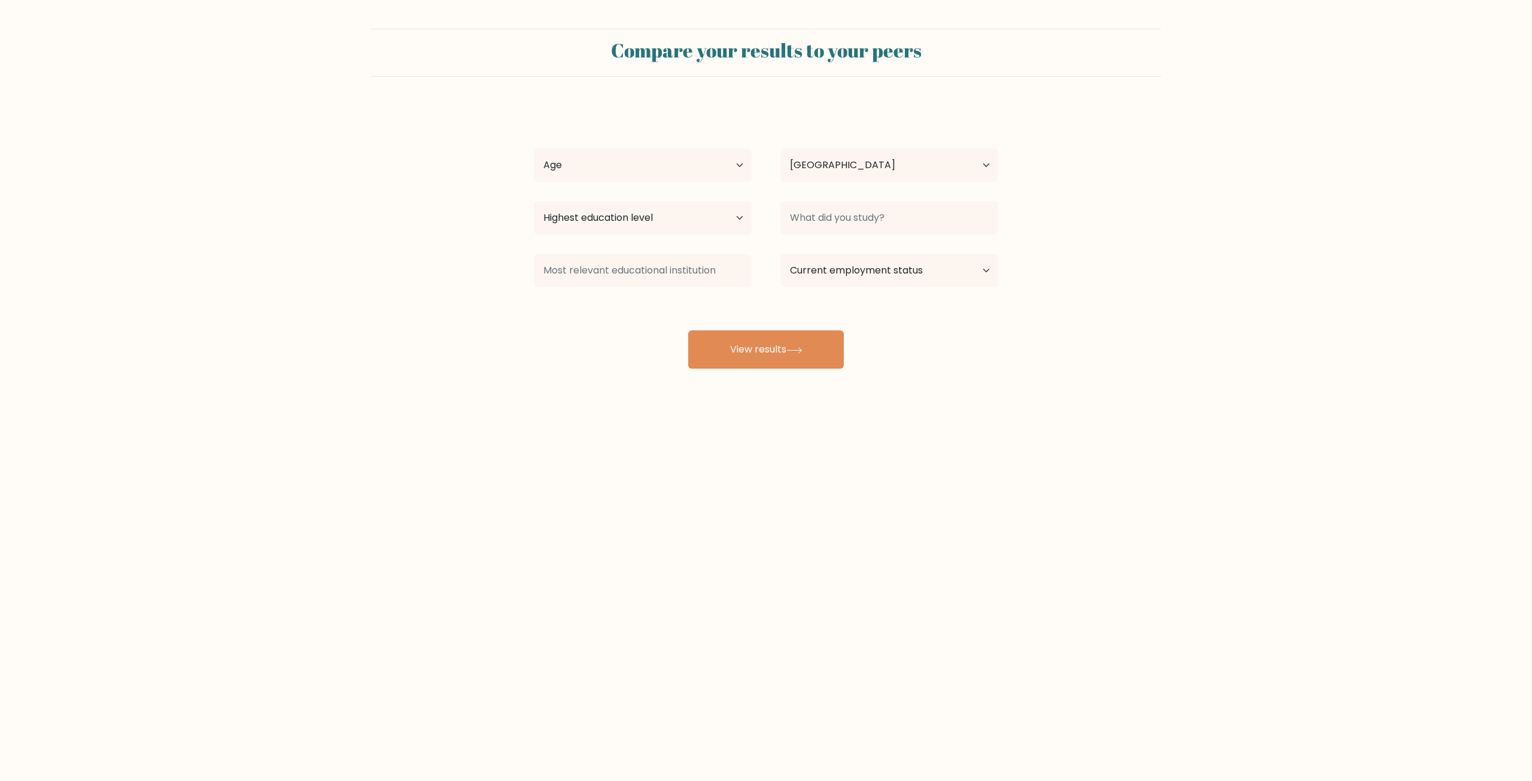
select select "PH"
click at [782, 346] on button "View results" at bounding box center [766, 349] width 156 height 38
click at [606, 176] on select "Age Under 18 years old 18-24 years old 25-34 years old 35-44 years old 45-54 ye…" at bounding box center [643, 165] width 218 height 34
select select "18_24"
click at [534, 148] on select "Age Under 18 years old 18-24 years old 25-34 years old 35-44 years old 45-54 ye…" at bounding box center [643, 165] width 218 height 34
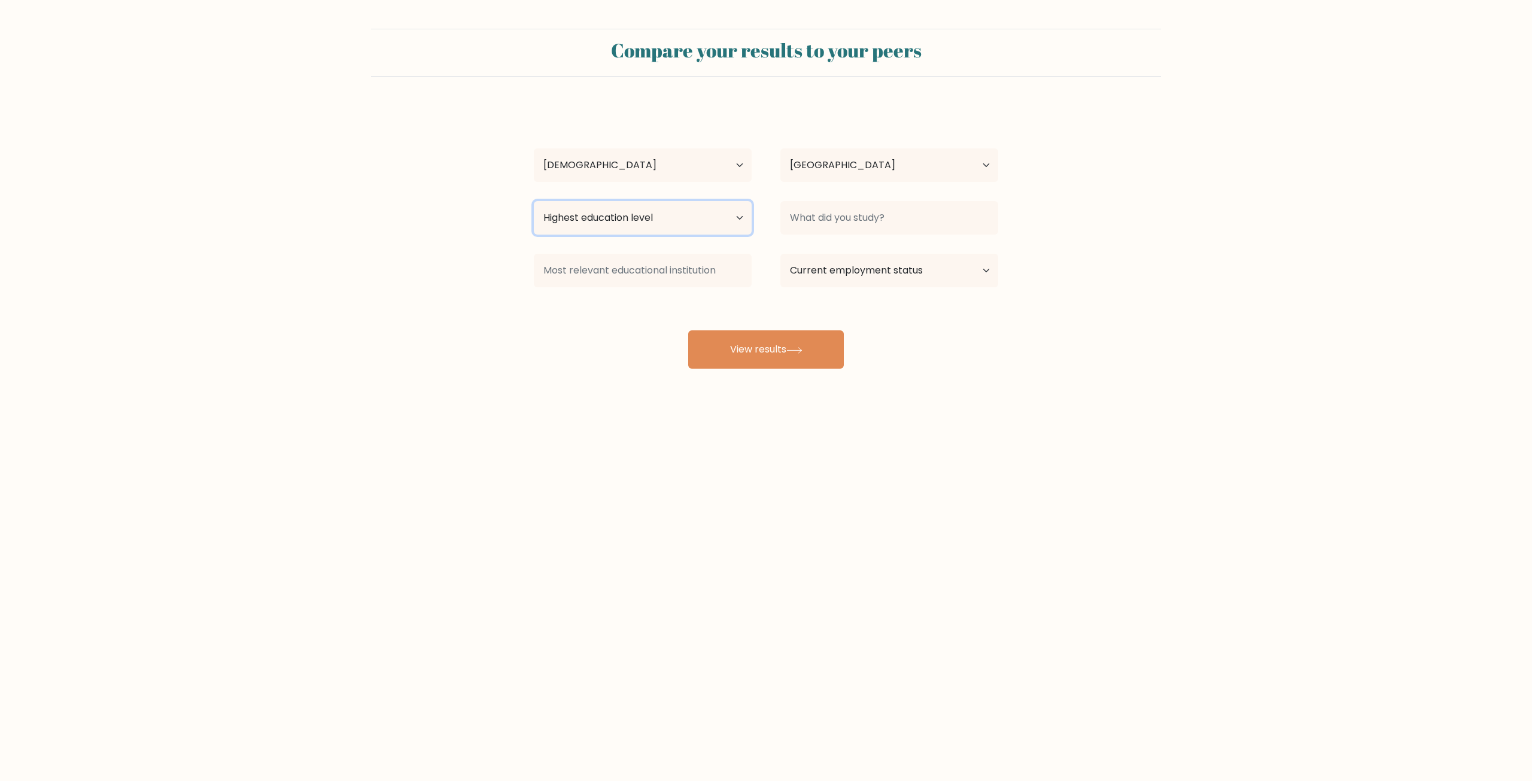
click at [628, 209] on select "Highest education level No schooling Primary Lower Secondary Upper Secondary Oc…" at bounding box center [643, 218] width 218 height 34
select select "bachelors_degree"
click at [534, 201] on select "Highest education level No schooling Primary Lower Secondary Upper Secondary Oc…" at bounding box center [643, 218] width 218 height 34
click at [596, 276] on input at bounding box center [643, 271] width 218 height 34
click at [832, 275] on select "Current employment status Employed Student Retired Other / prefer not to answer" at bounding box center [889, 271] width 218 height 34
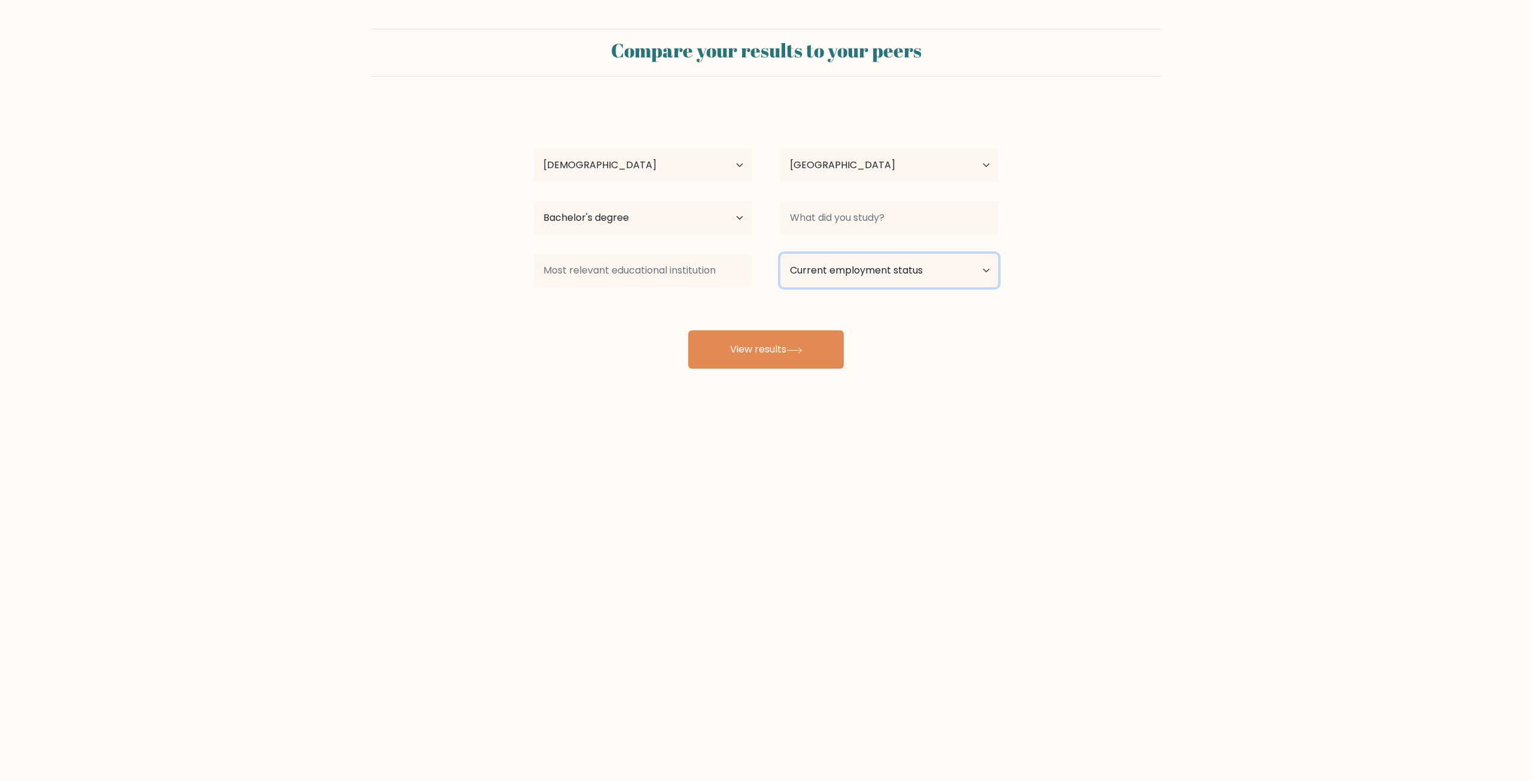
select select "employed"
click at [780, 254] on select "Current employment status Employed Student Retired Other / prefer not to answer" at bounding box center [889, 271] width 218 height 34
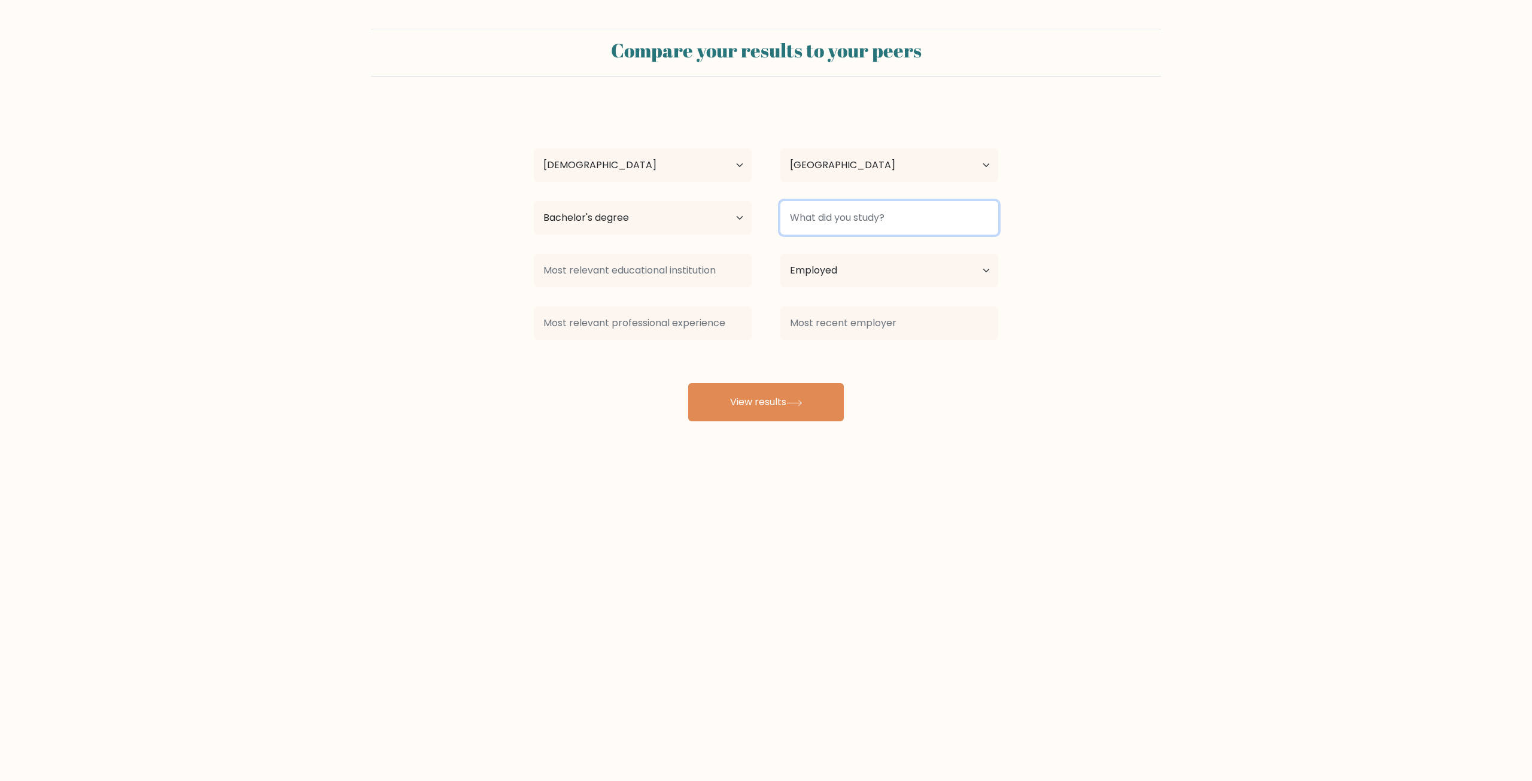
click at [850, 217] on input at bounding box center [889, 218] width 218 height 34
click at [787, 408] on button "View results" at bounding box center [766, 402] width 156 height 38
click at [800, 218] on input at bounding box center [889, 218] width 218 height 34
type input "N/A"
click at [559, 320] on input at bounding box center [643, 323] width 218 height 34
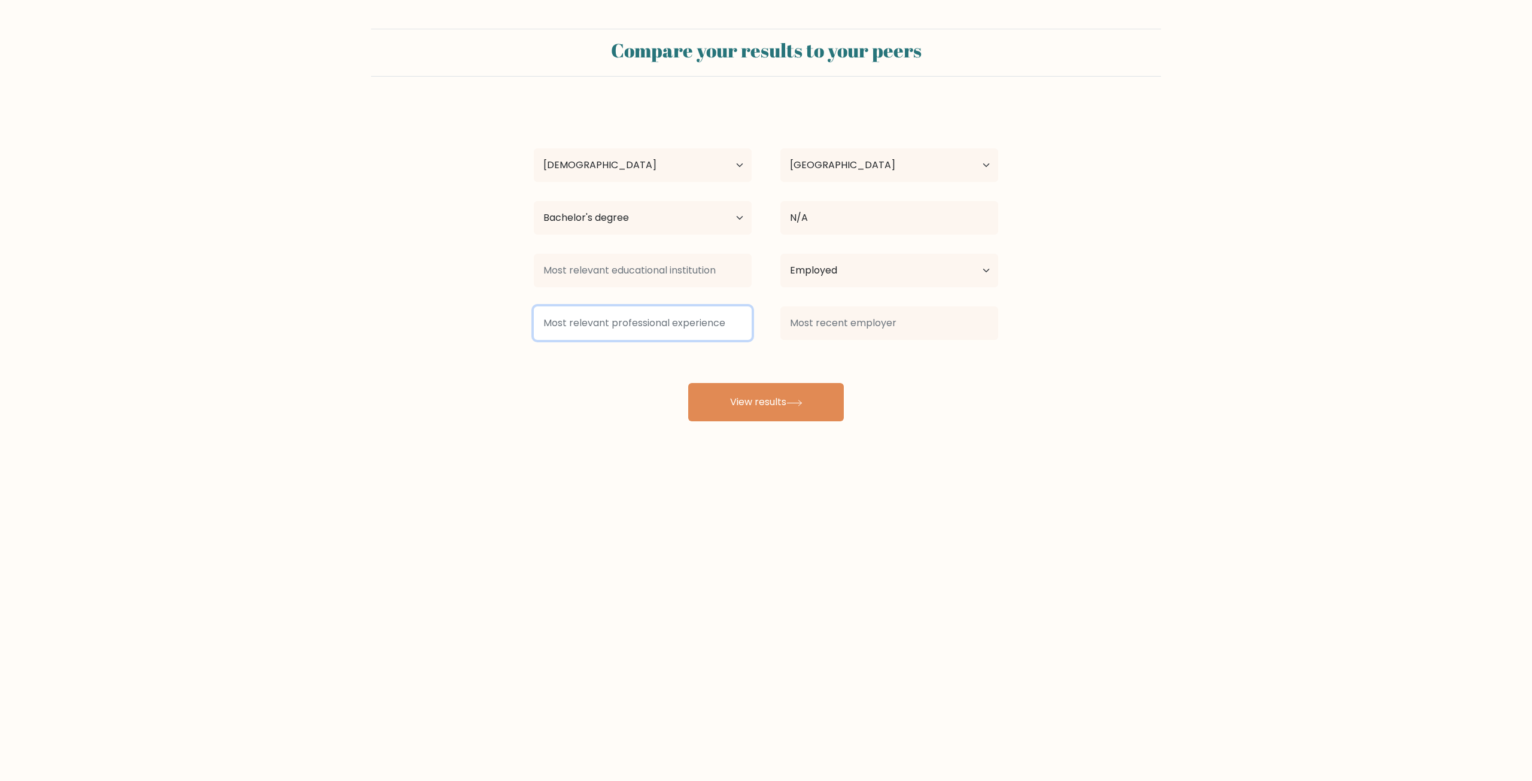
type input "n"
type input "N/A"
drag, startPoint x: 612, startPoint y: 266, endPoint x: 606, endPoint y: 272, distance: 8.1
click at [606, 272] on input at bounding box center [643, 271] width 218 height 34
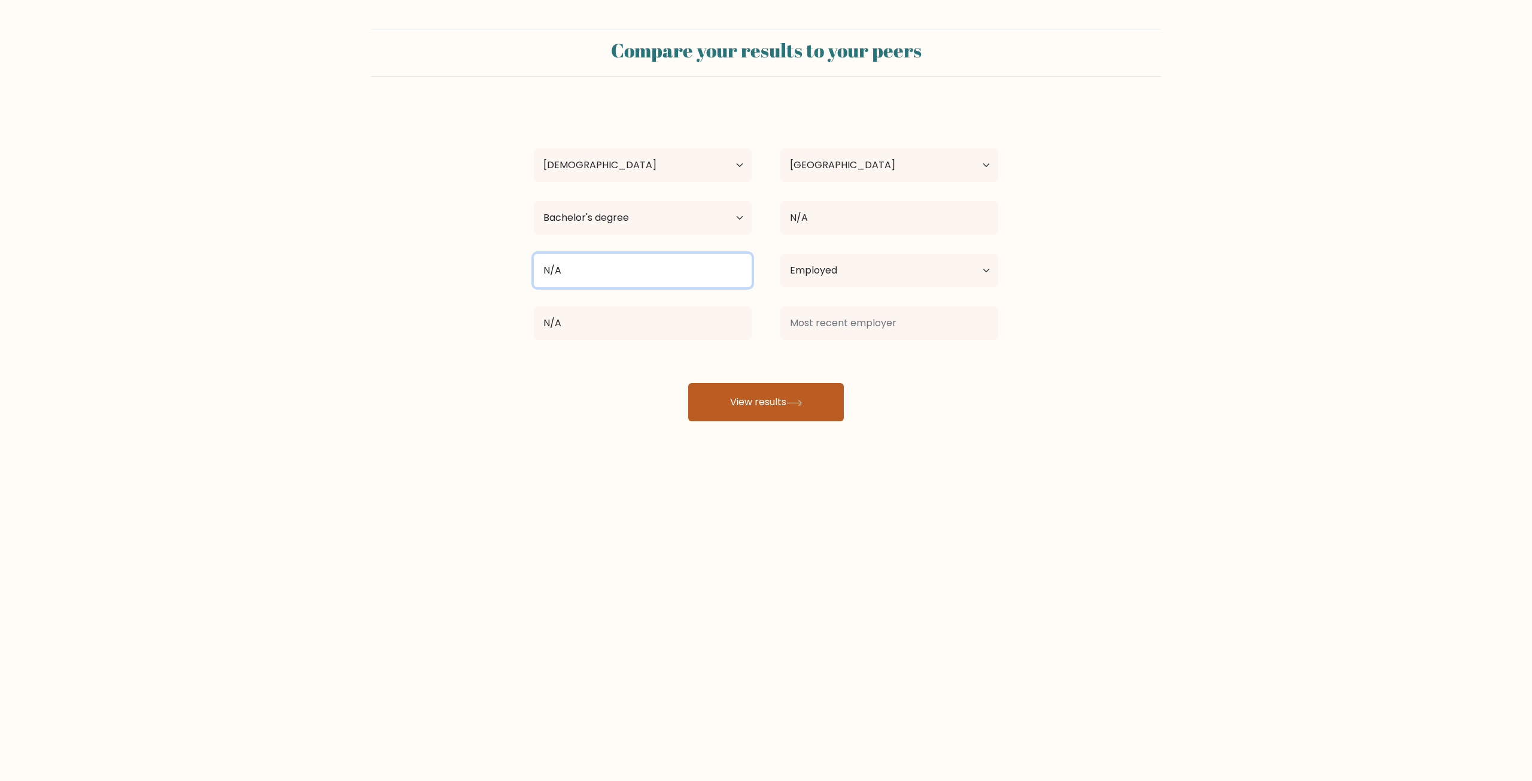
type input "N/A"
click at [741, 408] on button "View results" at bounding box center [766, 402] width 156 height 38
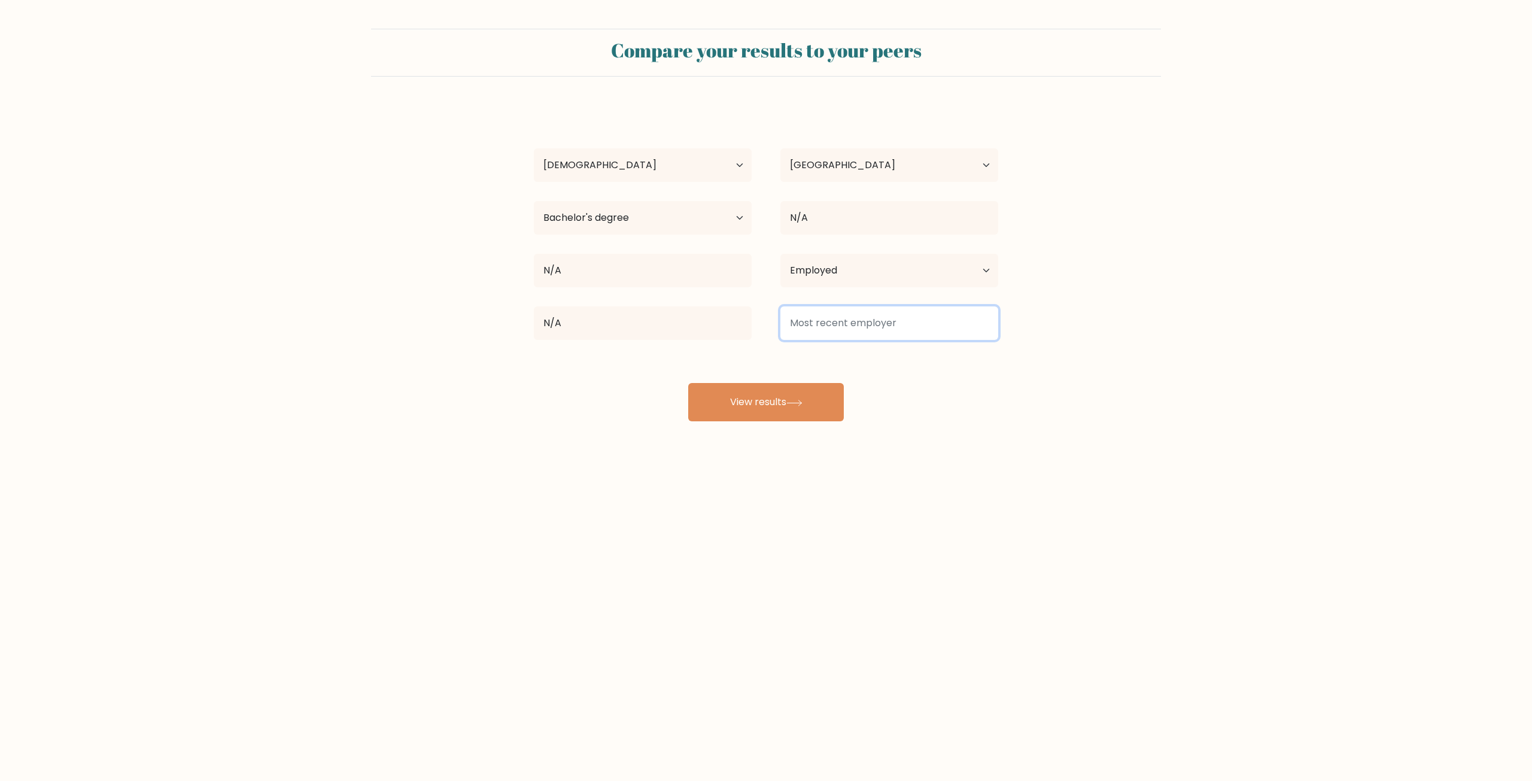
click at [824, 314] on input at bounding box center [889, 323] width 218 height 34
type input "CCS"
click at [721, 404] on button "View results" at bounding box center [766, 402] width 156 height 38
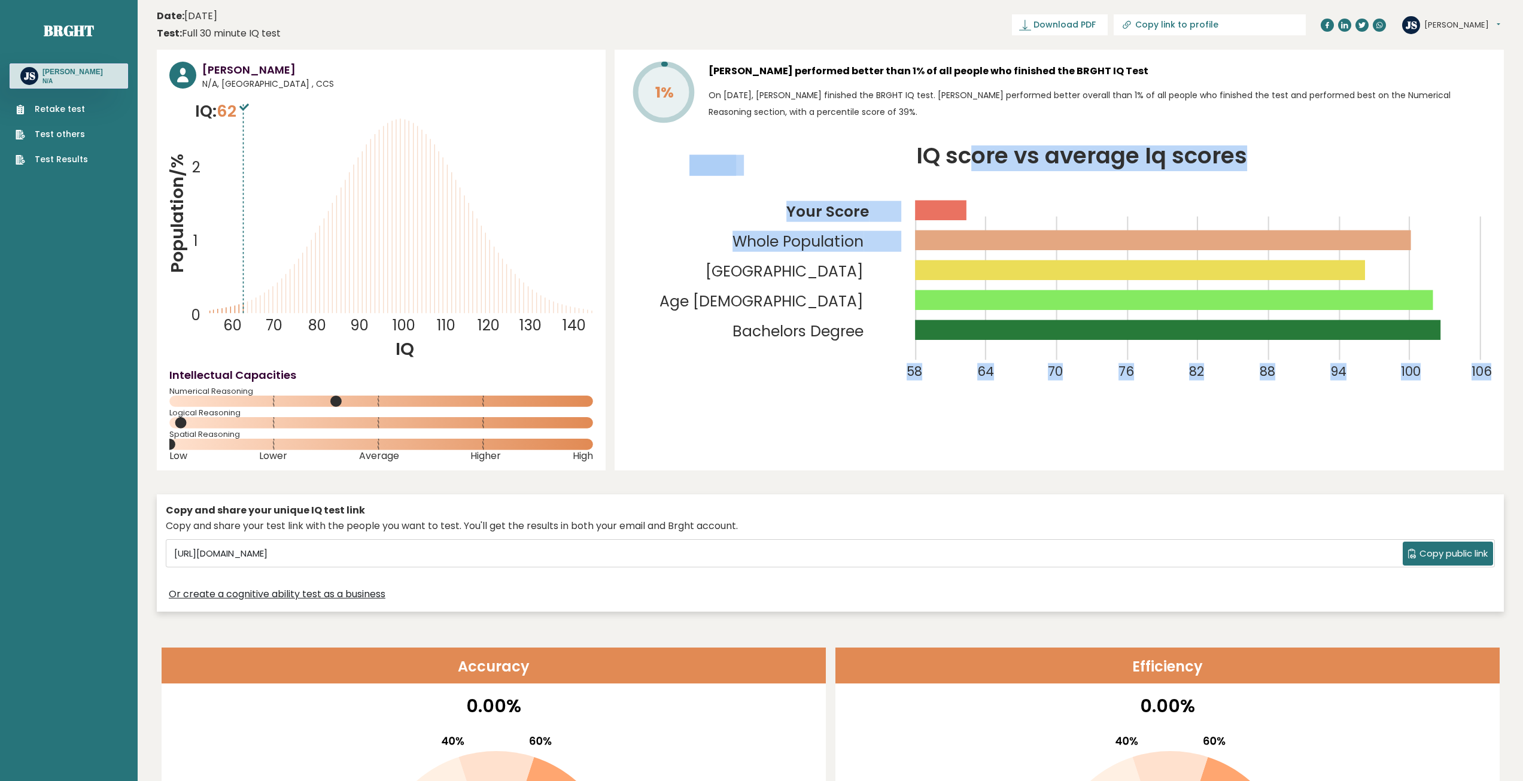
drag, startPoint x: 967, startPoint y: 210, endPoint x: 1268, endPoint y: 250, distance: 303.7
click at [1360, 238] on icon "IQ score vs average Iq scores 58 64 70 76 82 88 94 100 106 Your Score Whole Pop…" at bounding box center [1059, 273] width 864 height 256
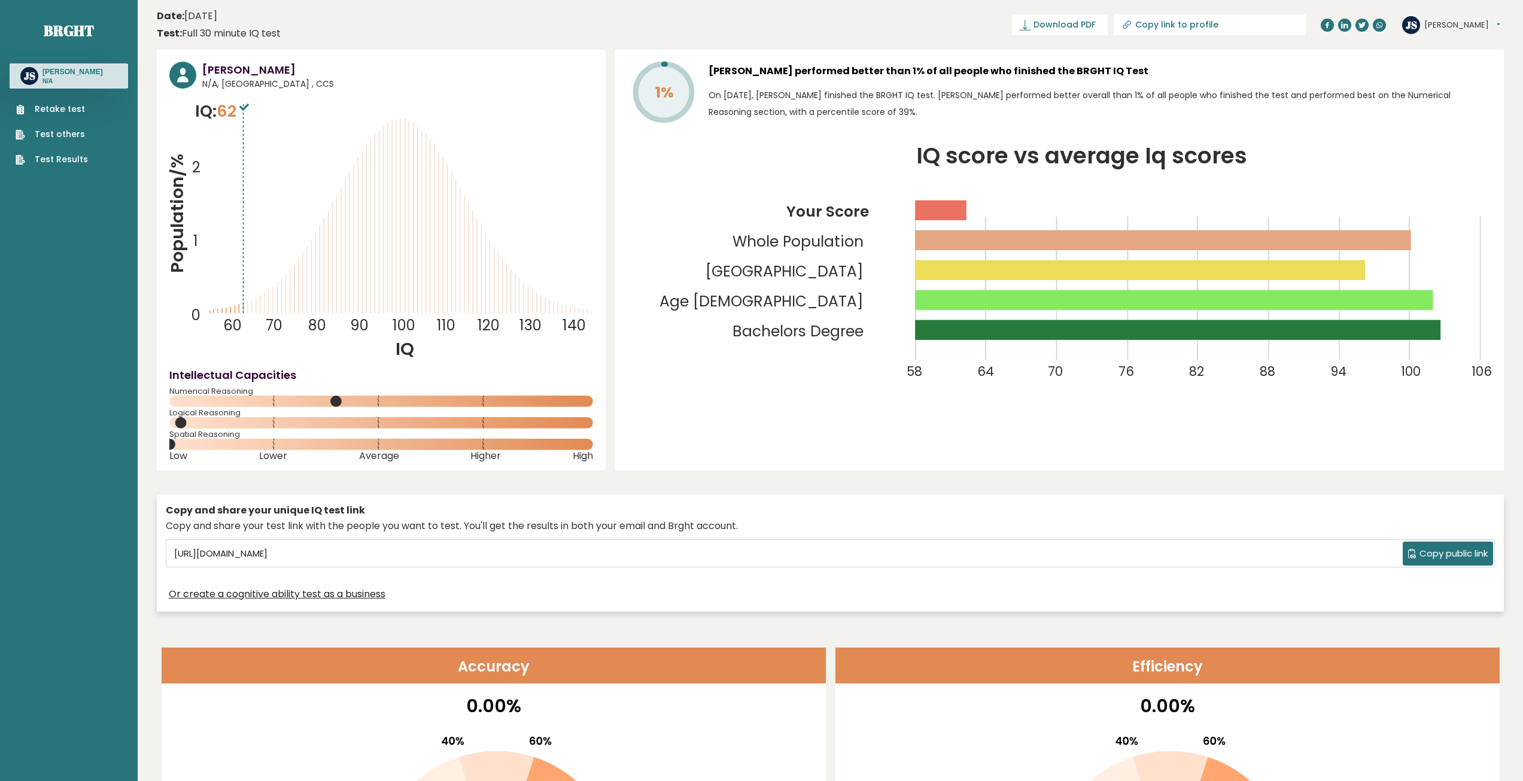
click at [1093, 277] on rect at bounding box center [1141, 270] width 450 height 20
drag, startPoint x: 1093, startPoint y: 277, endPoint x: 1085, endPoint y: 287, distance: 13.2
click at [1088, 283] on icon "IQ score vs average Iq scores 58 64 70 76 82 88 94 100 106 Your Score Whole Pop…" at bounding box center [1059, 273] width 864 height 256
click at [967, 348] on icon "IQ score vs average Iq scores 58 64 70 76 82 88 94 100 106 Your Score Whole Pop…" at bounding box center [1059, 273] width 864 height 256
drag, startPoint x: 430, startPoint y: 554, endPoint x: 150, endPoint y: 527, distance: 281.5
